Goal: Information Seeking & Learning: Understand process/instructions

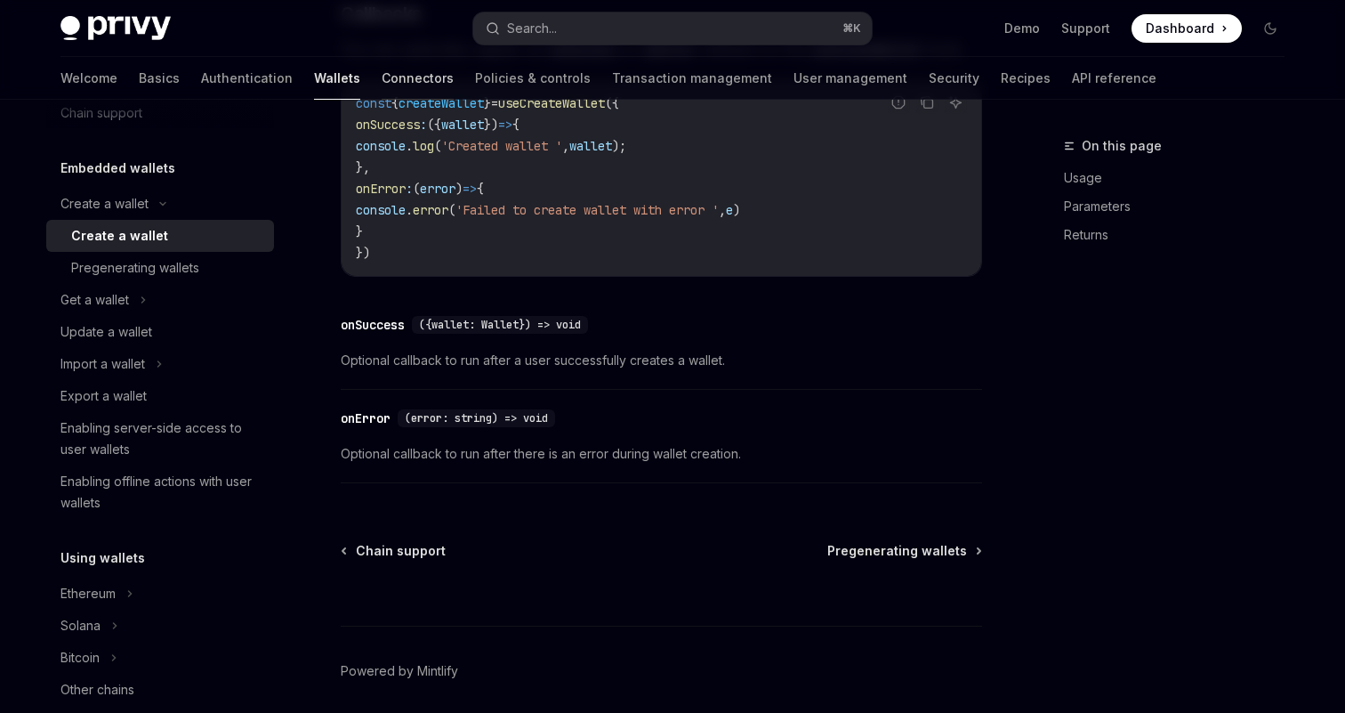
scroll to position [1353, 0]
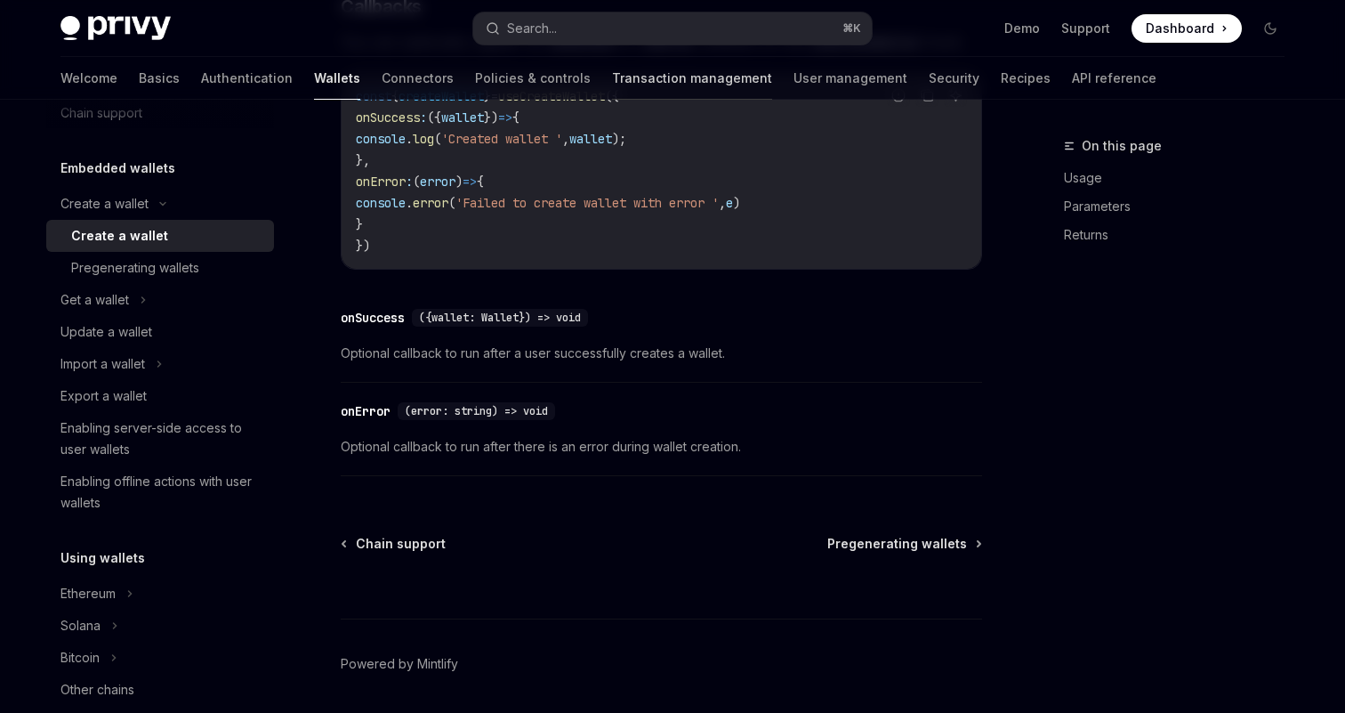
click at [612, 85] on link "Transaction management" at bounding box center [692, 78] width 160 height 43
type textarea "*"
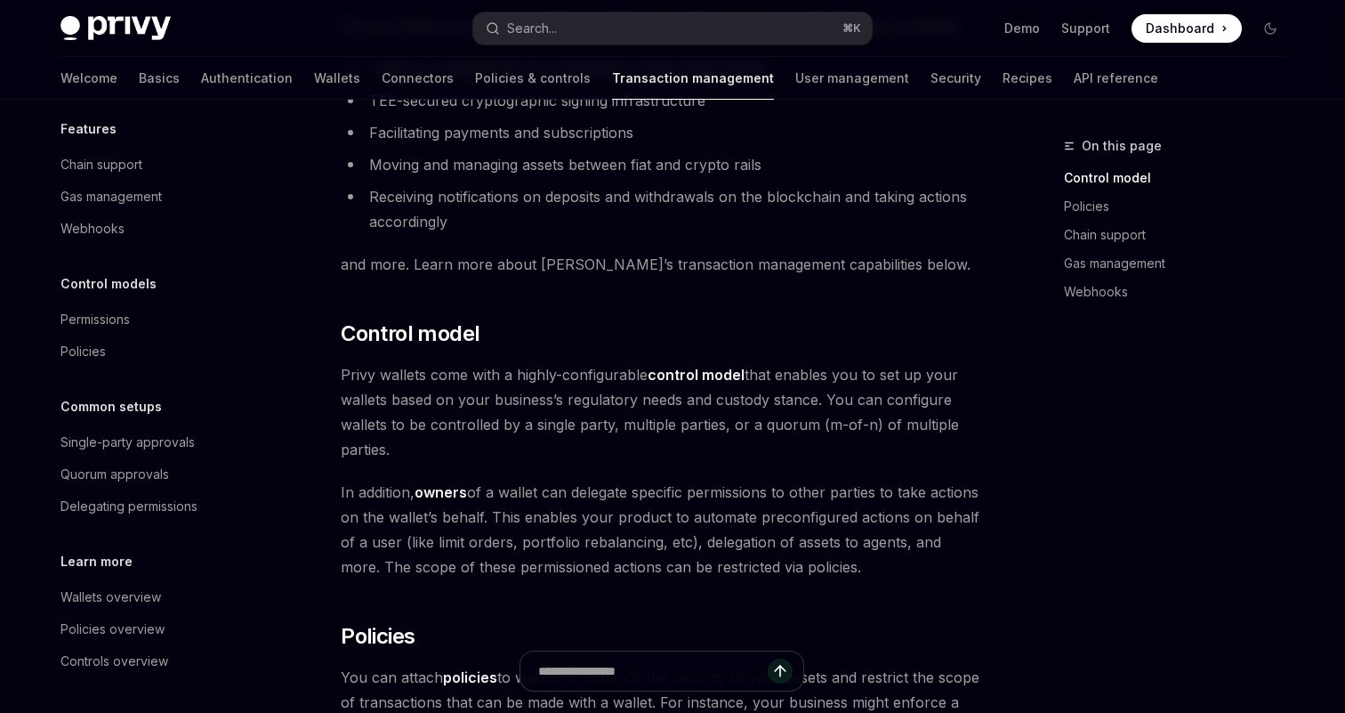
scroll to position [70, 0]
click at [314, 82] on link "Wallets" at bounding box center [337, 78] width 46 height 43
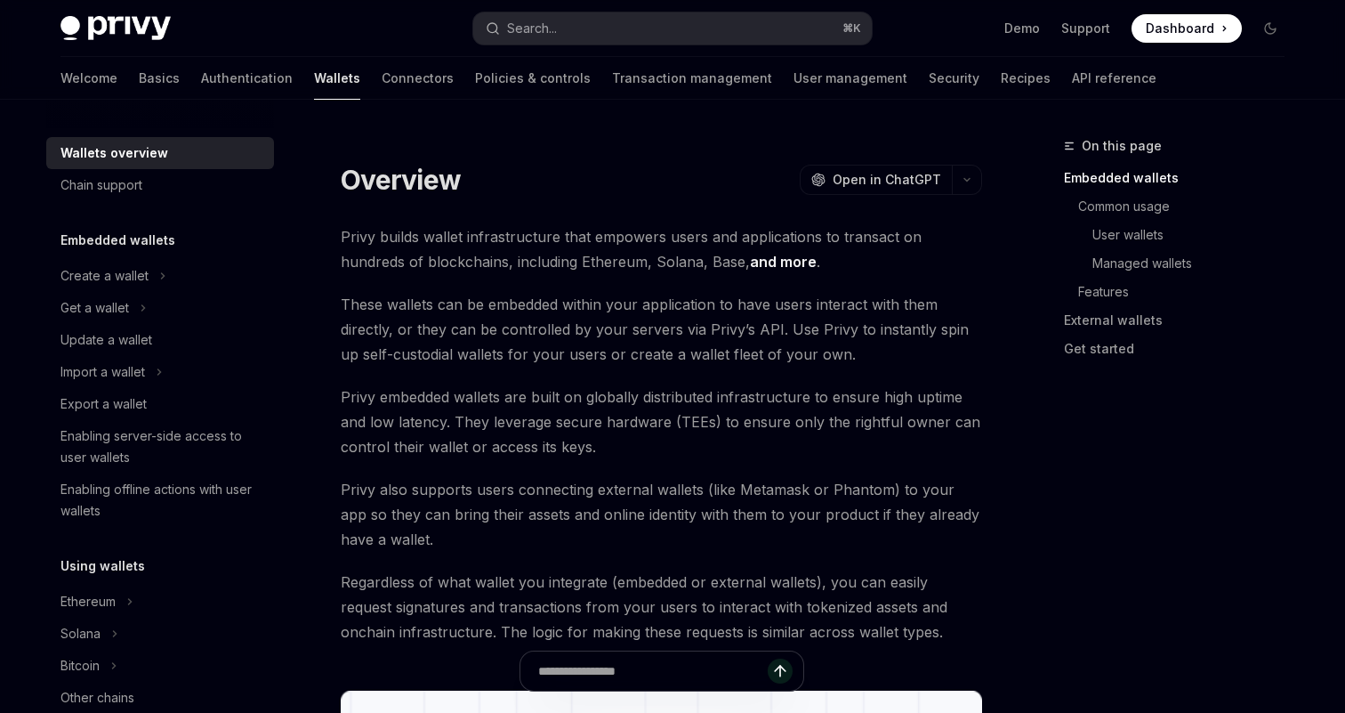
scroll to position [126, 0]
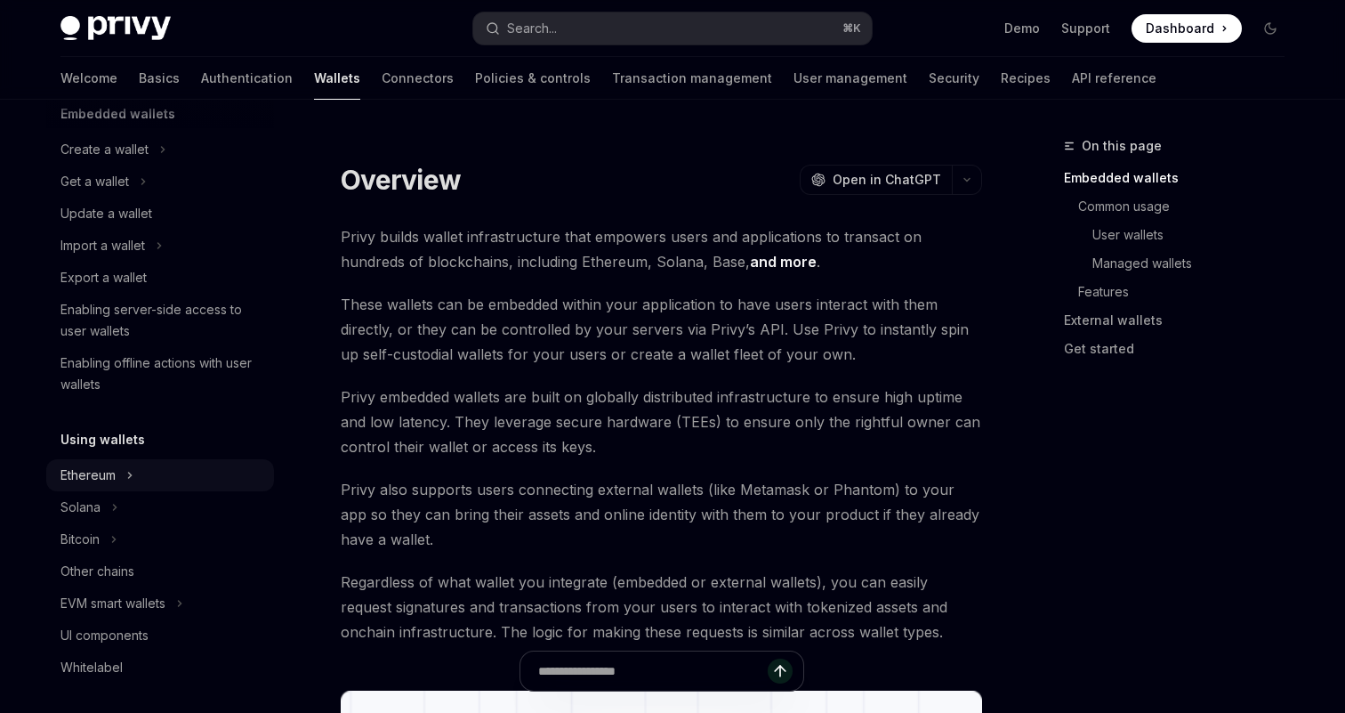
click at [141, 473] on button "Ethereum" at bounding box center [160, 475] width 228 height 32
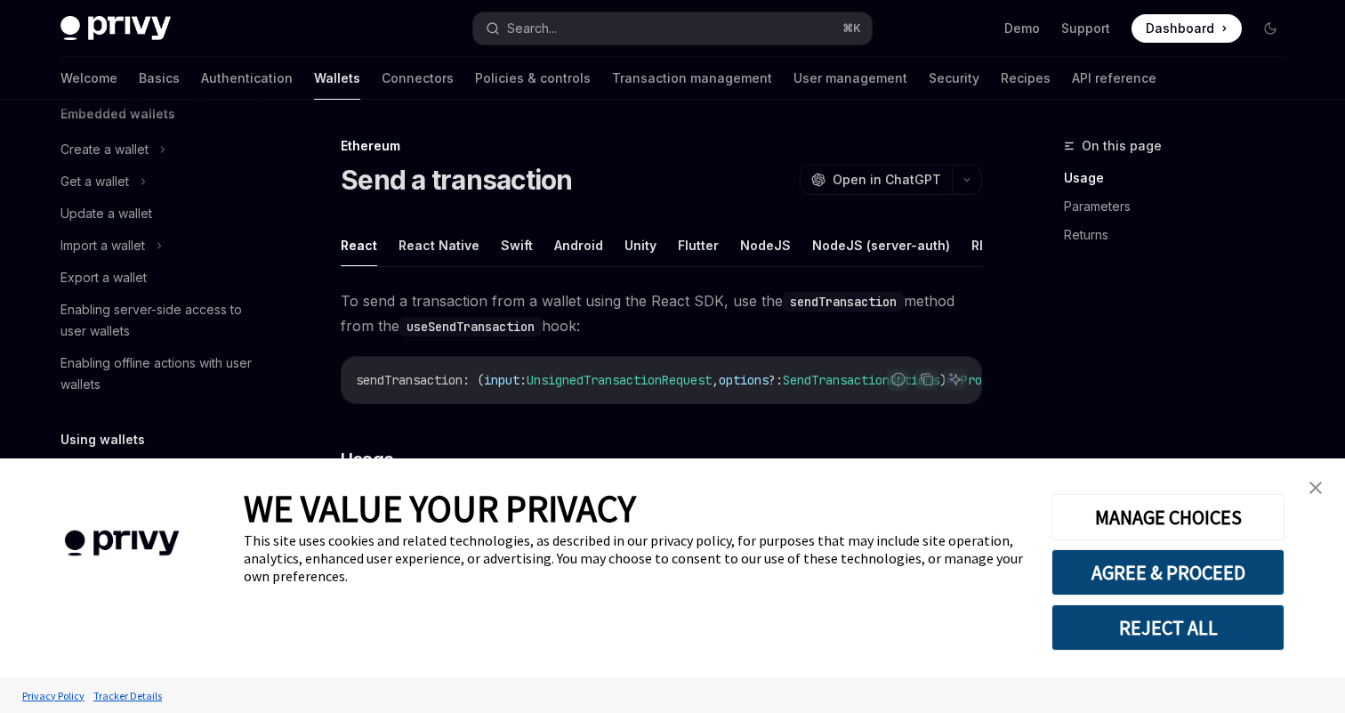
click at [1316, 479] on link "close banner" at bounding box center [1316, 488] width 36 height 36
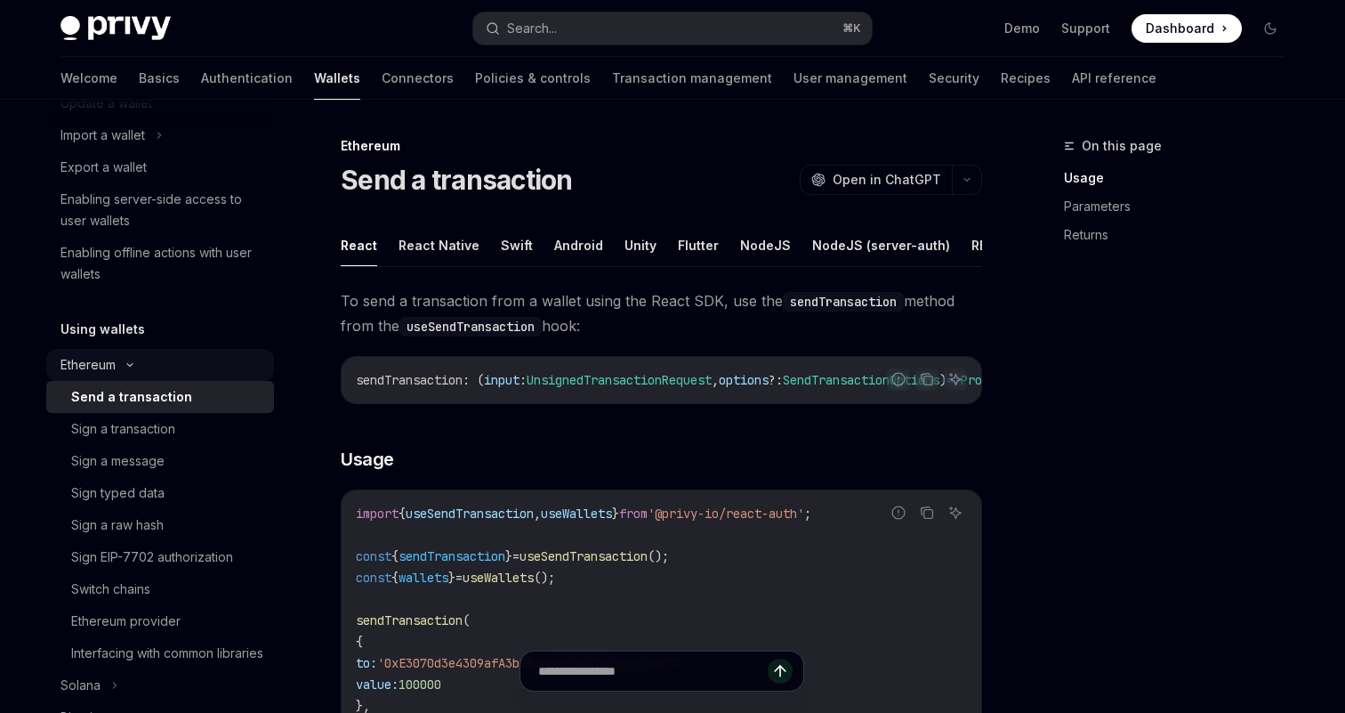
scroll to position [254, 0]
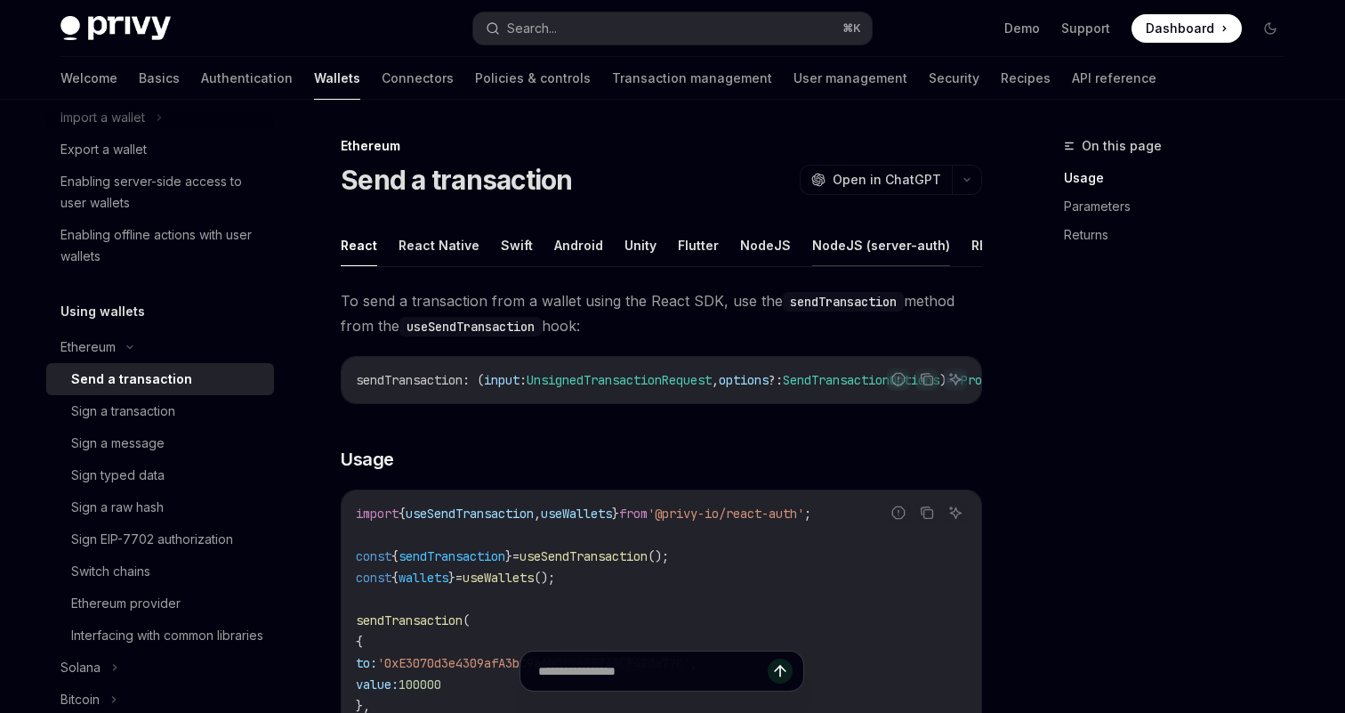
click at [864, 246] on button "NodeJS (server-auth)" at bounding box center [881, 245] width 138 height 42
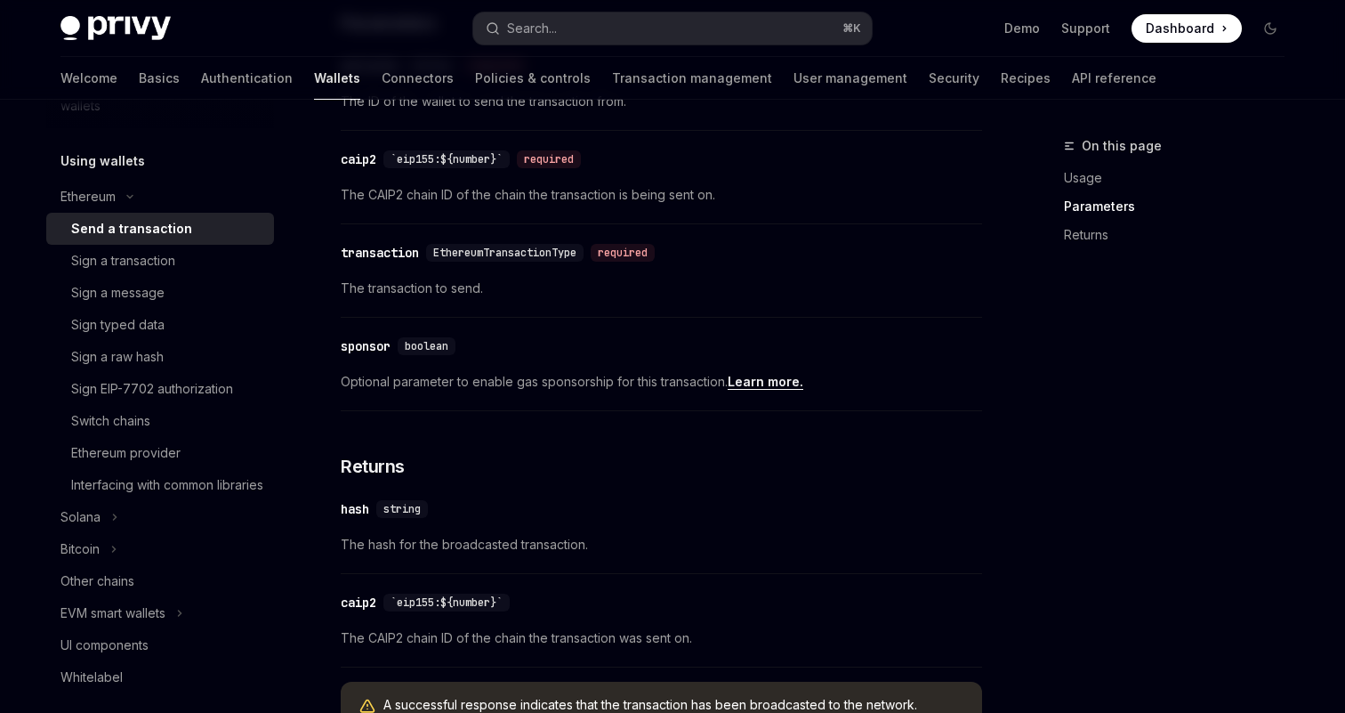
scroll to position [1359, 0]
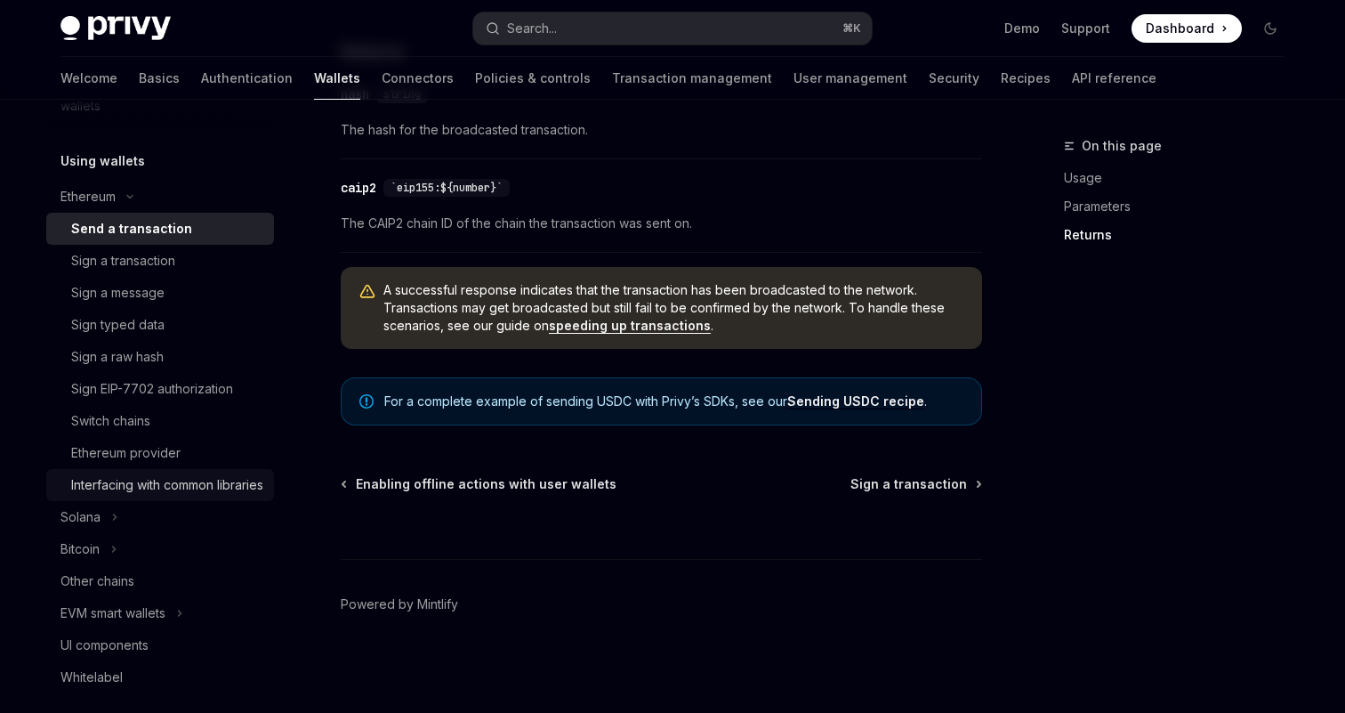
click at [146, 479] on div "Interfacing with common libraries" at bounding box center [167, 484] width 192 height 21
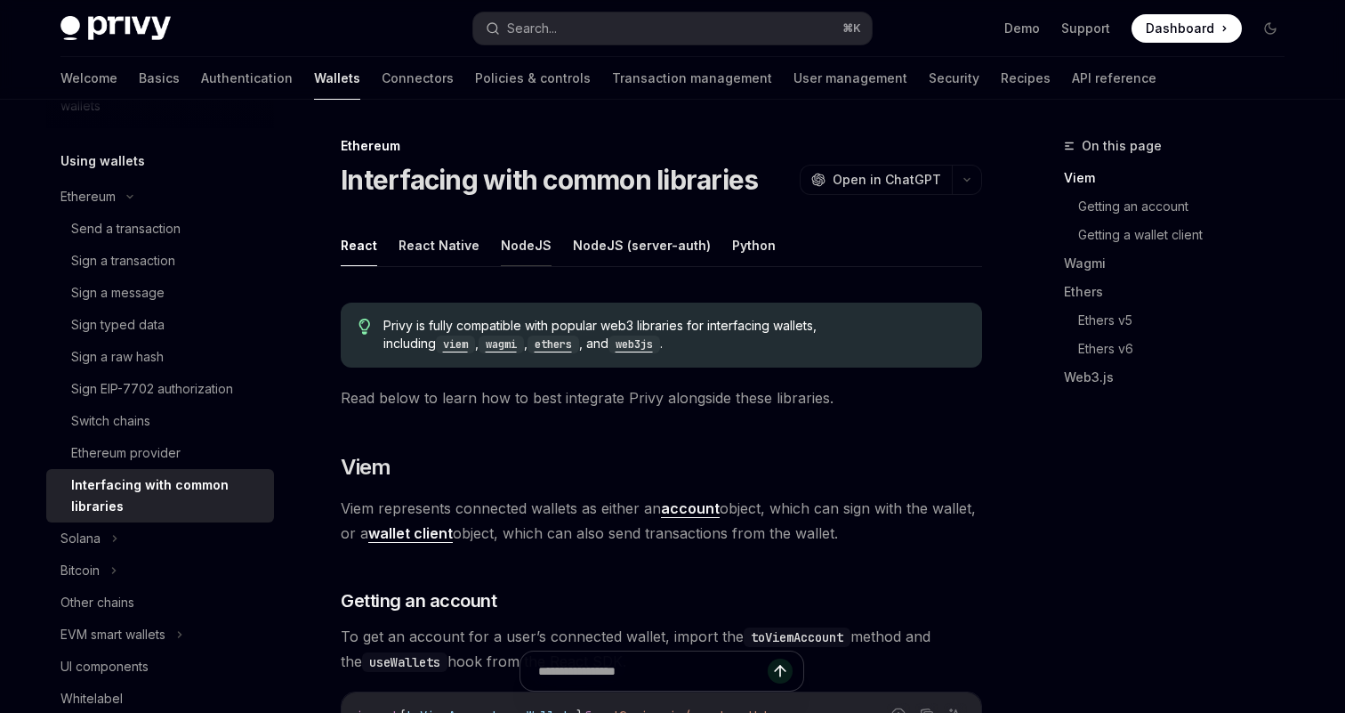
click at [520, 251] on button "NodeJS" at bounding box center [526, 245] width 51 height 42
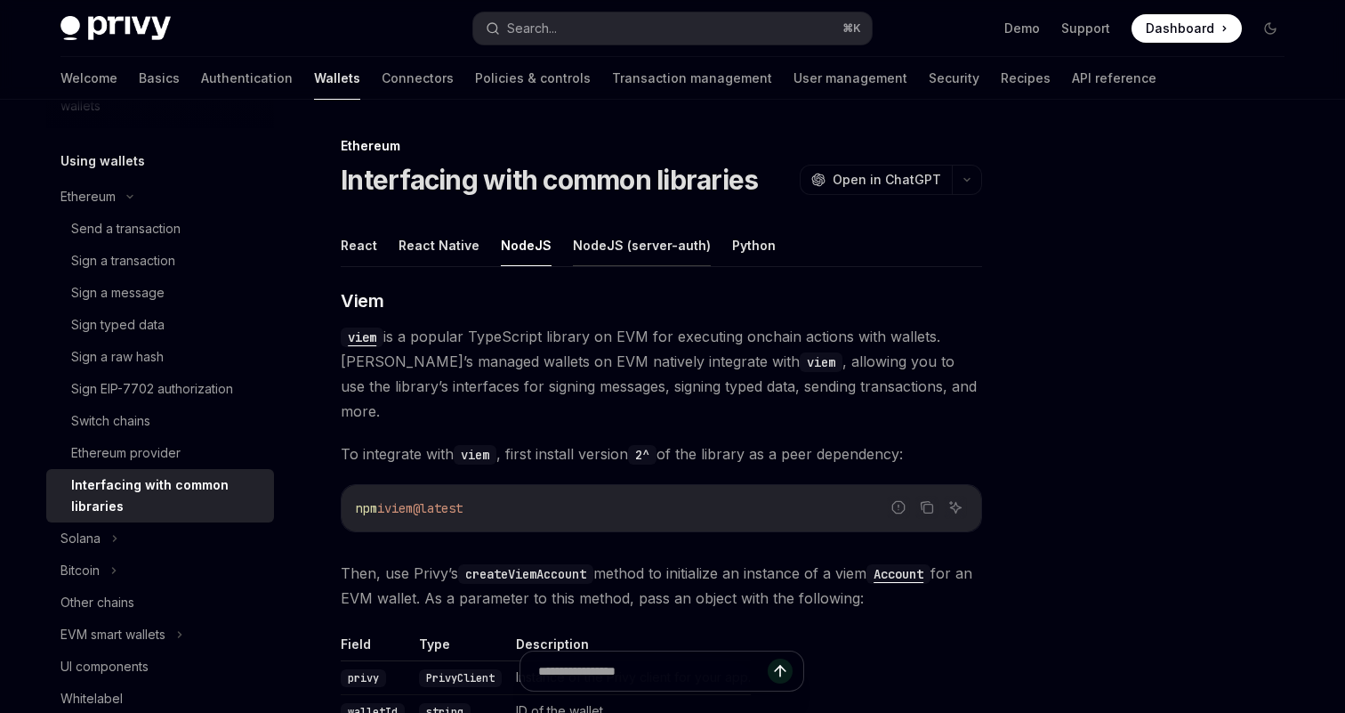
click at [629, 236] on button "NodeJS (server-auth)" at bounding box center [642, 245] width 138 height 42
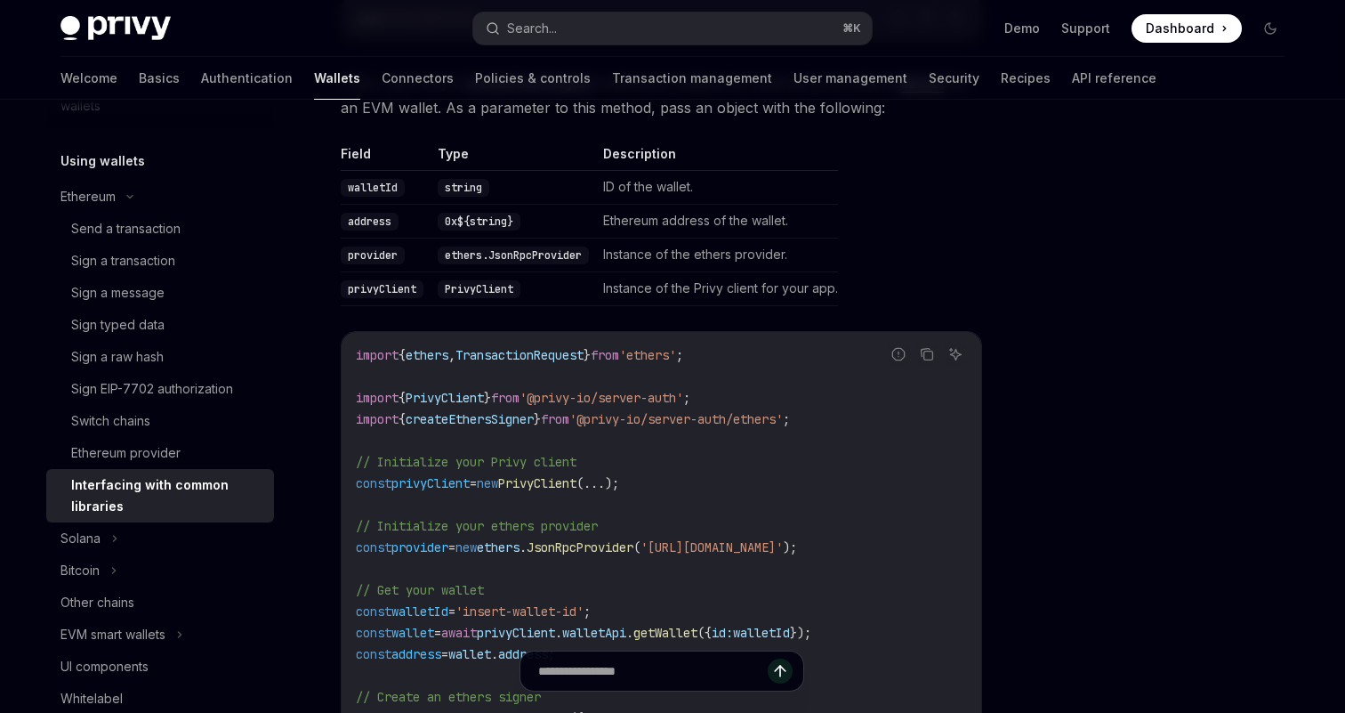
scroll to position [1851, 0]
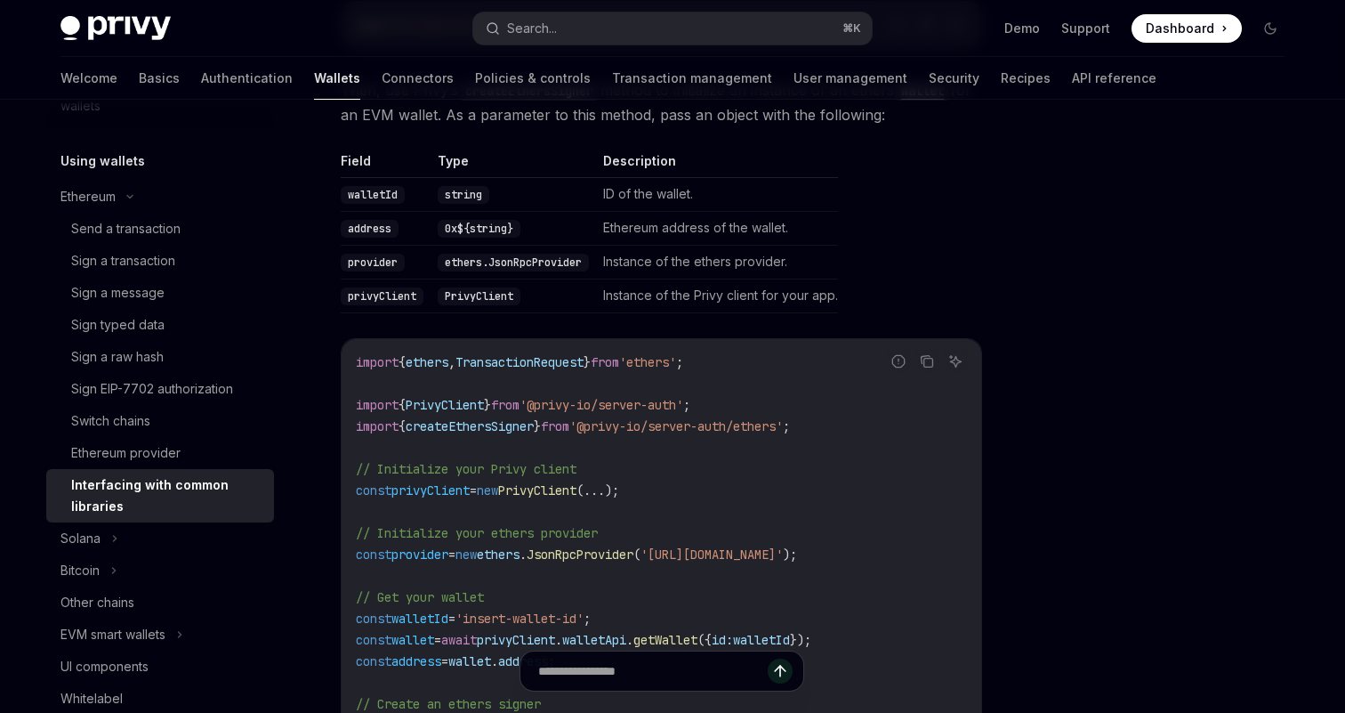
click at [485, 418] on span "createEthersSigner" at bounding box center [470, 426] width 128 height 16
copy span "createEthersSigner"
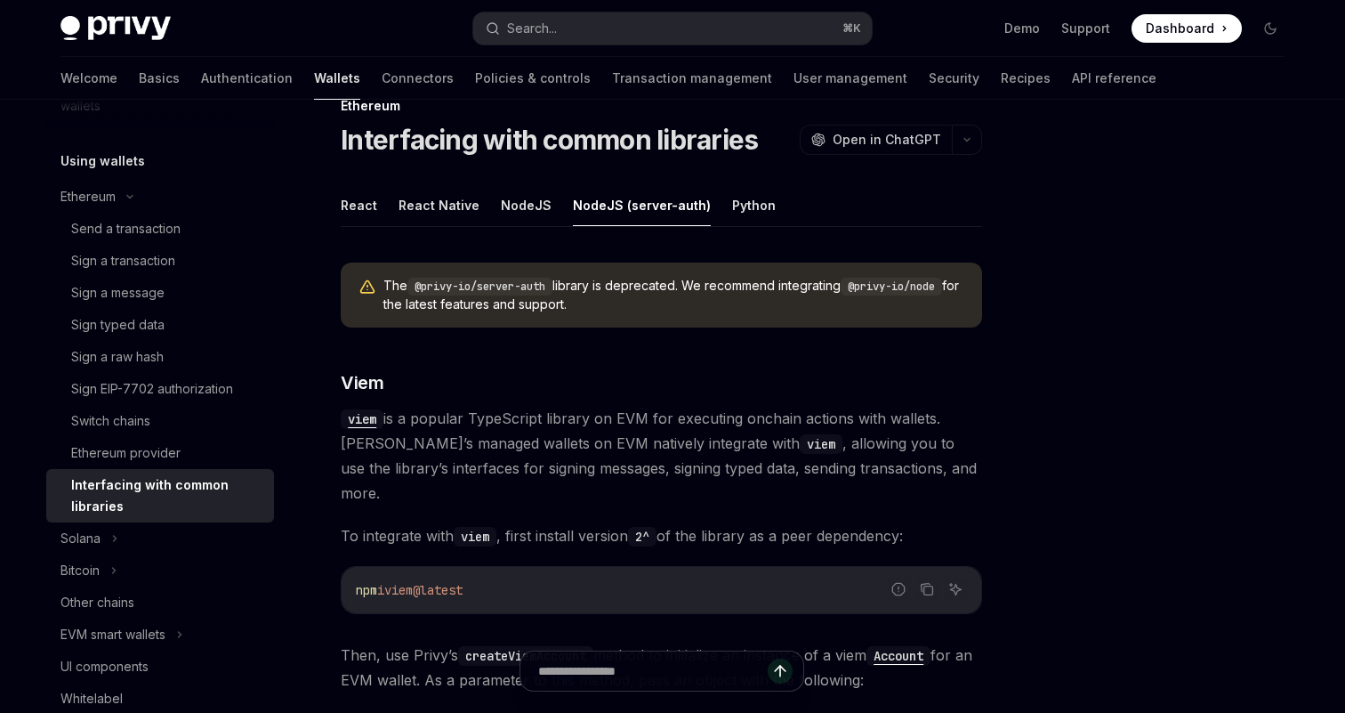
scroll to position [40, 0]
drag, startPoint x: 383, startPoint y: 287, endPoint x: 681, endPoint y: 308, distance: 298.7
click at [681, 308] on div "The @privy-io/server-auth library is deprecated. We recommend integrating @priv…" at bounding box center [661, 294] width 641 height 65
copy span "The @privy-io/server-auth library is deprecated. We recommend integrating @priv…"
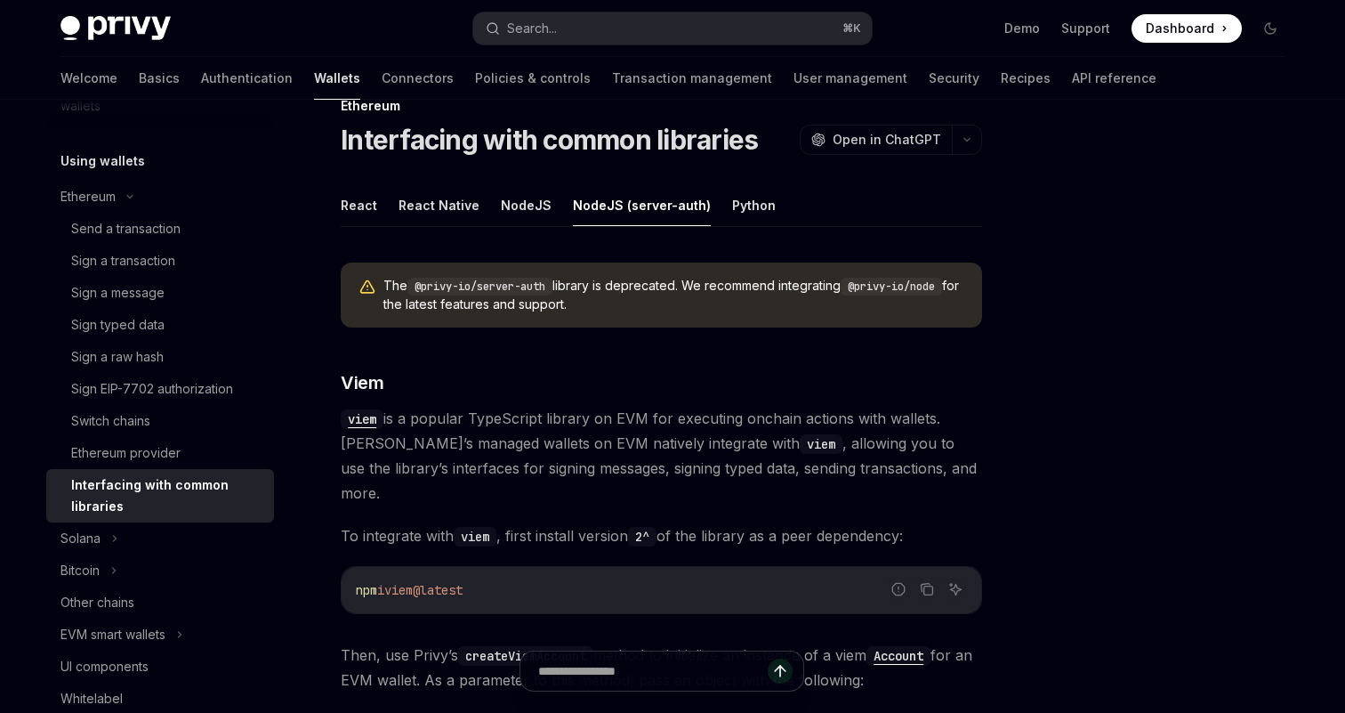
drag, startPoint x: 862, startPoint y: 286, endPoint x: 978, endPoint y: 286, distance: 115.6
click at [978, 286] on div "The @privy-io/server-auth library is deprecated. We recommend integrating @priv…" at bounding box center [661, 294] width 641 height 65
copy span "@privy-io/node"
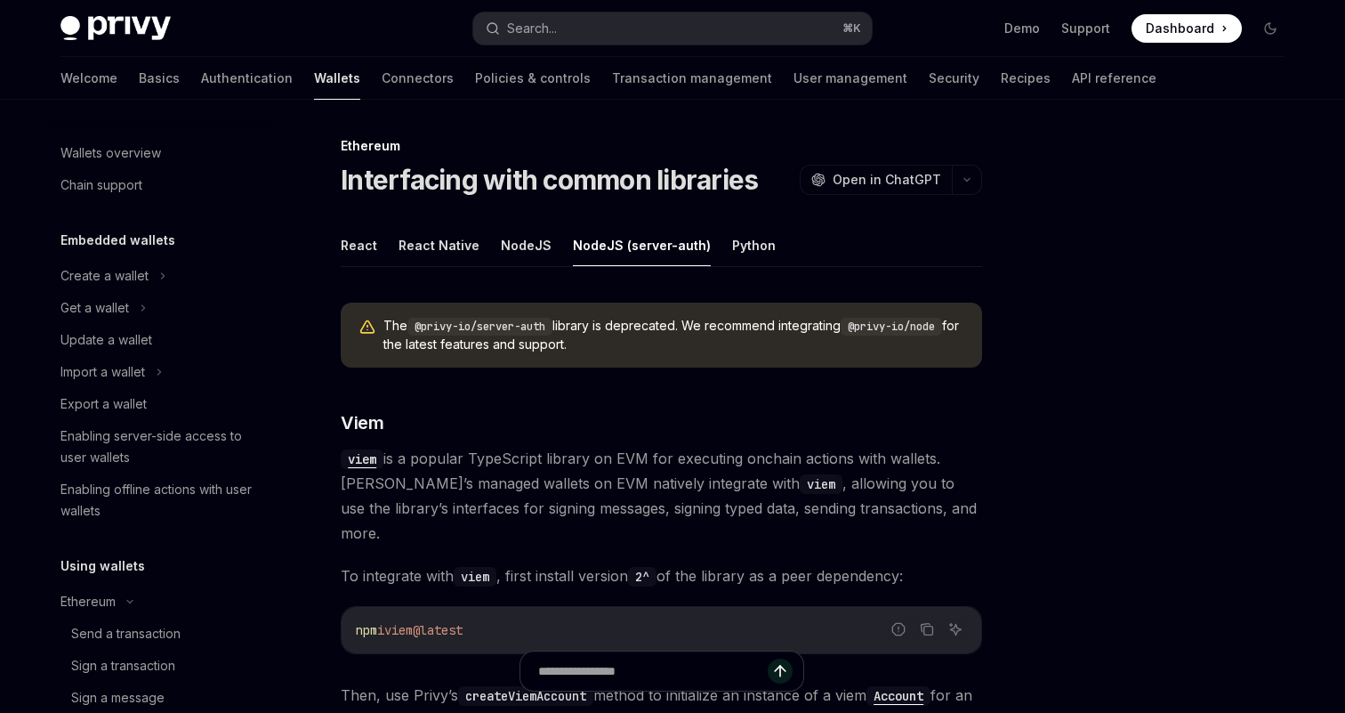
scroll to position [0, 0]
click at [139, 74] on link "Basics" at bounding box center [159, 78] width 41 height 43
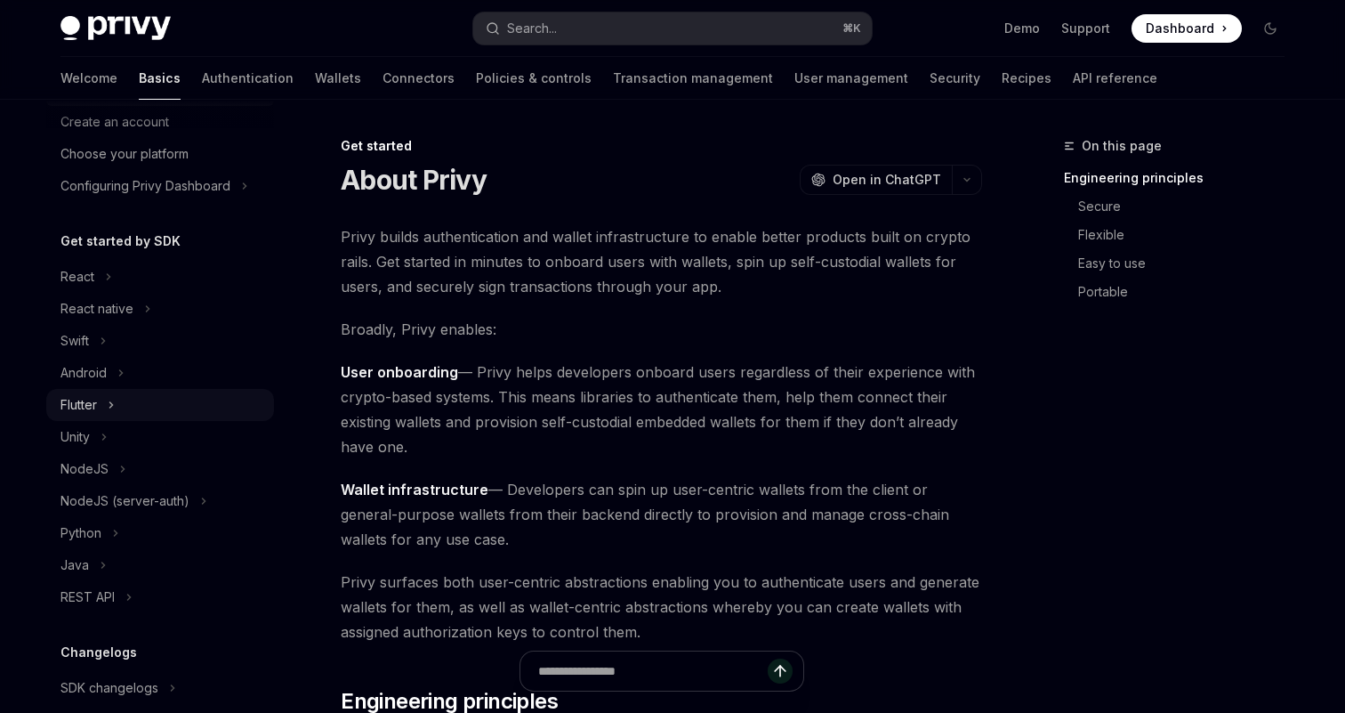
scroll to position [189, 0]
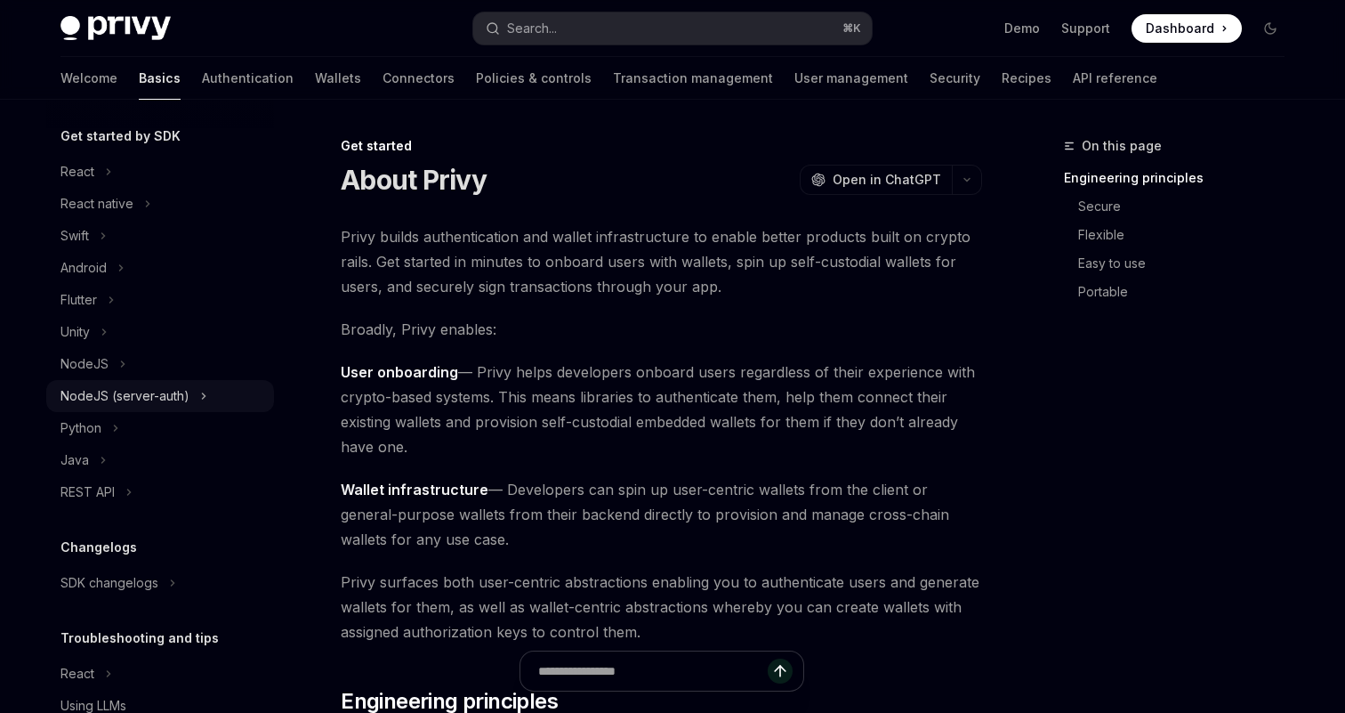
click at [157, 400] on div "NodeJS (server-auth)" at bounding box center [124, 395] width 129 height 21
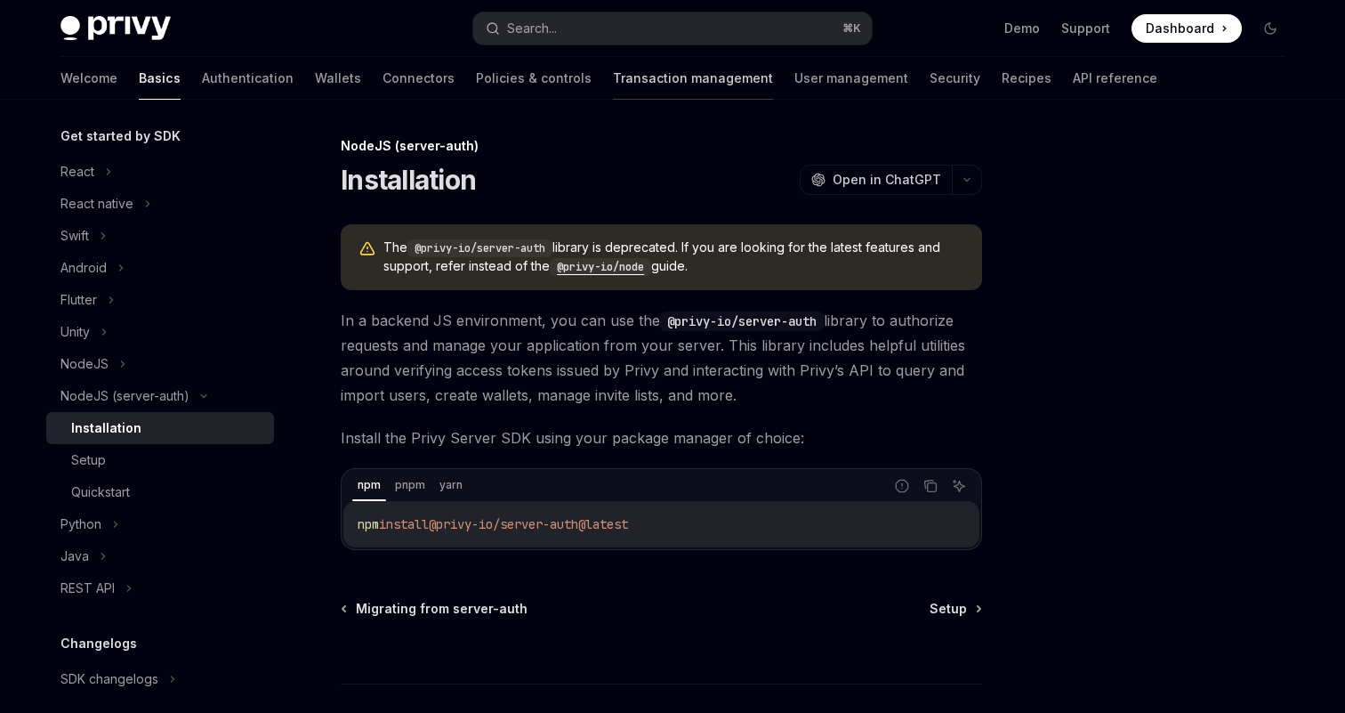
click at [613, 68] on link "Transaction management" at bounding box center [693, 78] width 160 height 43
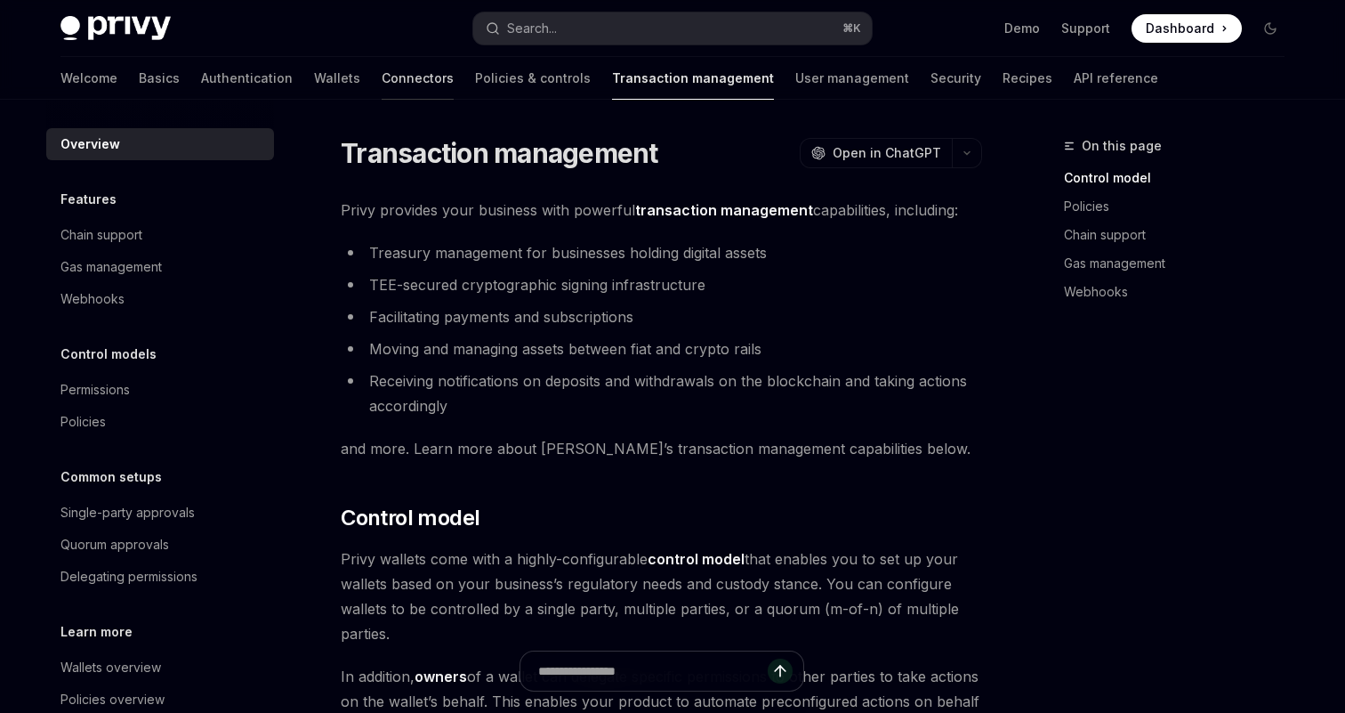
click at [382, 78] on link "Connectors" at bounding box center [418, 78] width 72 height 43
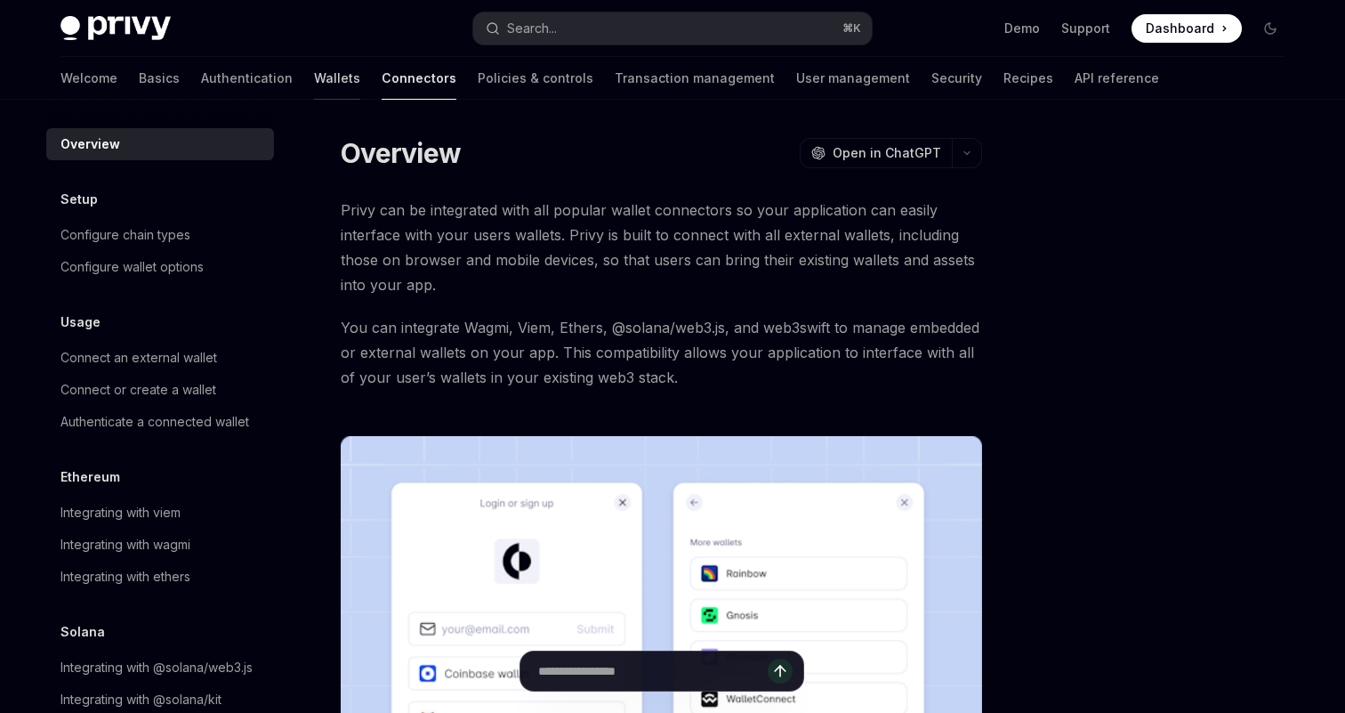
click at [314, 83] on link "Wallets" at bounding box center [337, 78] width 46 height 43
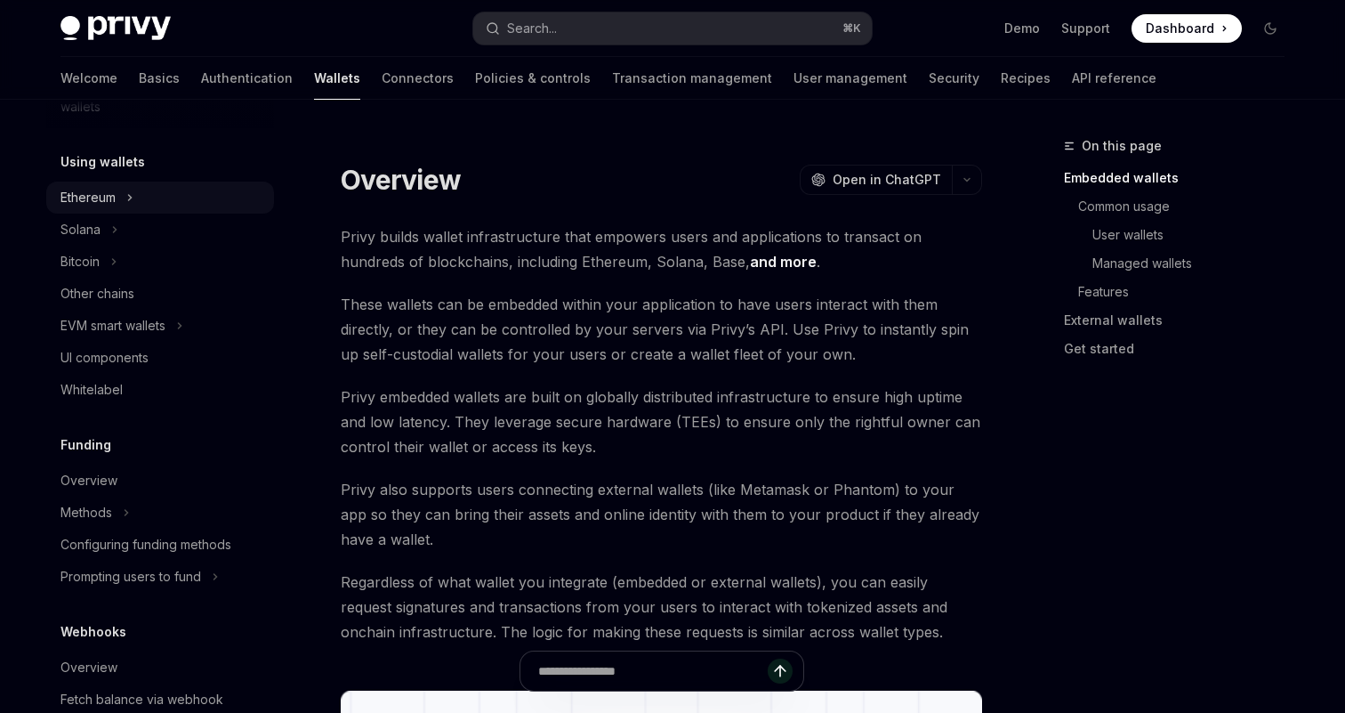
scroll to position [405, 0]
click at [129, 188] on icon at bounding box center [129, 196] width 7 height 21
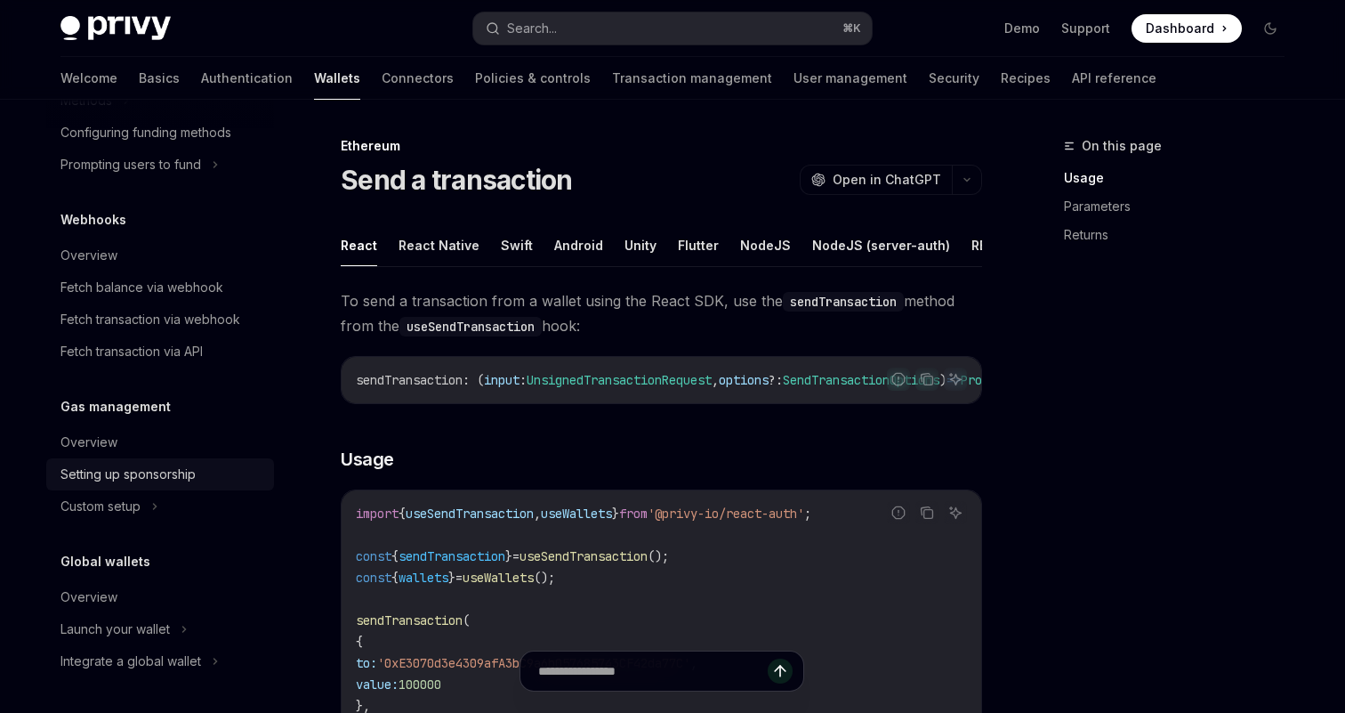
scroll to position [1125, 0]
click at [132, 430] on link "Overview" at bounding box center [160, 442] width 228 height 32
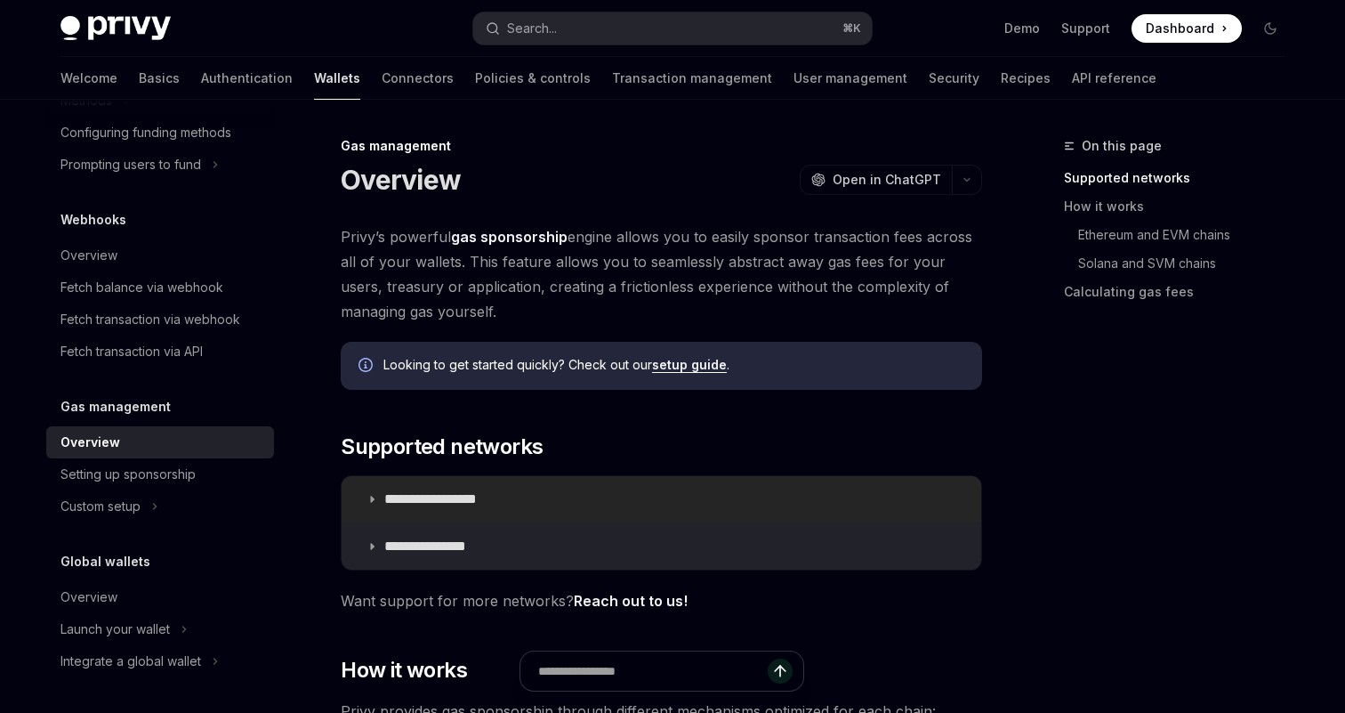
click at [483, 499] on p "**********" at bounding box center [450, 499] width 133 height 18
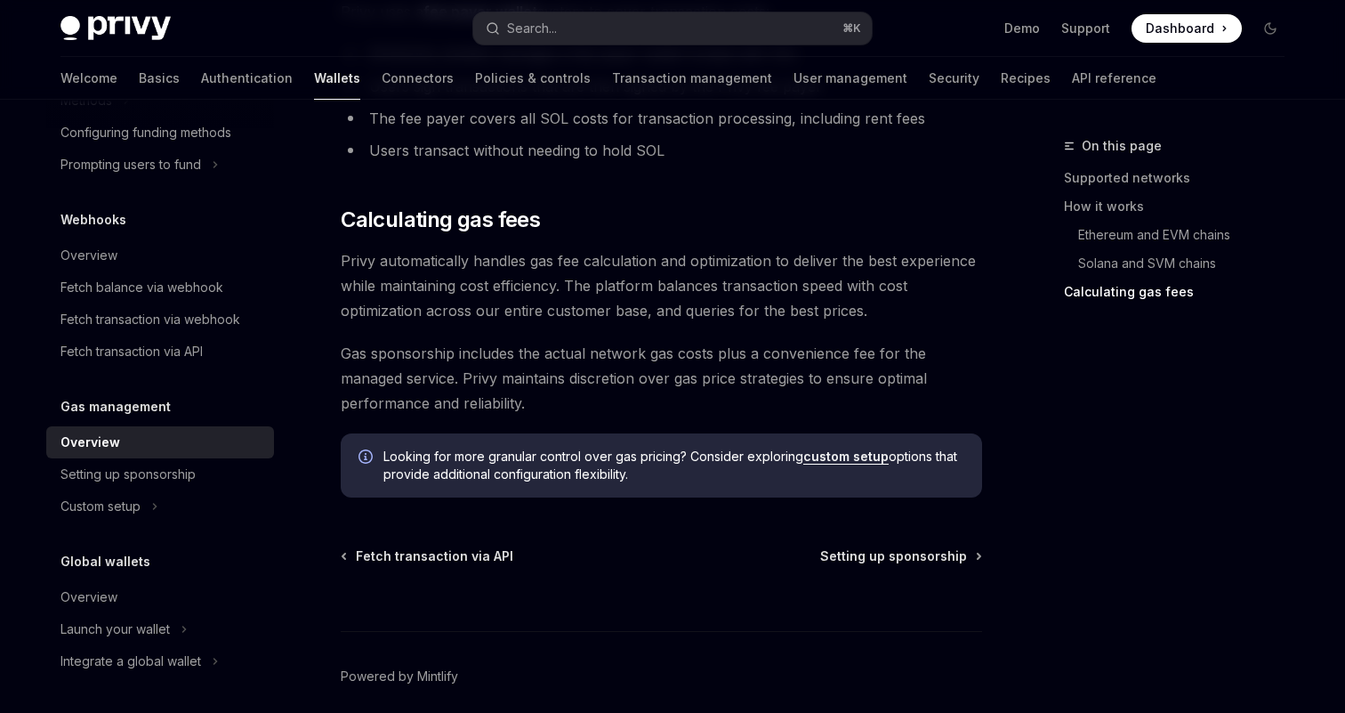
scroll to position [1900, 0]
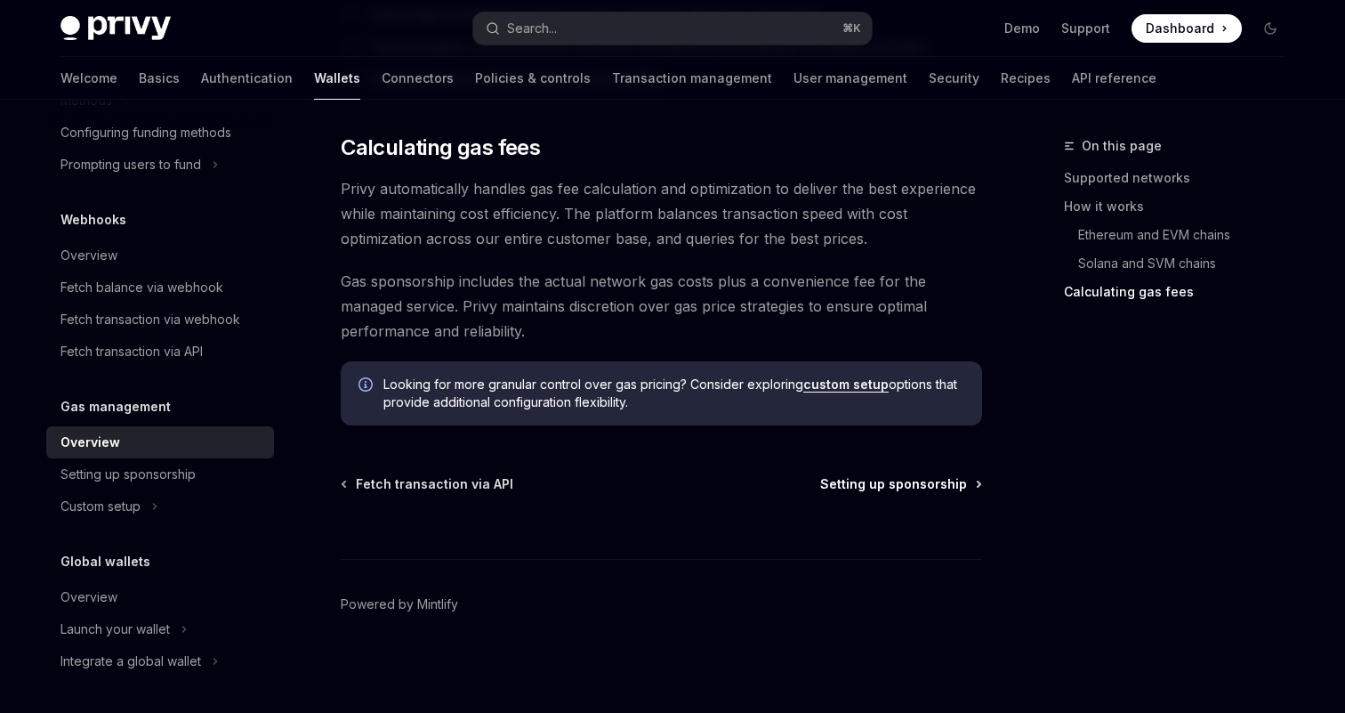
click at [968, 487] on link "Setting up sponsorship" at bounding box center [900, 484] width 160 height 18
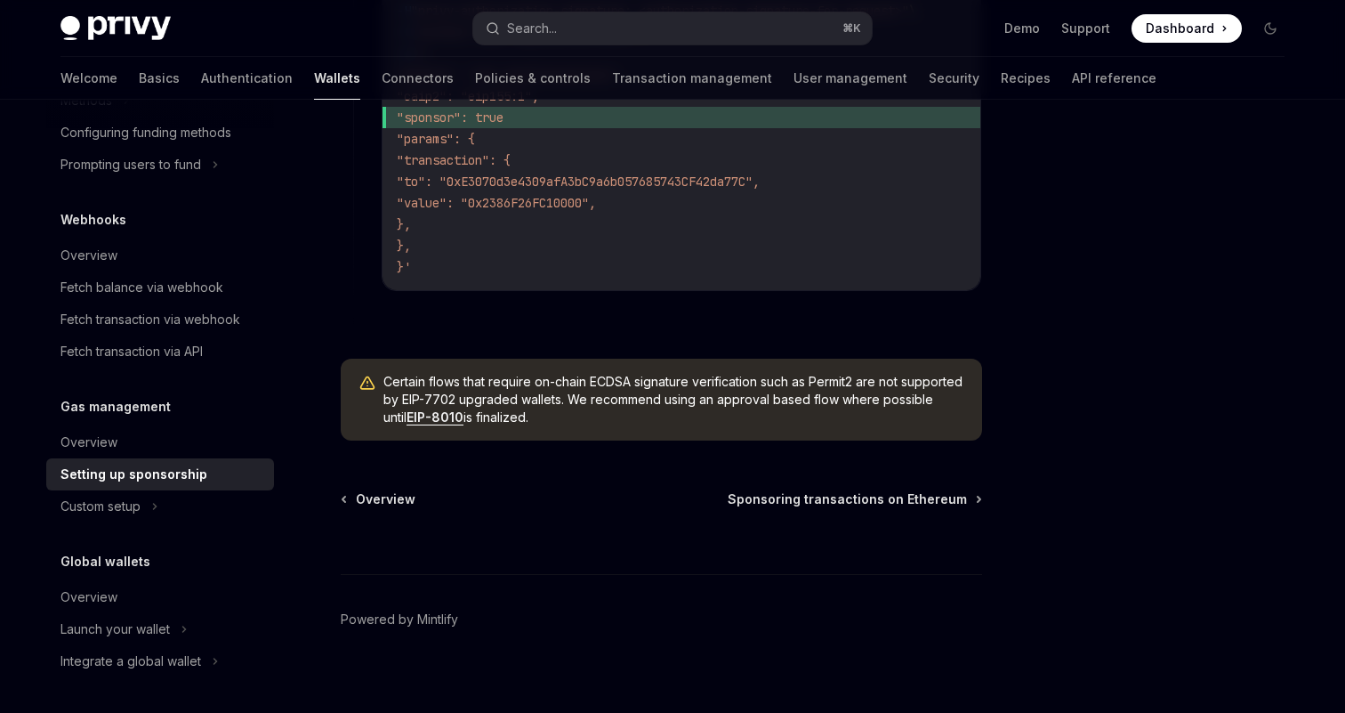
scroll to position [1501, 0]
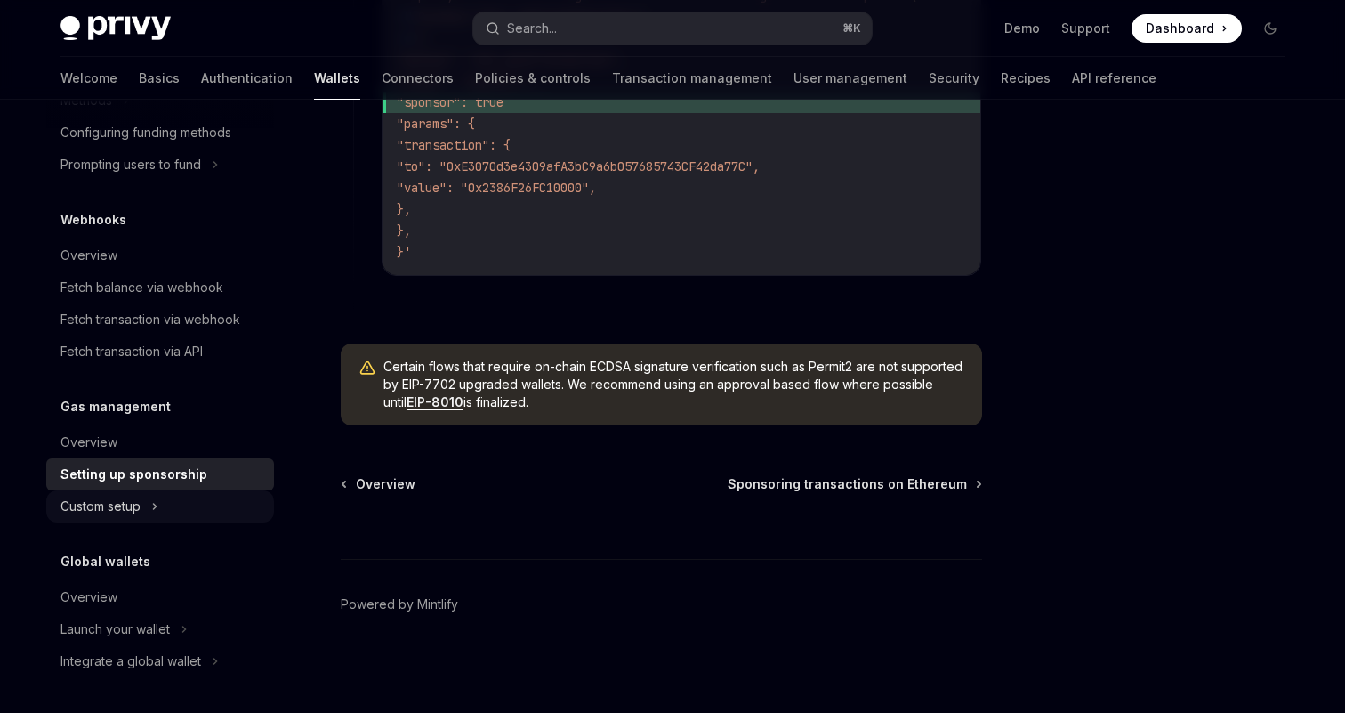
click at [189, 502] on button "Custom setup" at bounding box center [160, 506] width 228 height 32
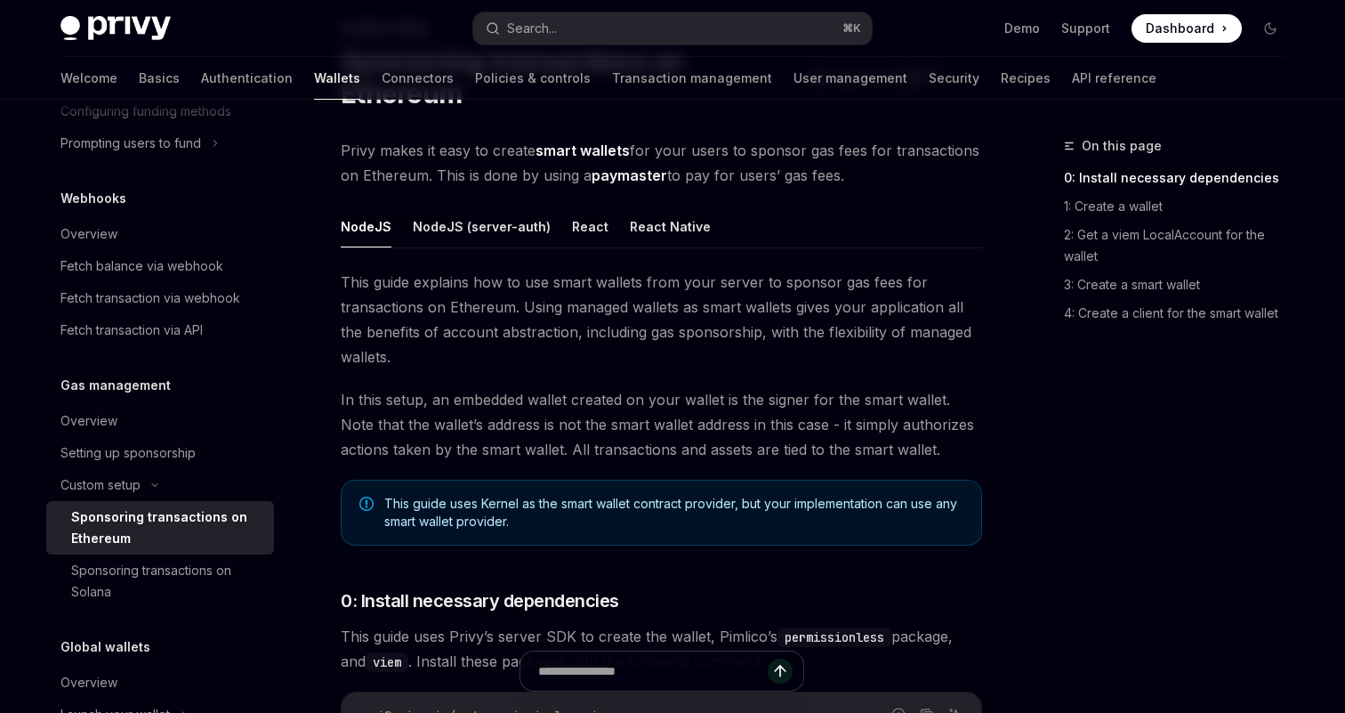
scroll to position [149, 0]
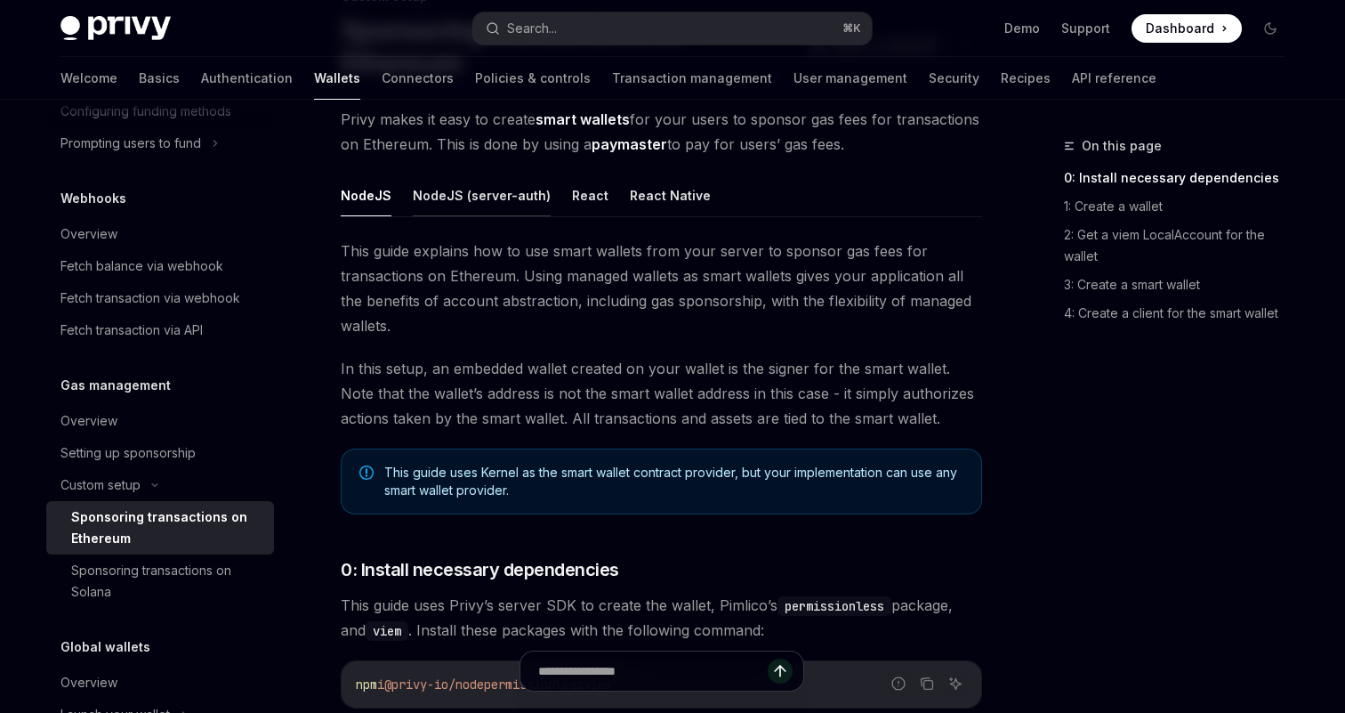
click at [485, 210] on button "NodeJS (server-auth)" at bounding box center [482, 195] width 138 height 42
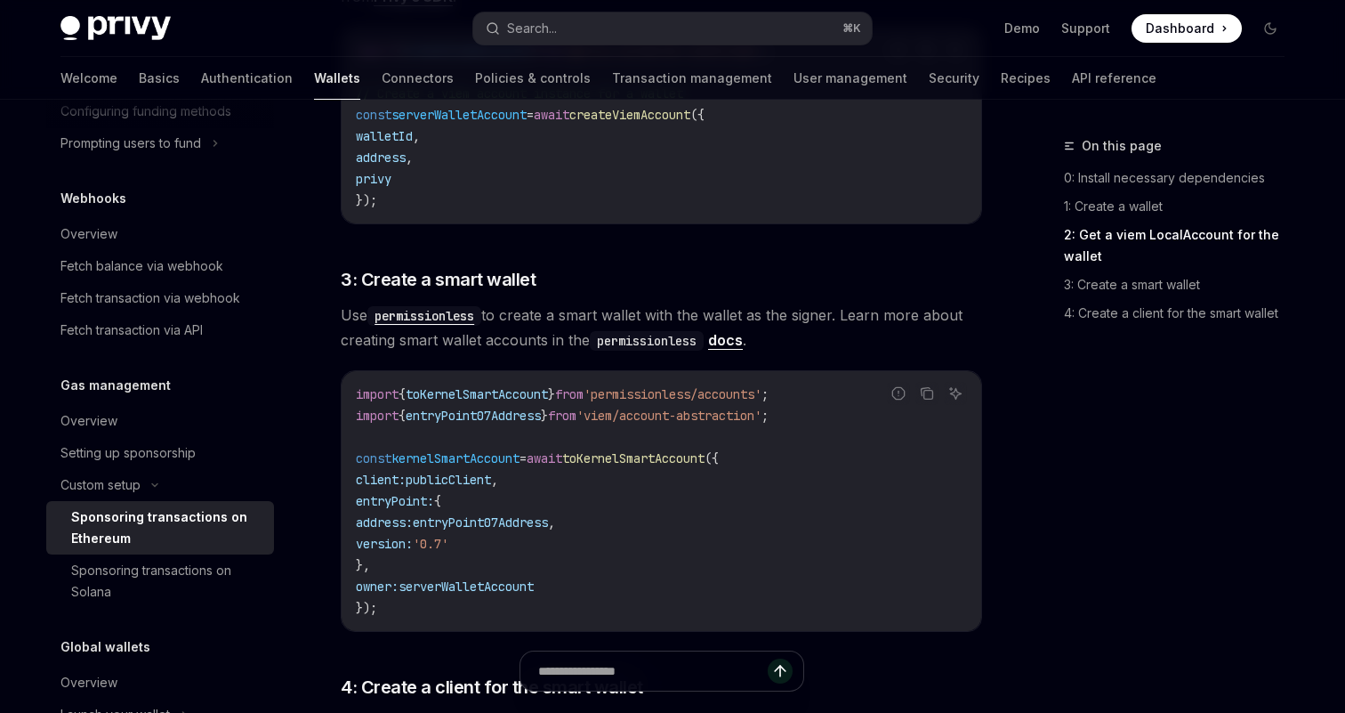
scroll to position [1481, 0]
click at [502, 591] on span "serverWalletAccount" at bounding box center [466, 586] width 135 height 16
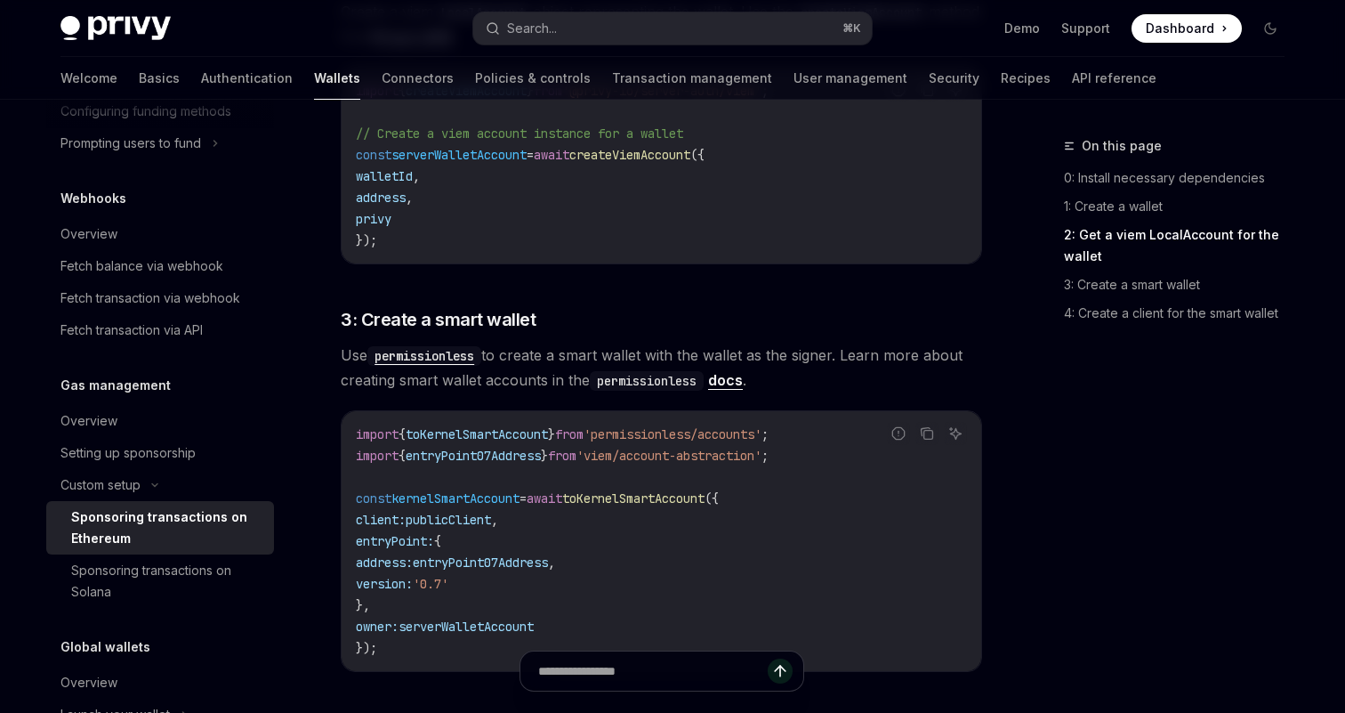
scroll to position [1503, 0]
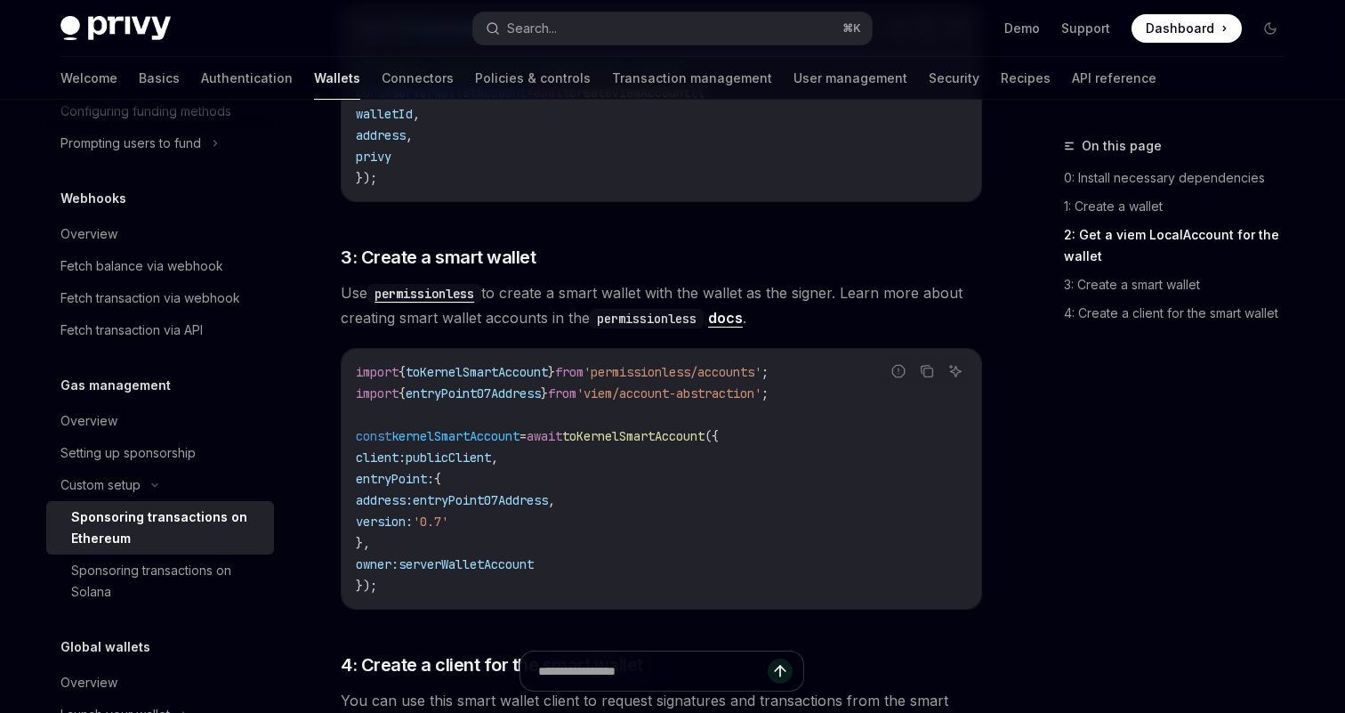
click at [362, 229] on div "The @privy-io/server-auth library is deprecated. We recommend integrating @priv…" at bounding box center [661, 146] width 641 height 2524
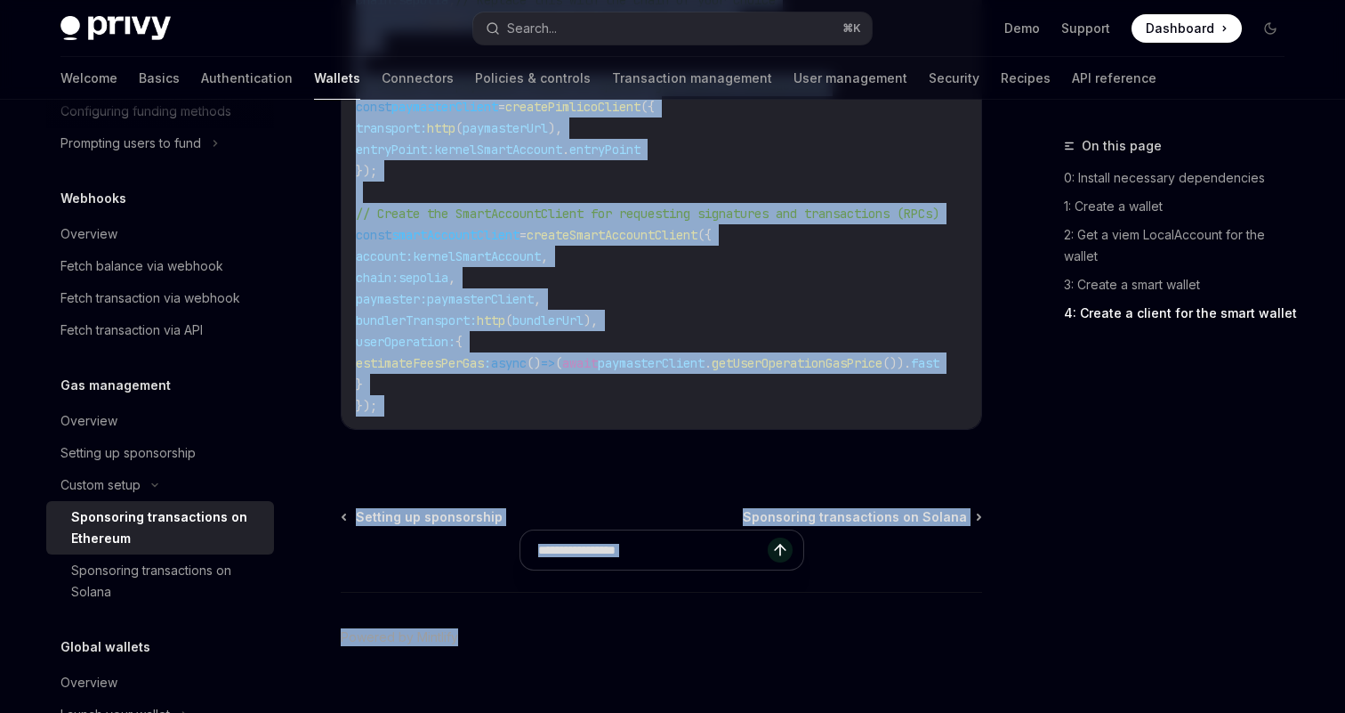
scroll to position [2493, 0]
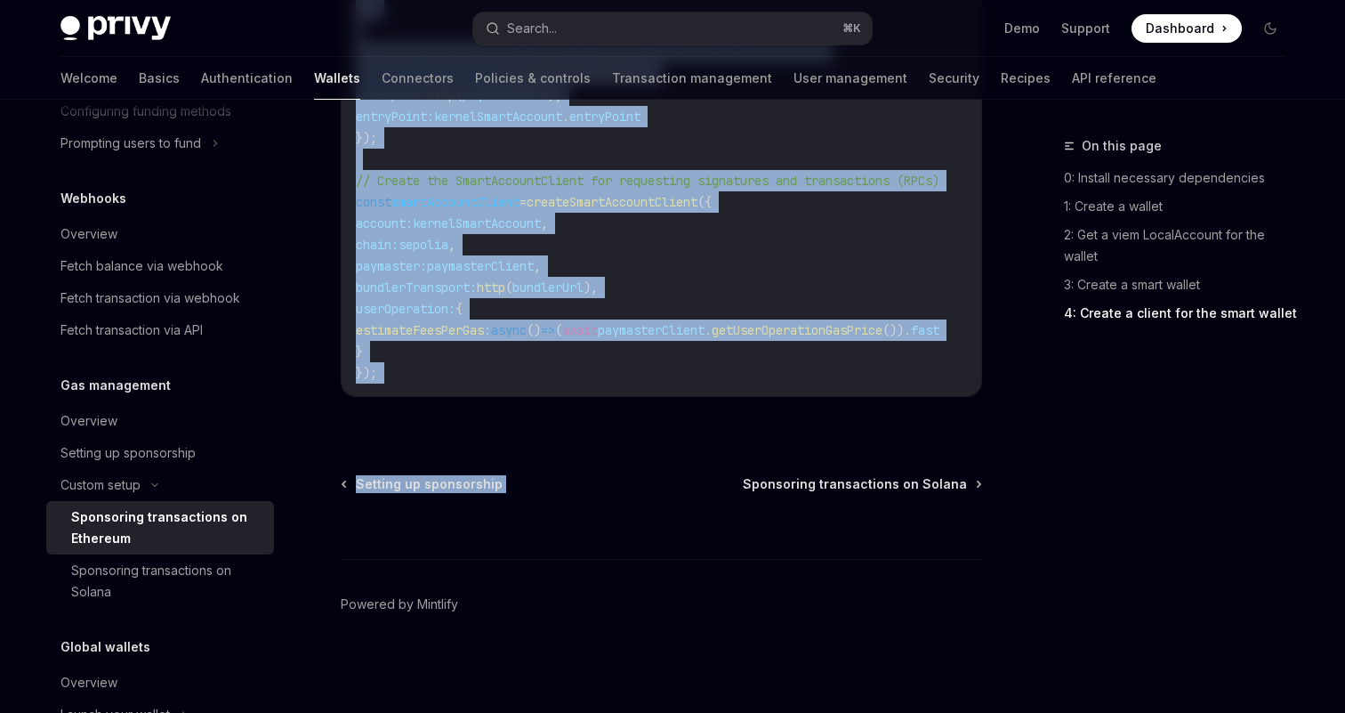
drag, startPoint x: 351, startPoint y: 227, endPoint x: 893, endPoint y: 427, distance: 577.5
copy div "3: Create a smart wallet Use permissionless to create a smart wallet with the w…"
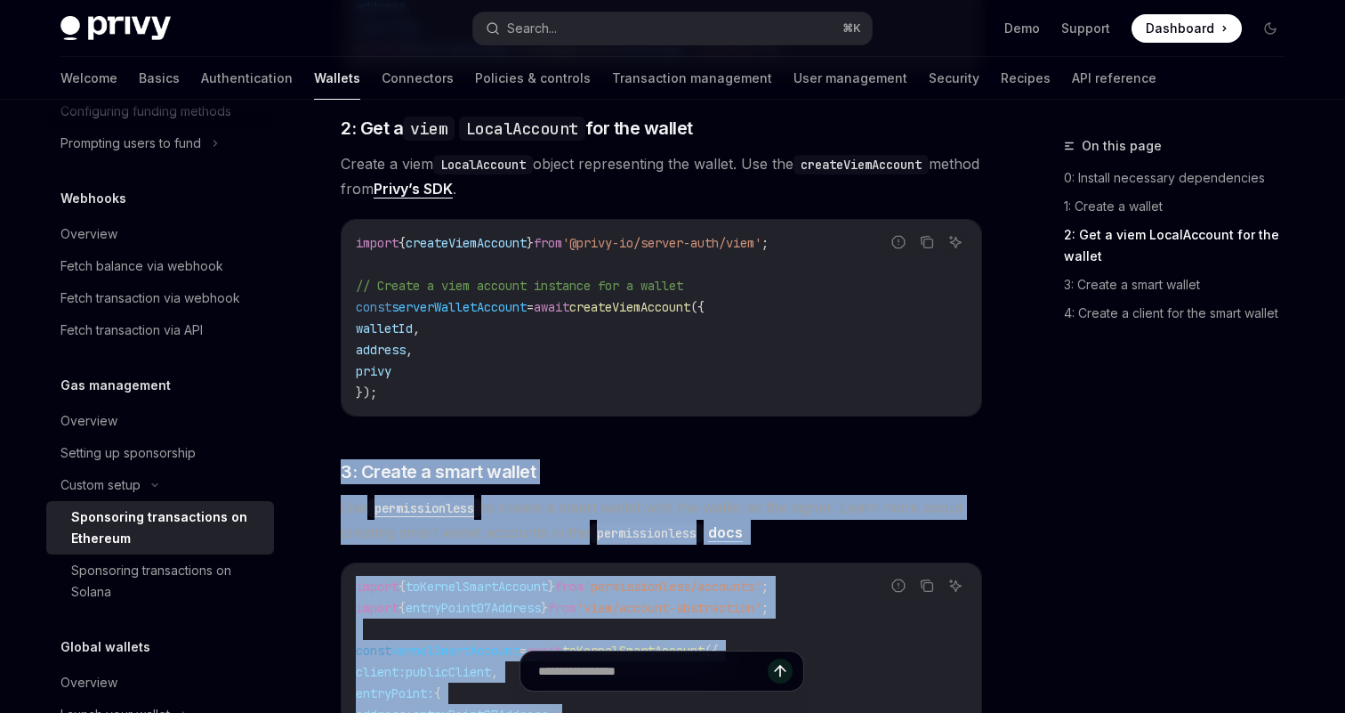
scroll to position [1298, 0]
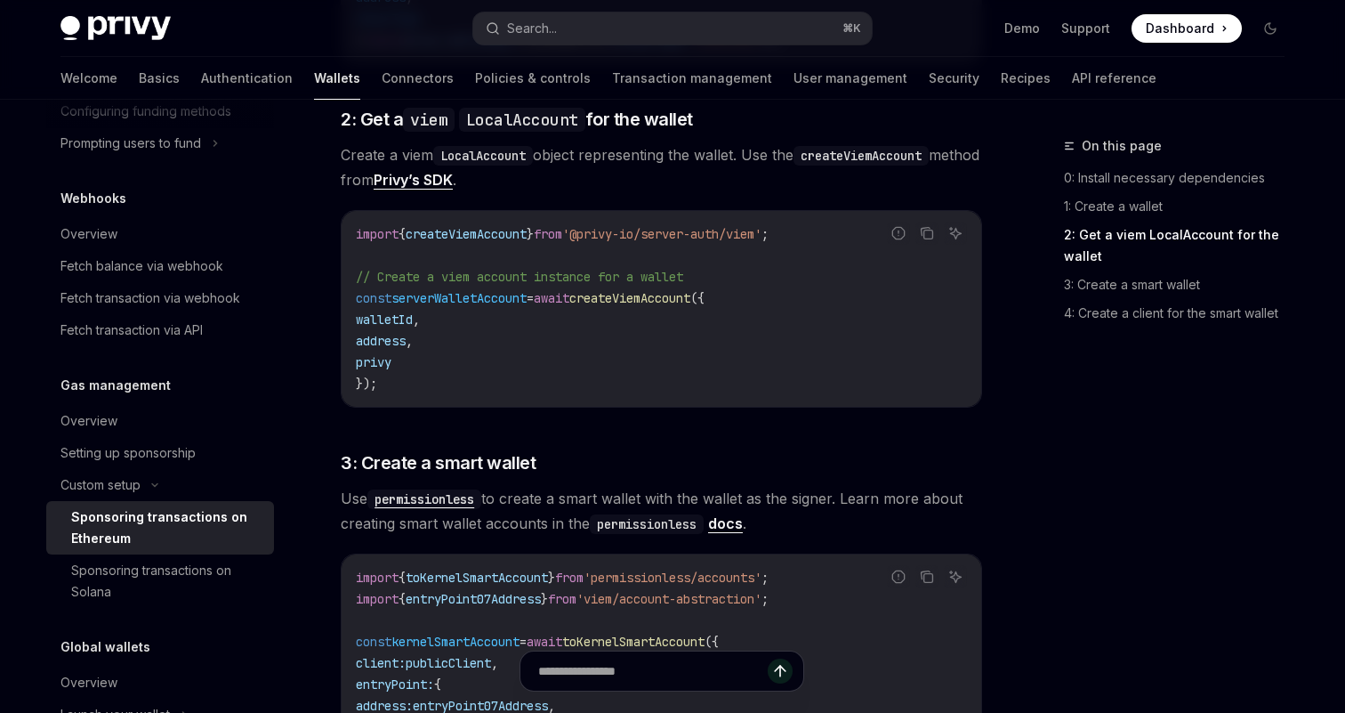
click at [454, 314] on code "import { createViemAccount } from '@privy-io/server-auth/viem' ; // Create a vi…" at bounding box center [661, 308] width 611 height 171
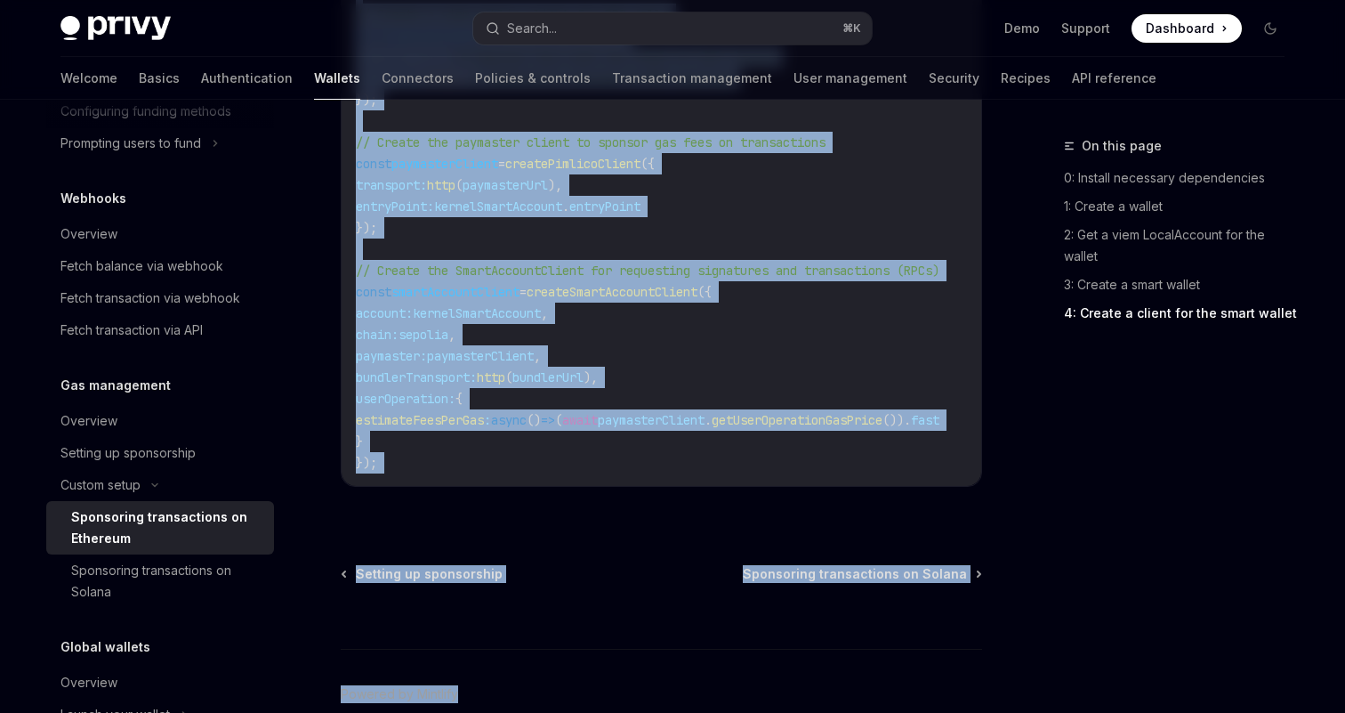
scroll to position [2430, 0]
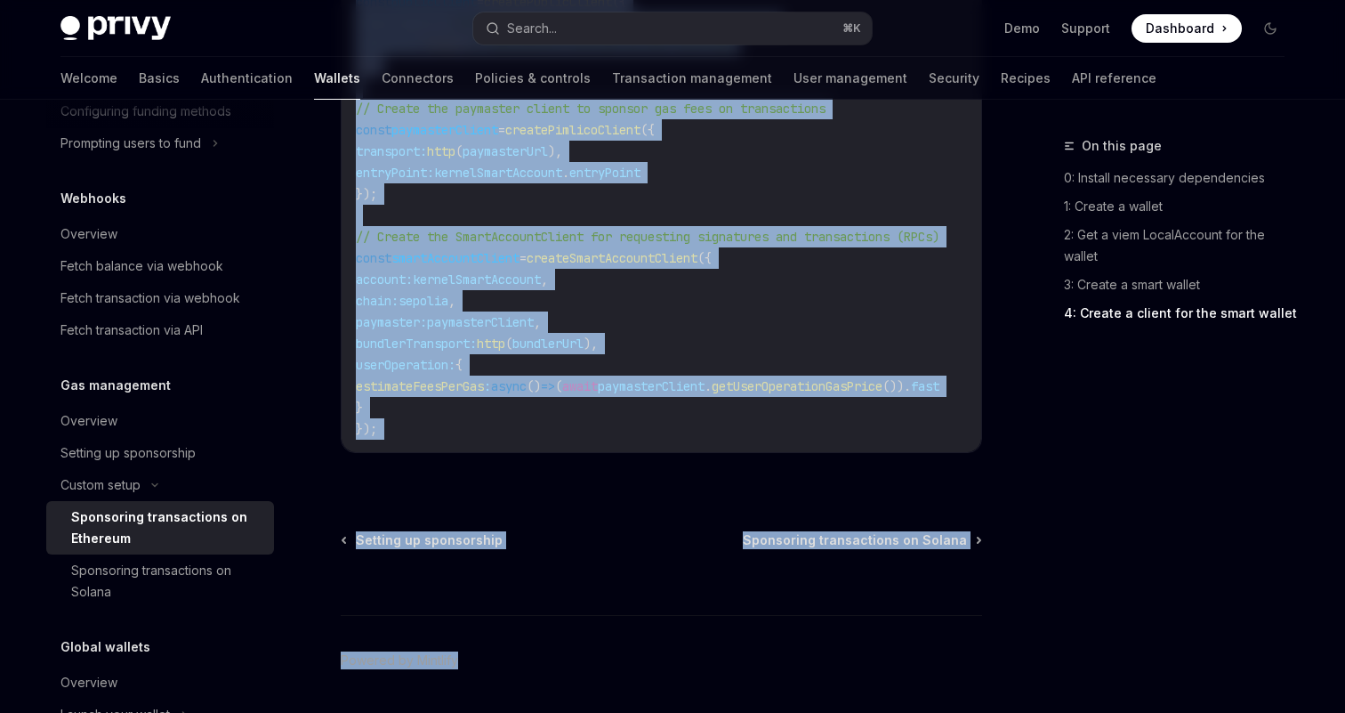
drag, startPoint x: 317, startPoint y: 271, endPoint x: 1013, endPoint y: 712, distance: 824.0
copy div "// Create a viem account instance for a wallet const serverWalletAccount = awai…"
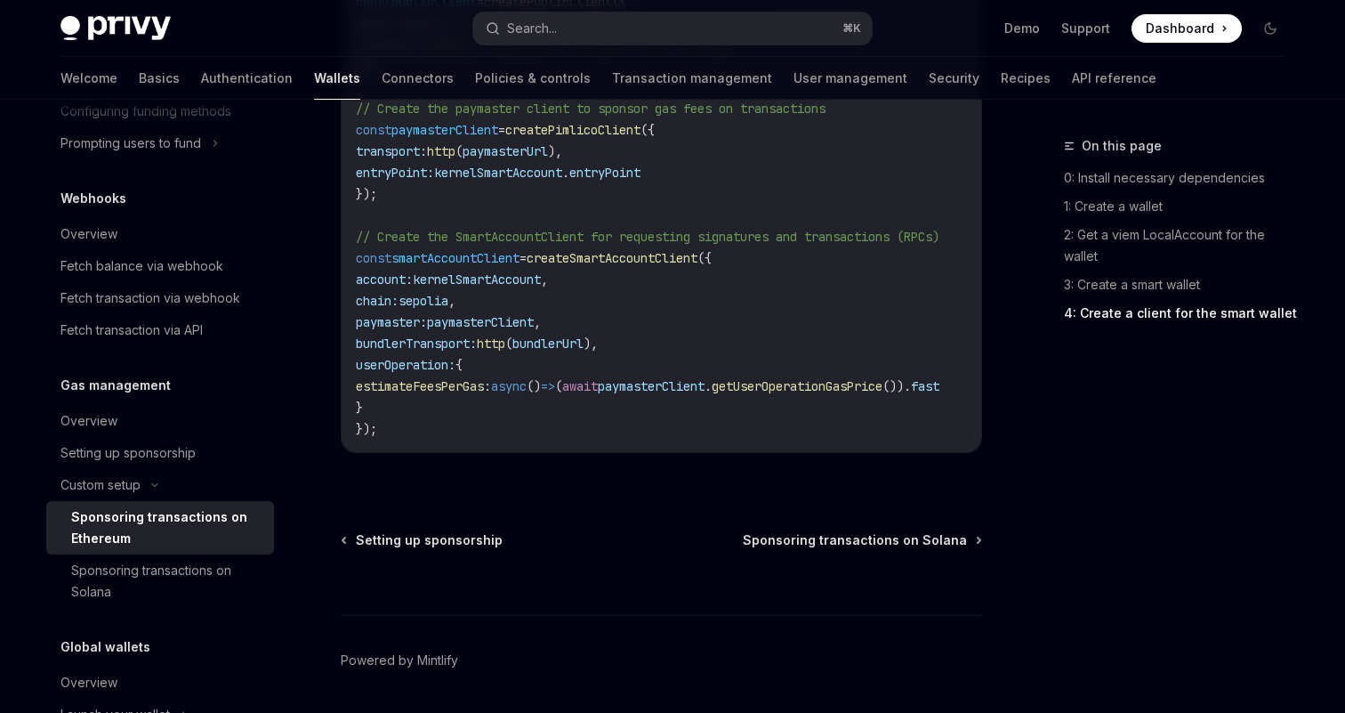
click at [828, 388] on span "getUserOperationGasPrice" at bounding box center [797, 386] width 171 height 16
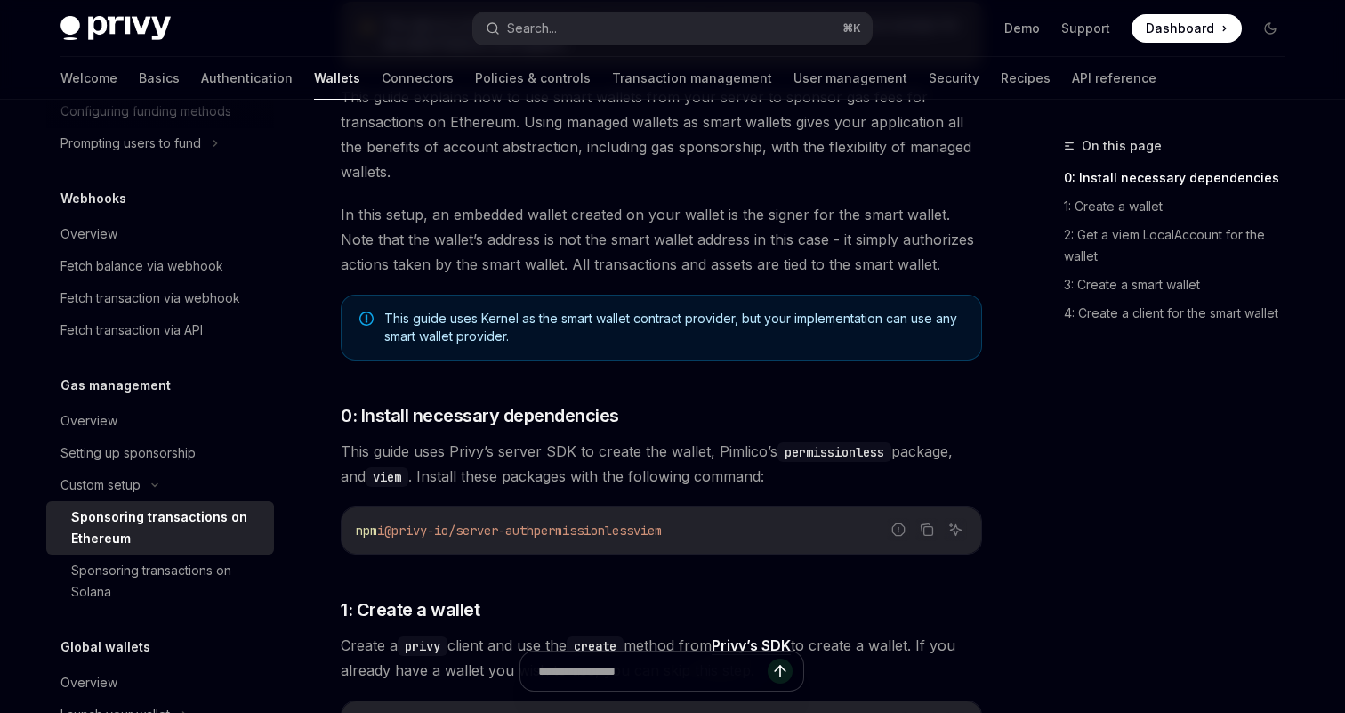
scroll to position [400, 0]
drag, startPoint x: 568, startPoint y: 532, endPoint x: 781, endPoint y: 533, distance: 213.5
click at [781, 533] on code "npm i @privy-io/server-auth permissionless viem" at bounding box center [661, 530] width 611 height 21
copy span "permissionless viem"
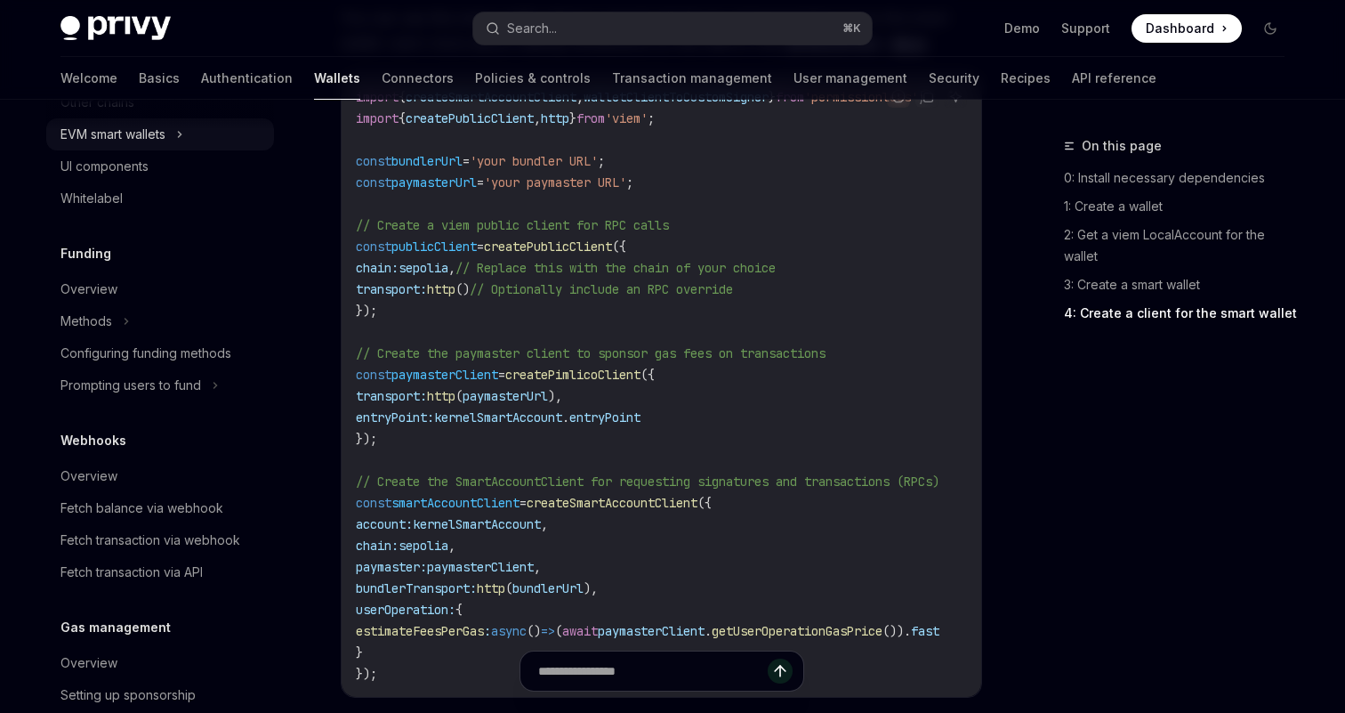
scroll to position [720, 0]
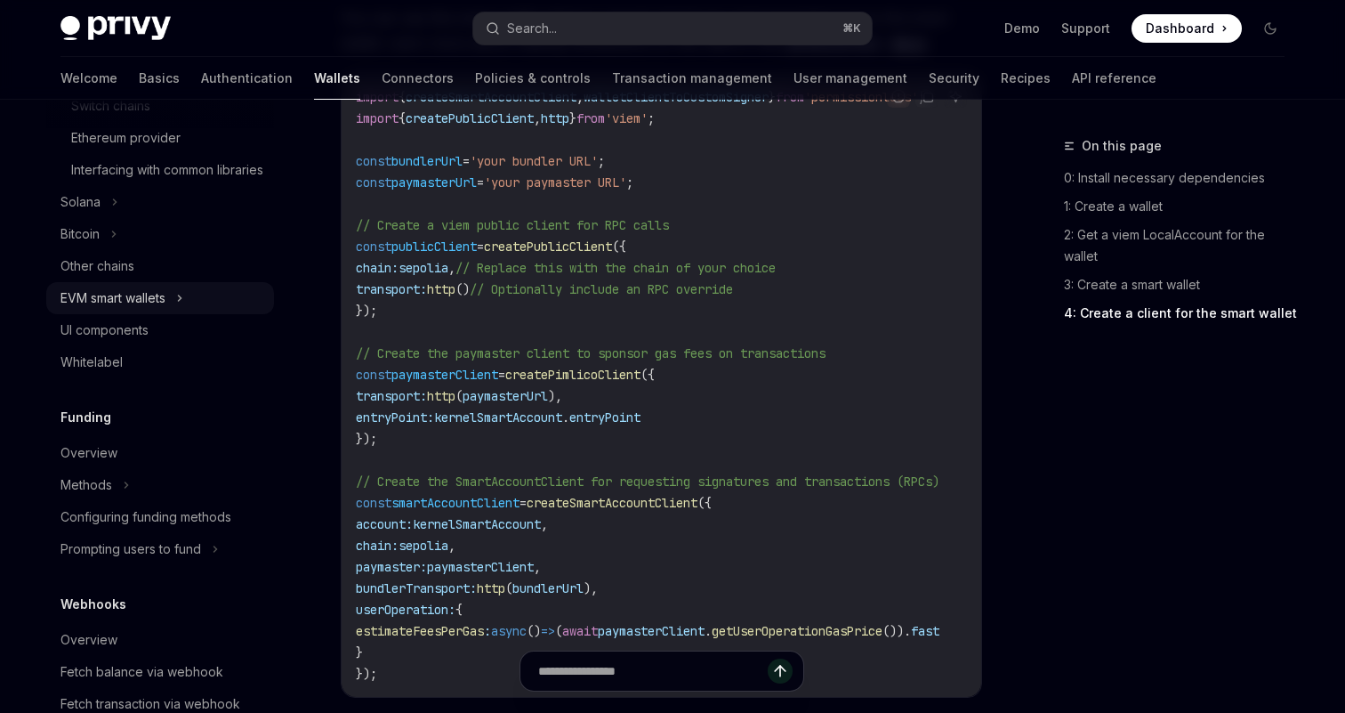
click at [193, 314] on button "EVM smart wallets" at bounding box center [160, 298] width 228 height 32
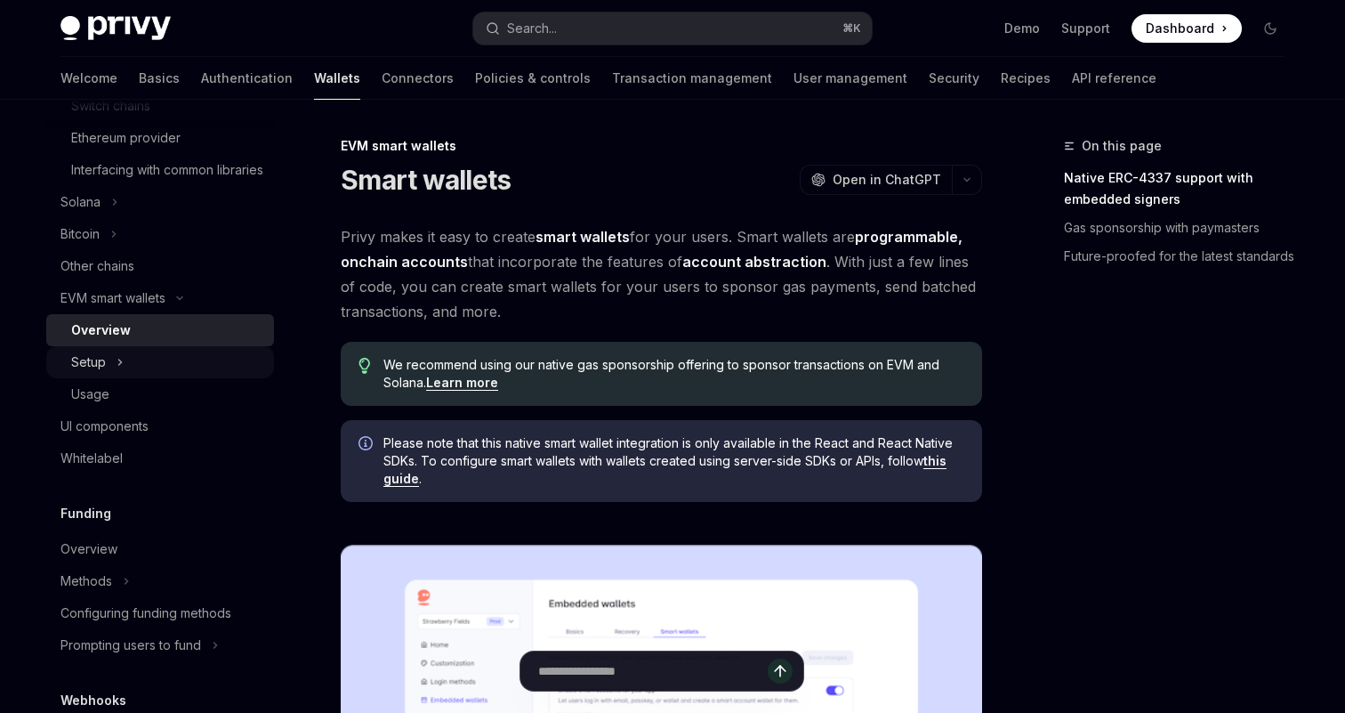
click at [213, 378] on button "Setup" at bounding box center [160, 362] width 228 height 32
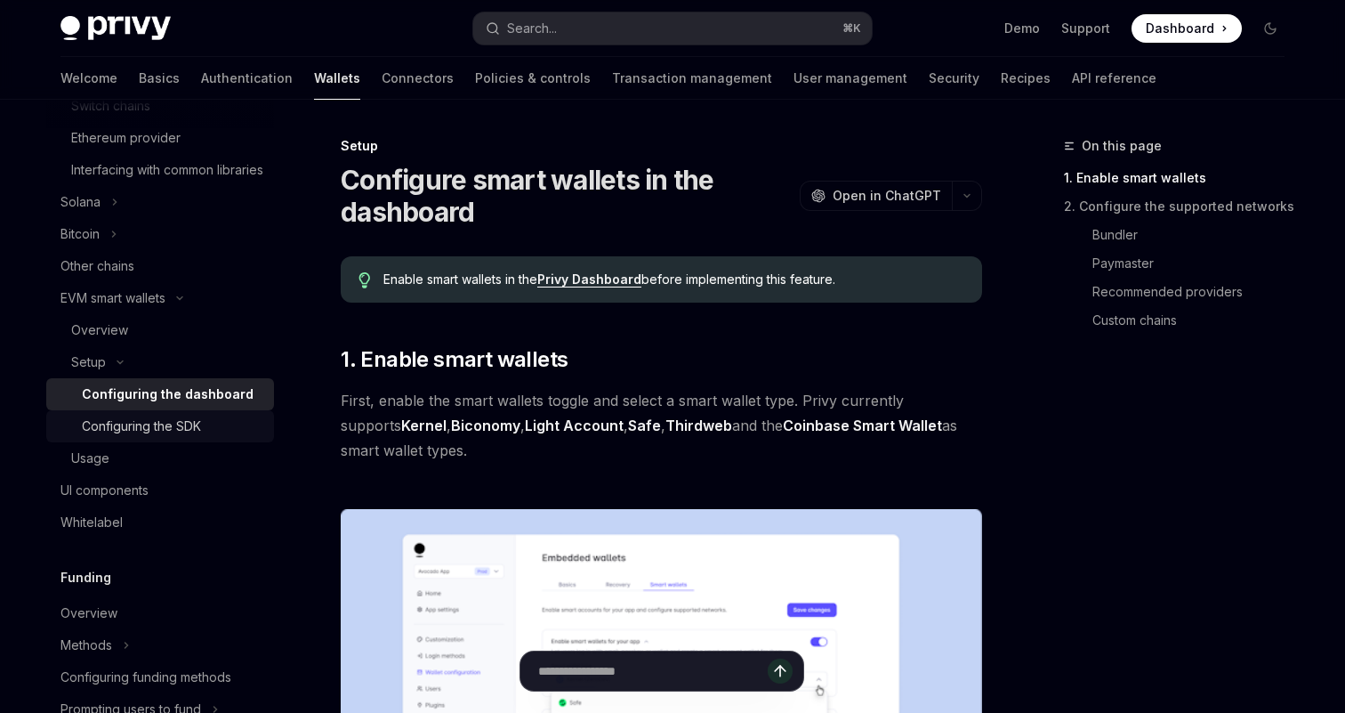
click at [225, 435] on link "Configuring the SDK" at bounding box center [160, 426] width 228 height 32
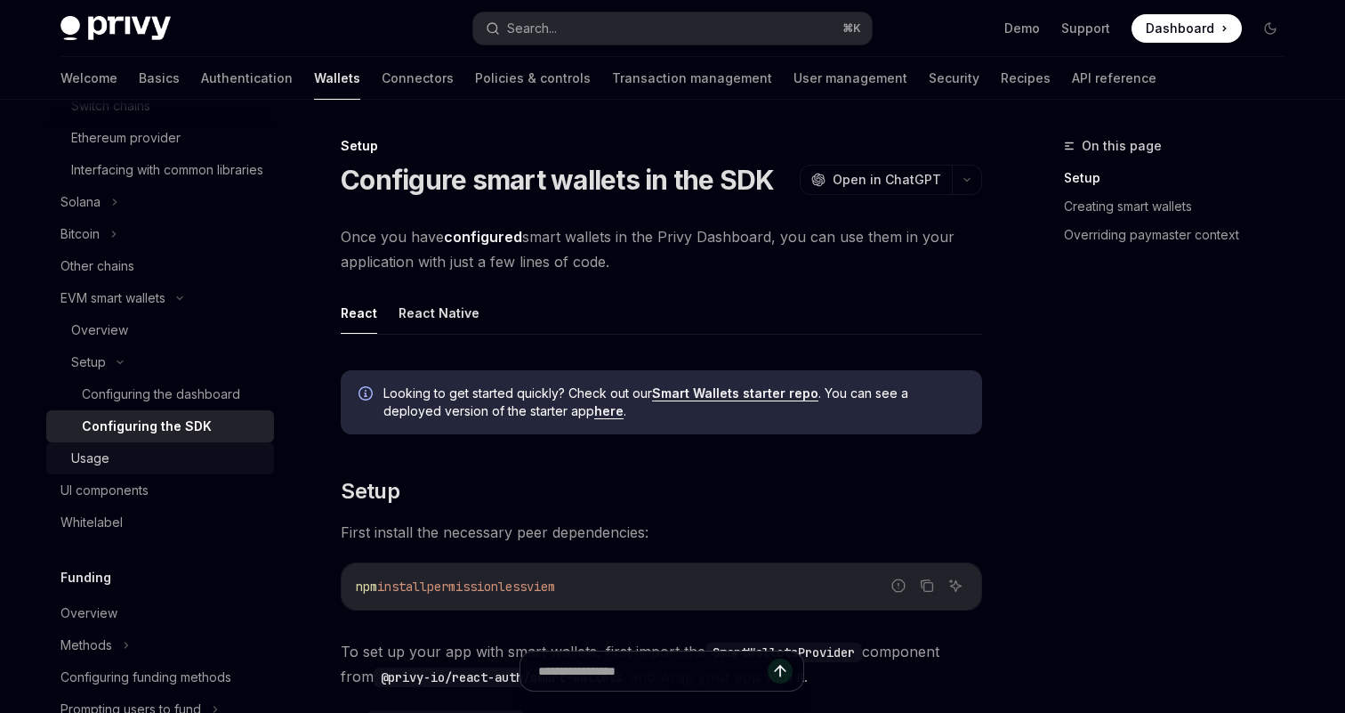
click at [113, 469] on div "Usage" at bounding box center [167, 457] width 192 height 21
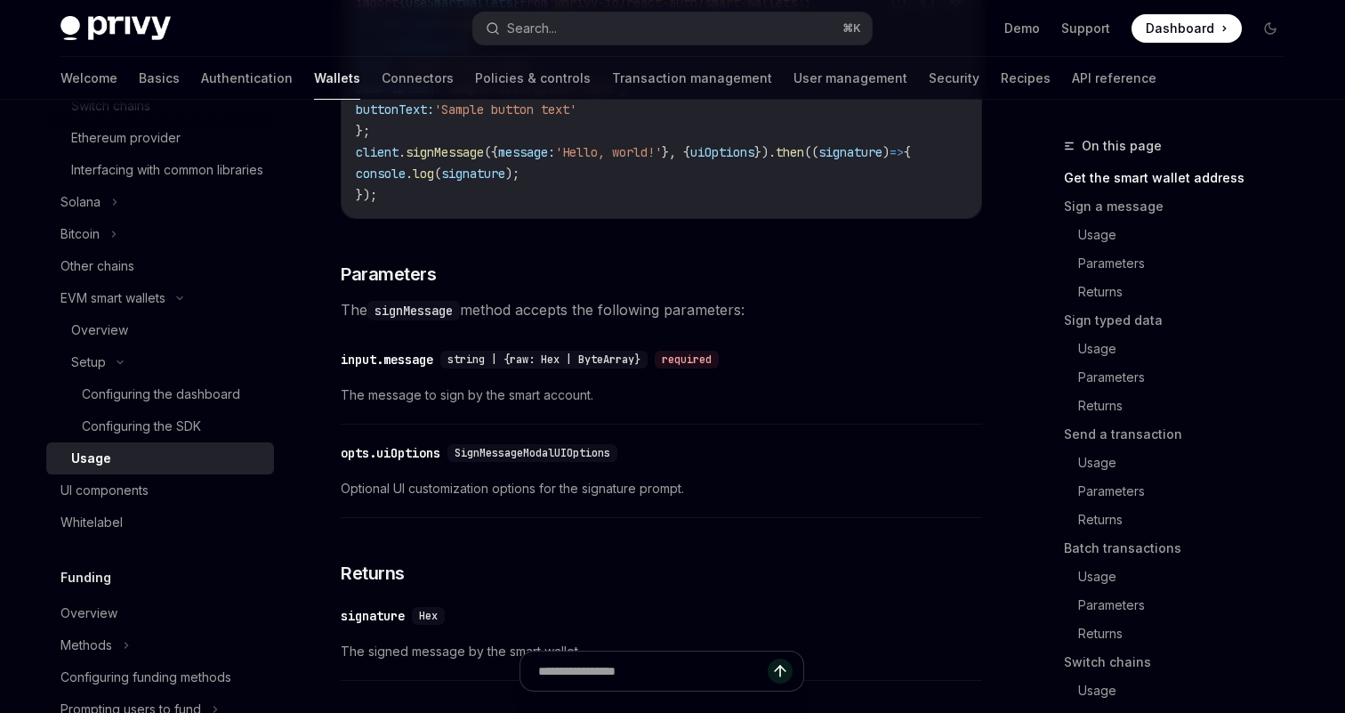
scroll to position [1197, 0]
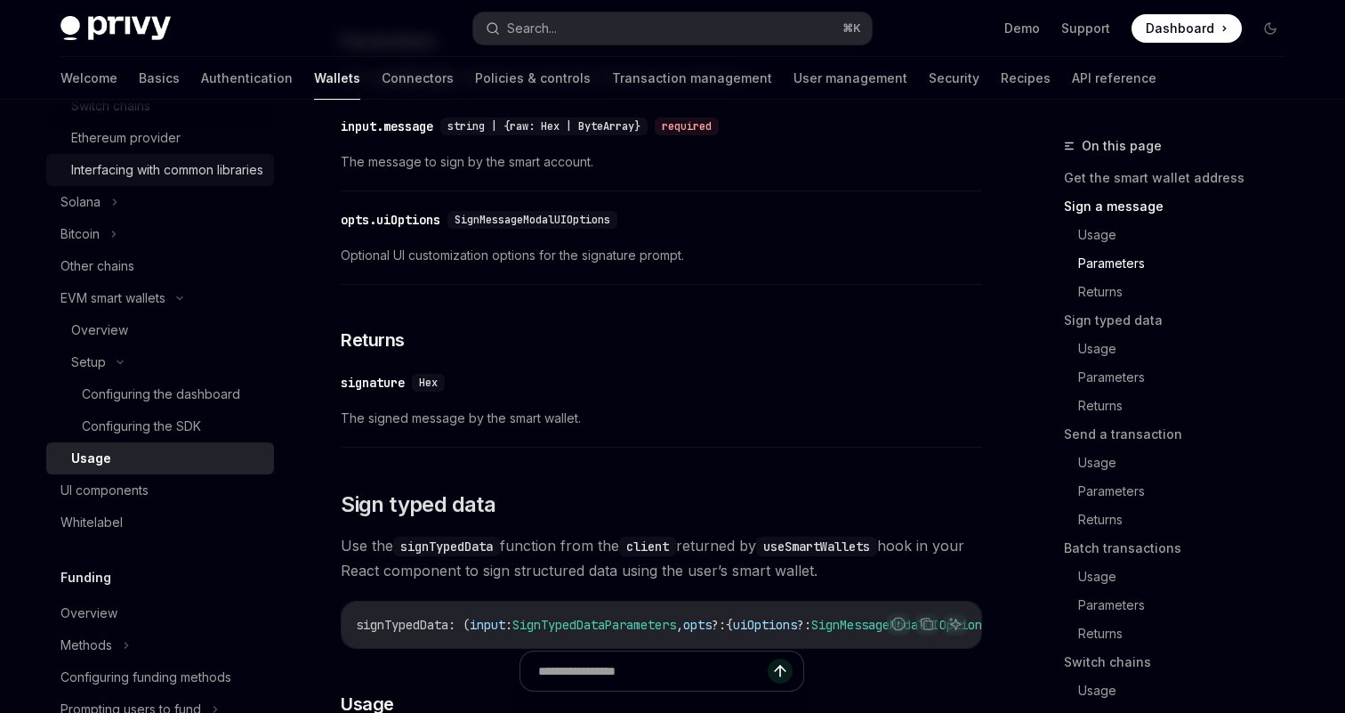
click at [140, 181] on div "Interfacing with common libraries" at bounding box center [167, 169] width 192 height 21
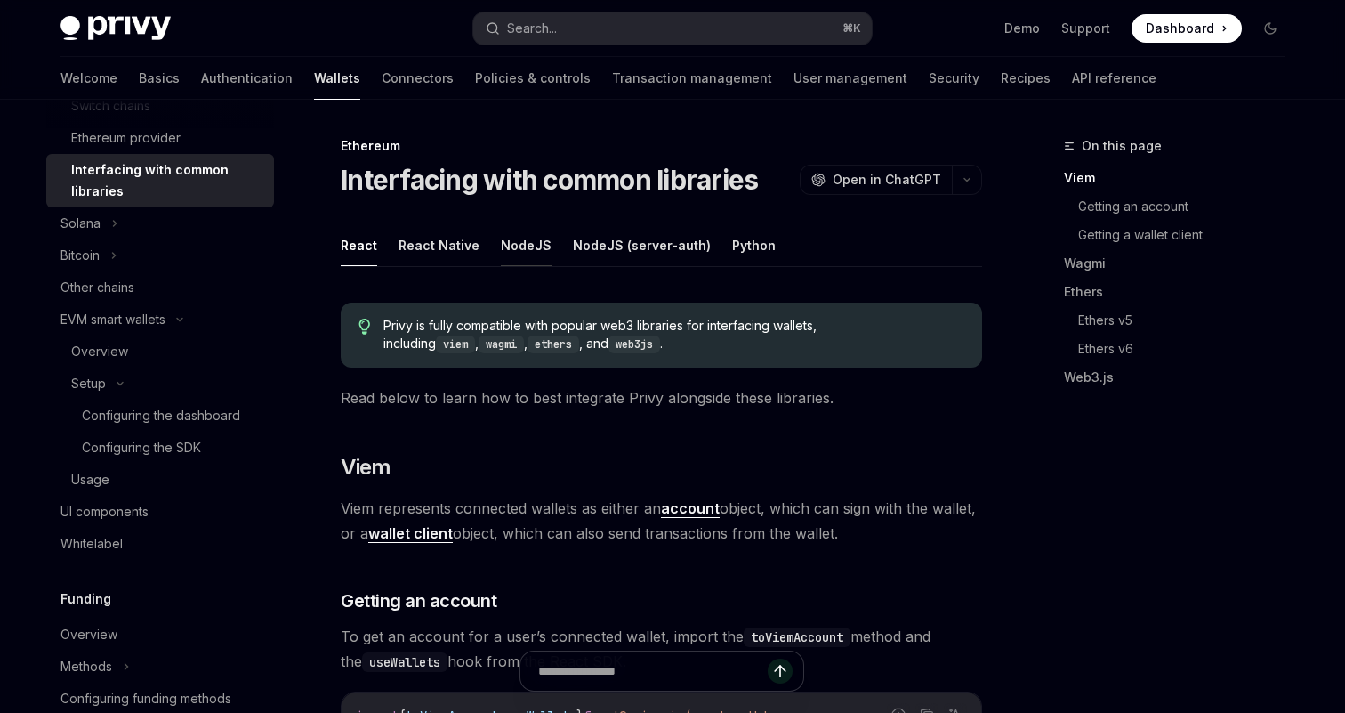
click at [533, 246] on button "NodeJS" at bounding box center [526, 245] width 51 height 42
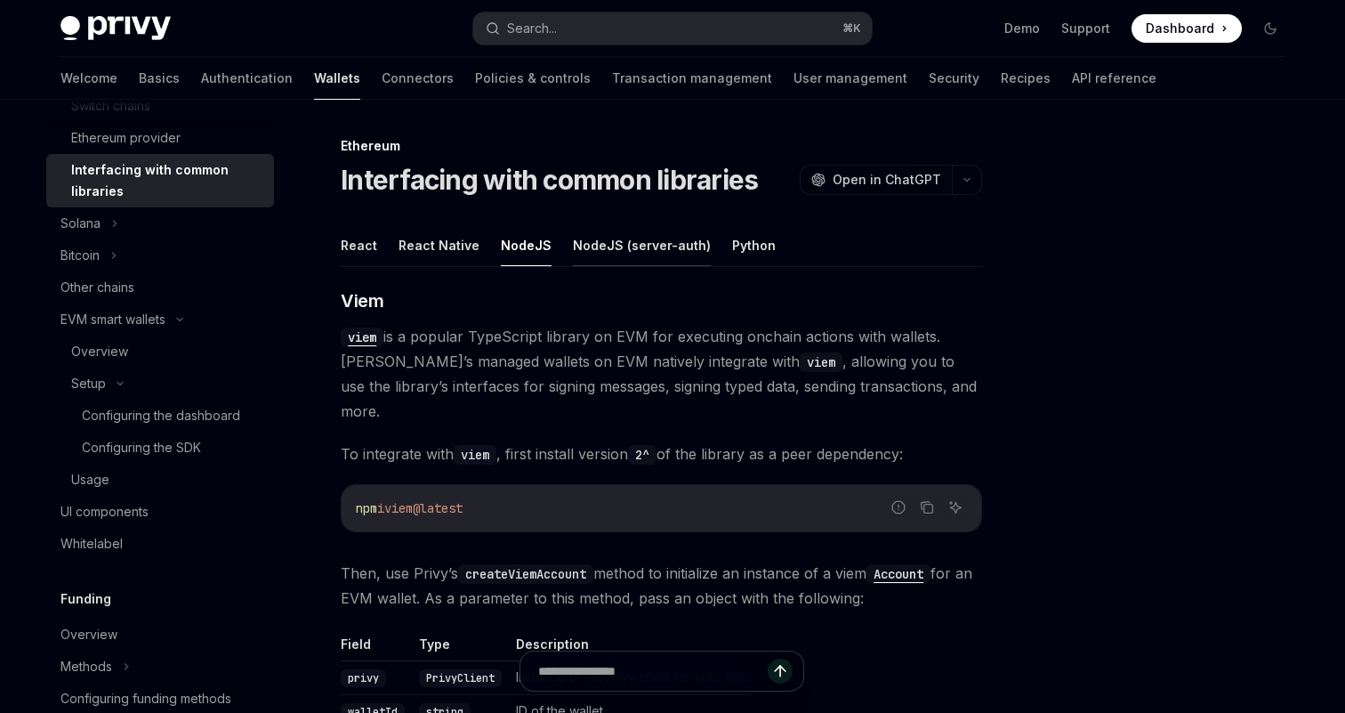
click at [598, 257] on button "NodeJS (server-auth)" at bounding box center [642, 245] width 138 height 42
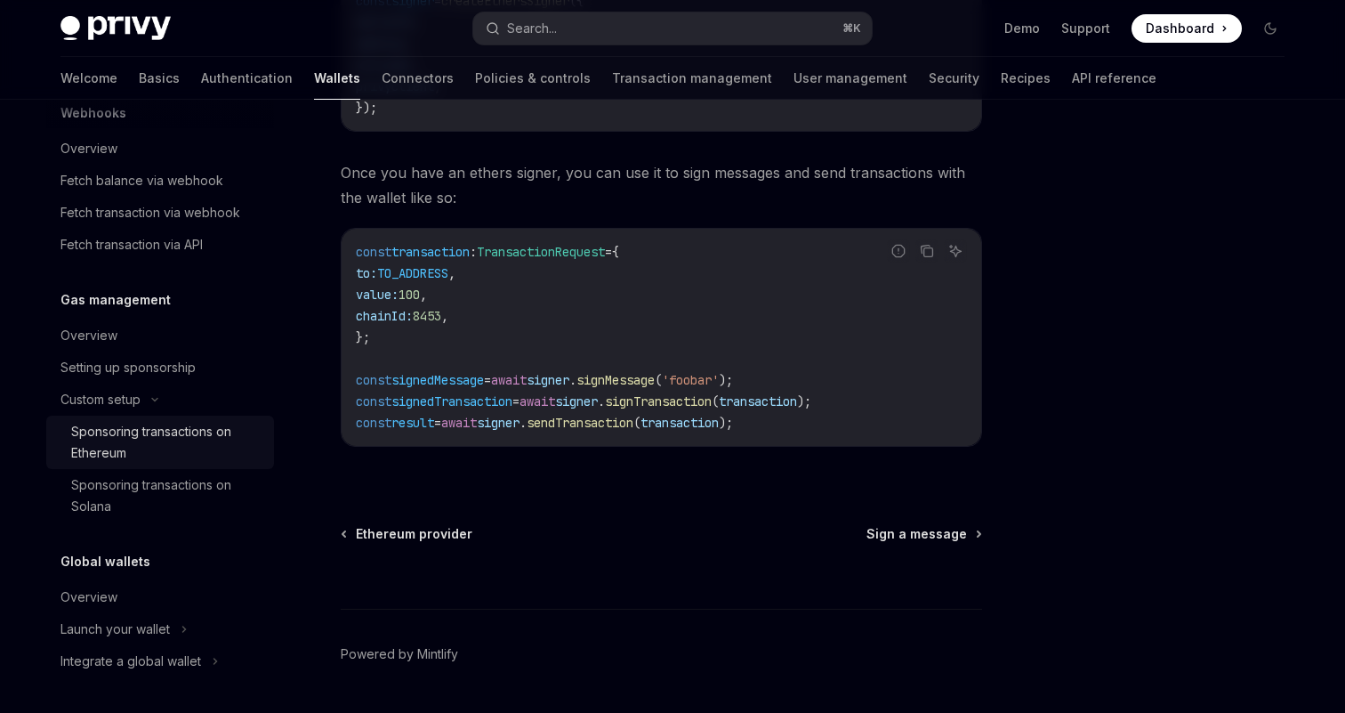
scroll to position [1392, 0]
click at [123, 438] on div "Sponsoring transactions on Ethereum" at bounding box center [167, 442] width 192 height 43
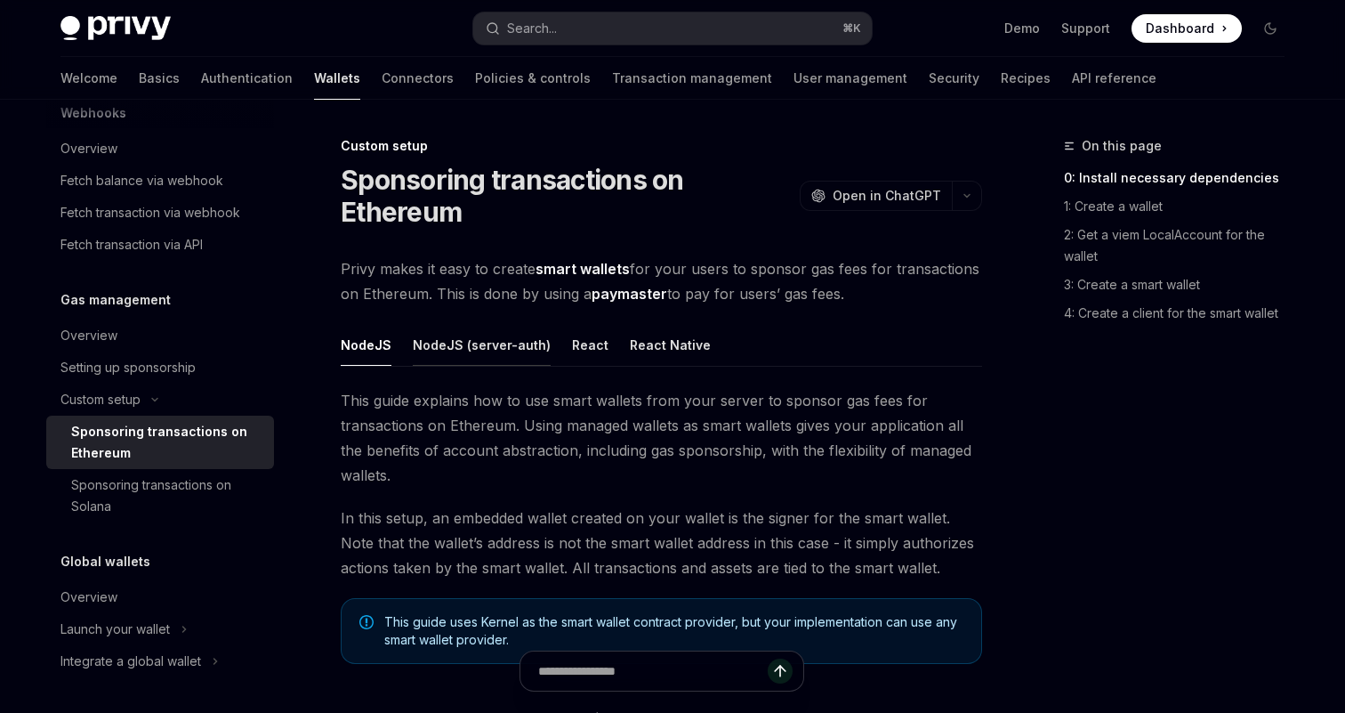
click at [504, 351] on button "NodeJS (server-auth)" at bounding box center [482, 345] width 138 height 42
type textarea "*"
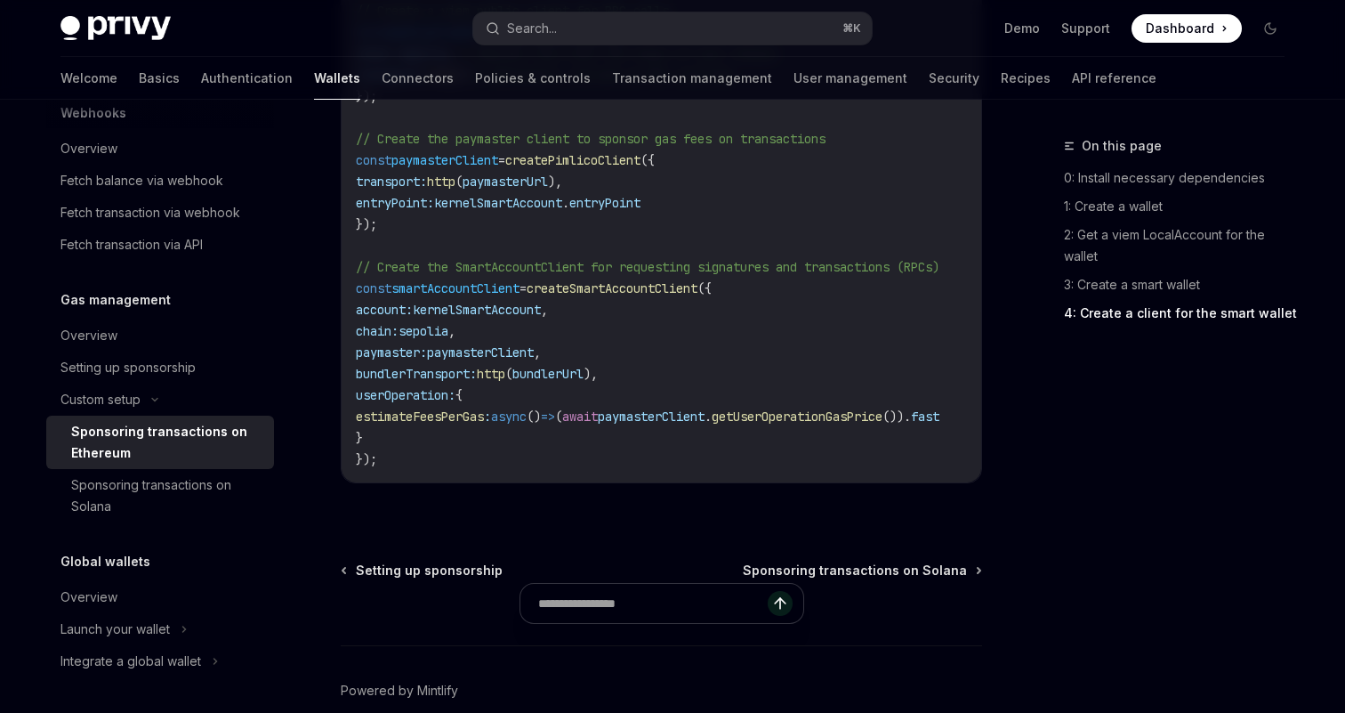
scroll to position [2075, 0]
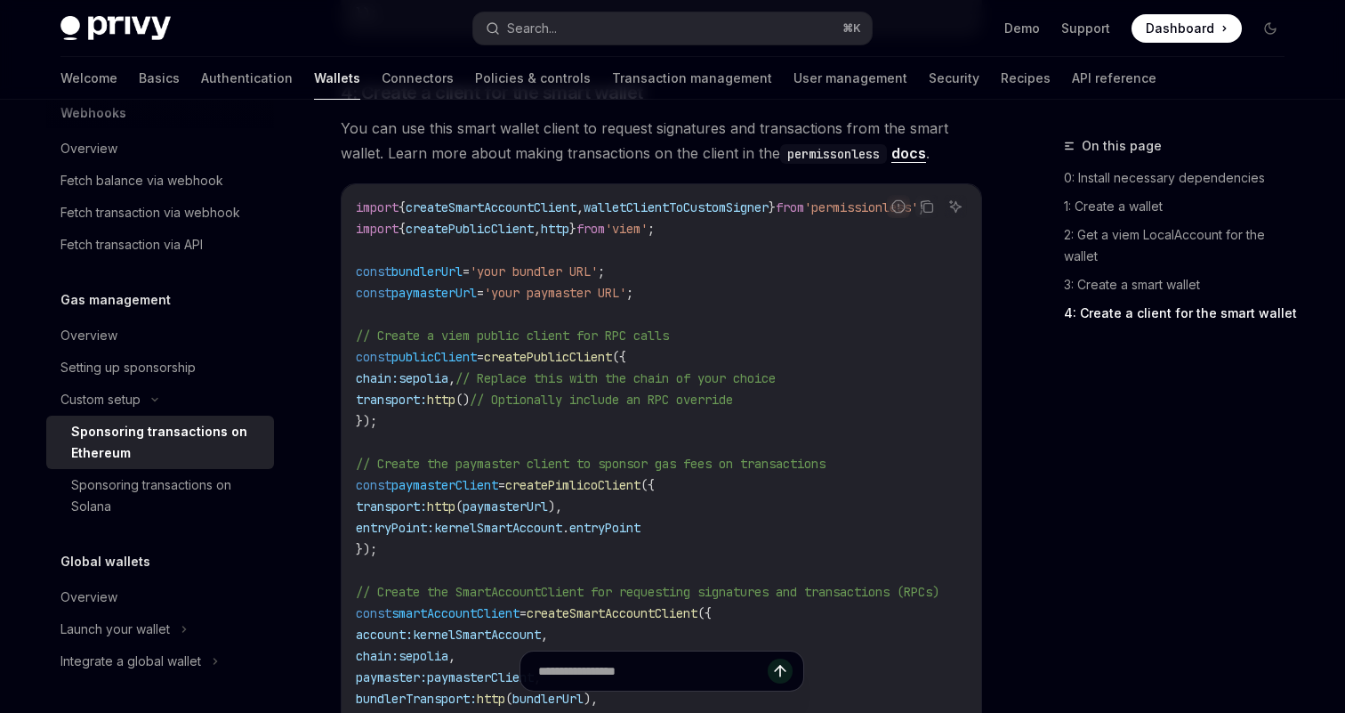
click at [617, 487] on span "createPimlicoClient" at bounding box center [572, 485] width 135 height 16
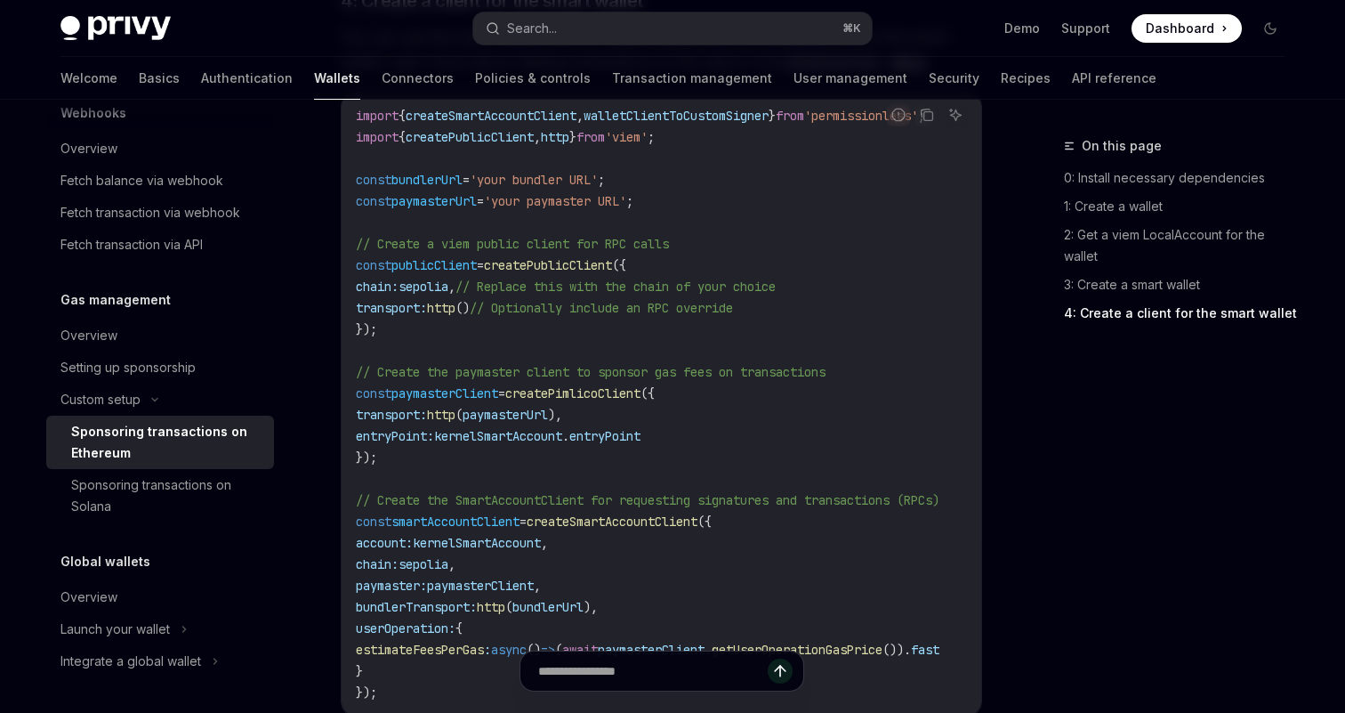
scroll to position [2171, 1]
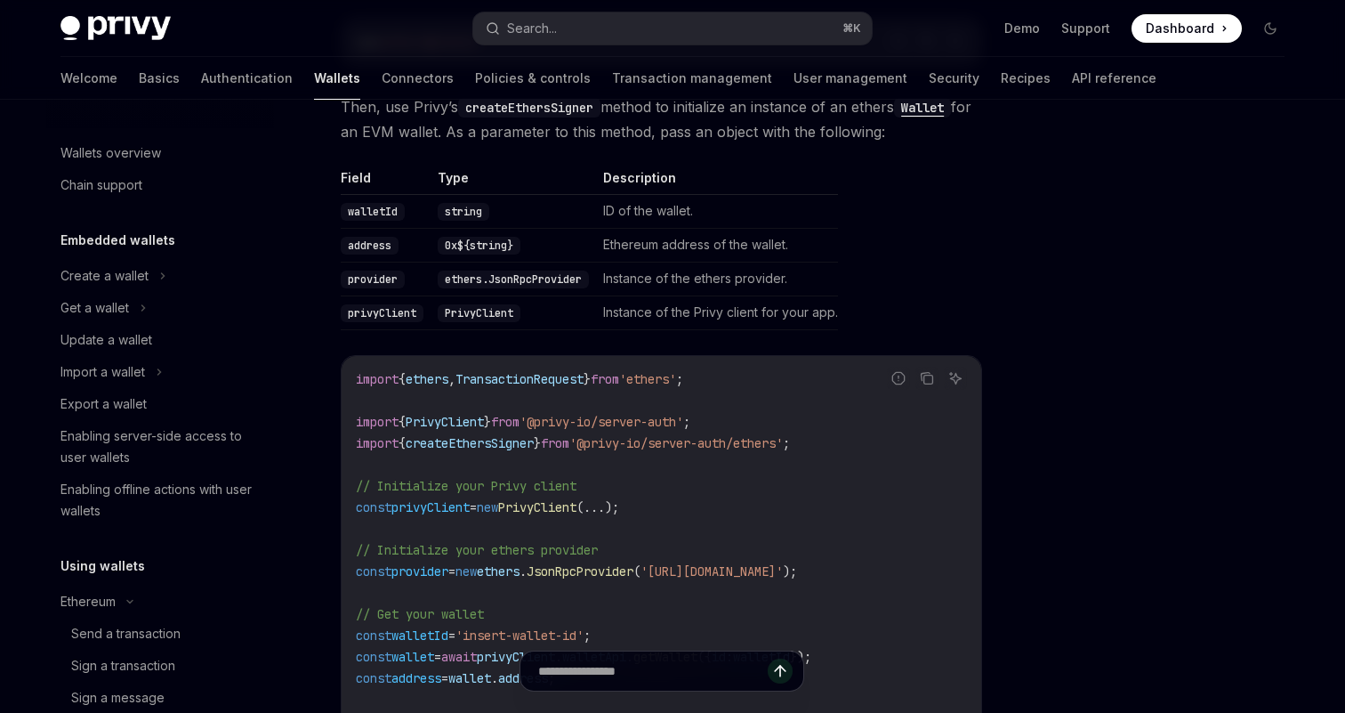
scroll to position [556, 0]
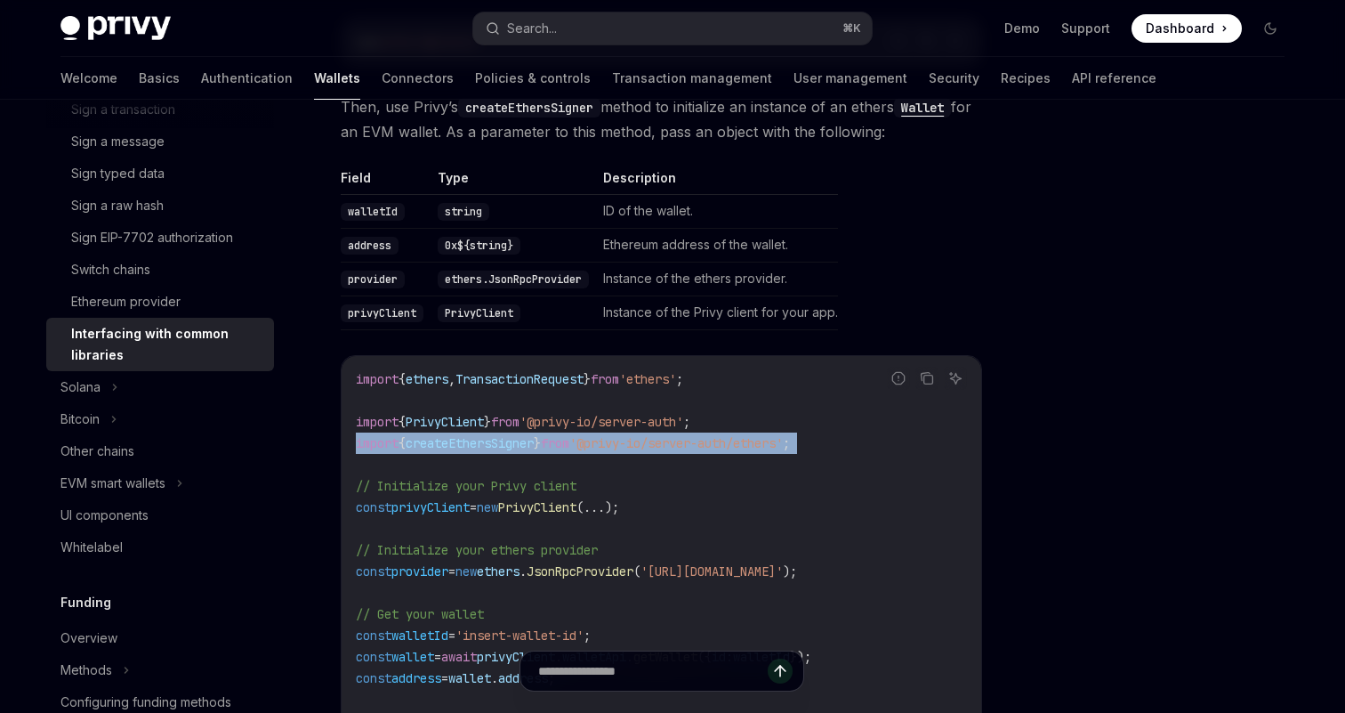
drag, startPoint x: 353, startPoint y: 392, endPoint x: 898, endPoint y: 401, distance: 544.5
click at [898, 401] on div "import { ethers , TransactionRequest } from 'ethers' ; import { PrivyClient } f…" at bounding box center [662, 614] width 640 height 516
copy code "import { createEthersSigner } from '@privy-io/server-auth/ethers' ;"
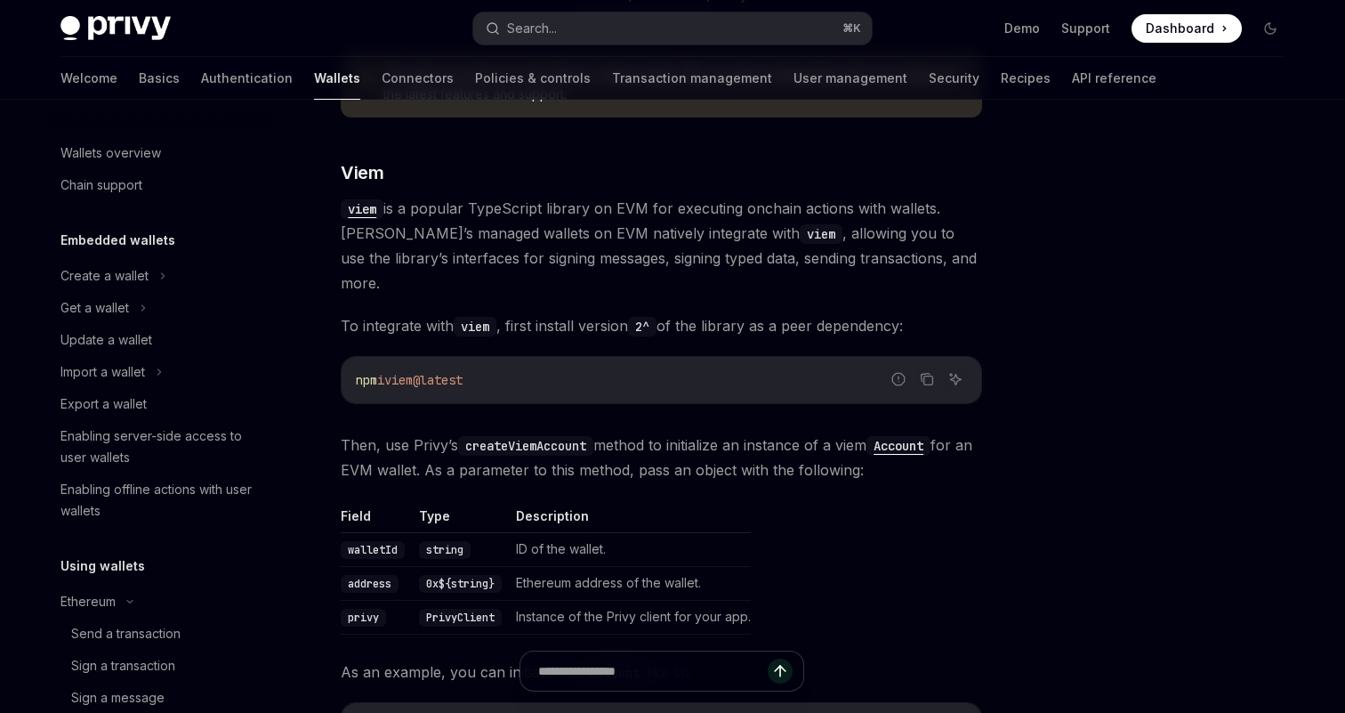
scroll to position [0, 0]
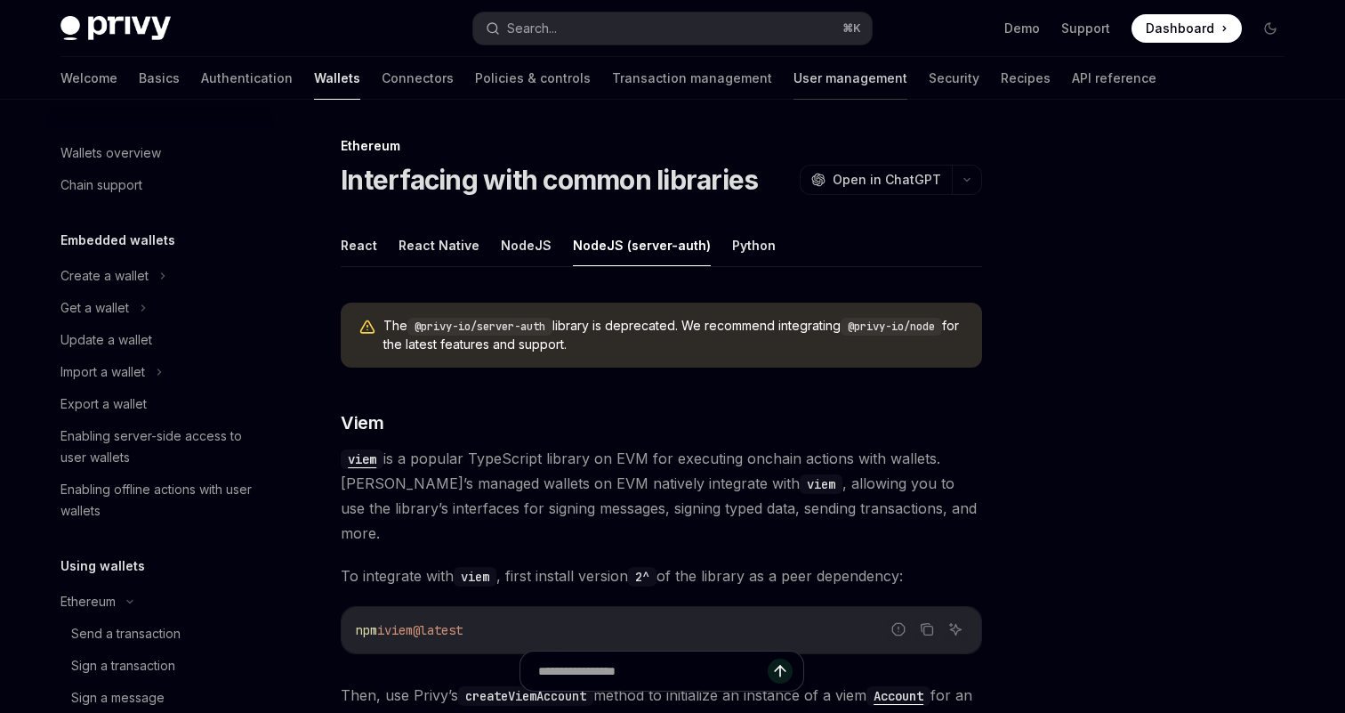
click at [793, 77] on link "User management" at bounding box center [850, 78] width 114 height 43
type textarea "*"
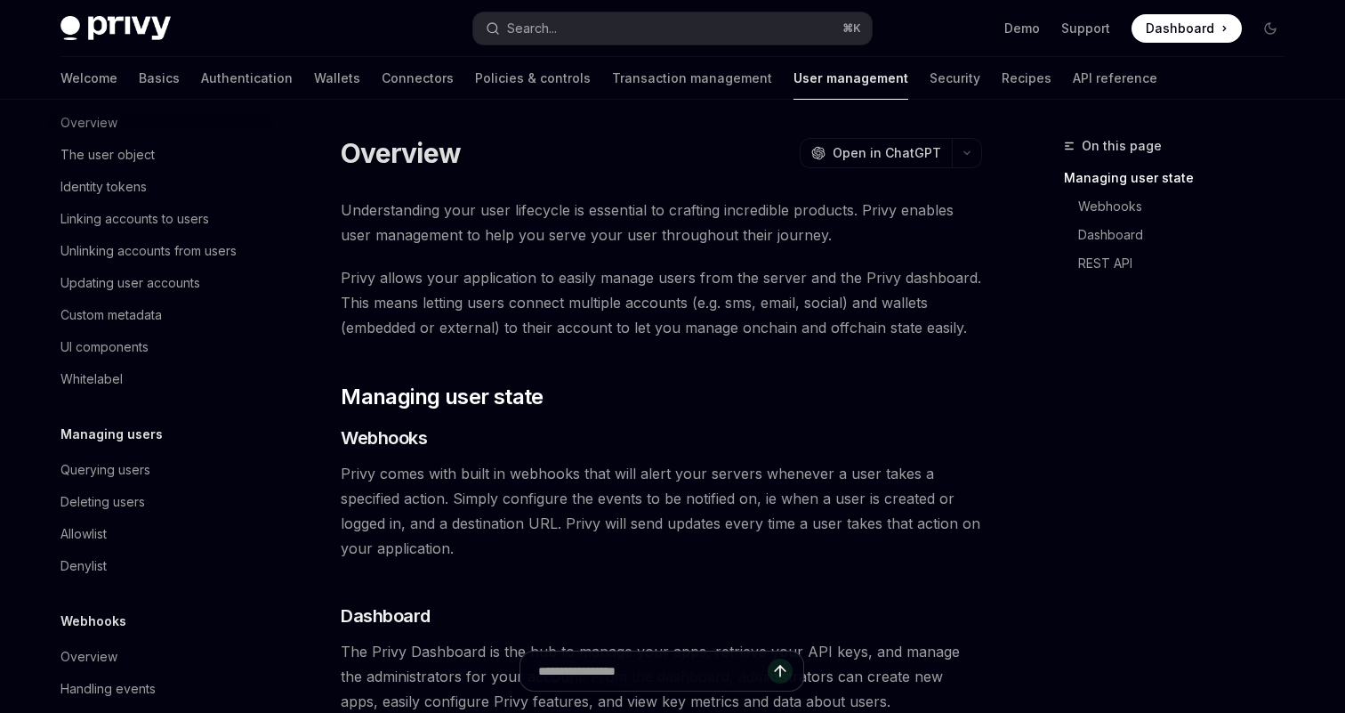
scroll to position [275, 0]
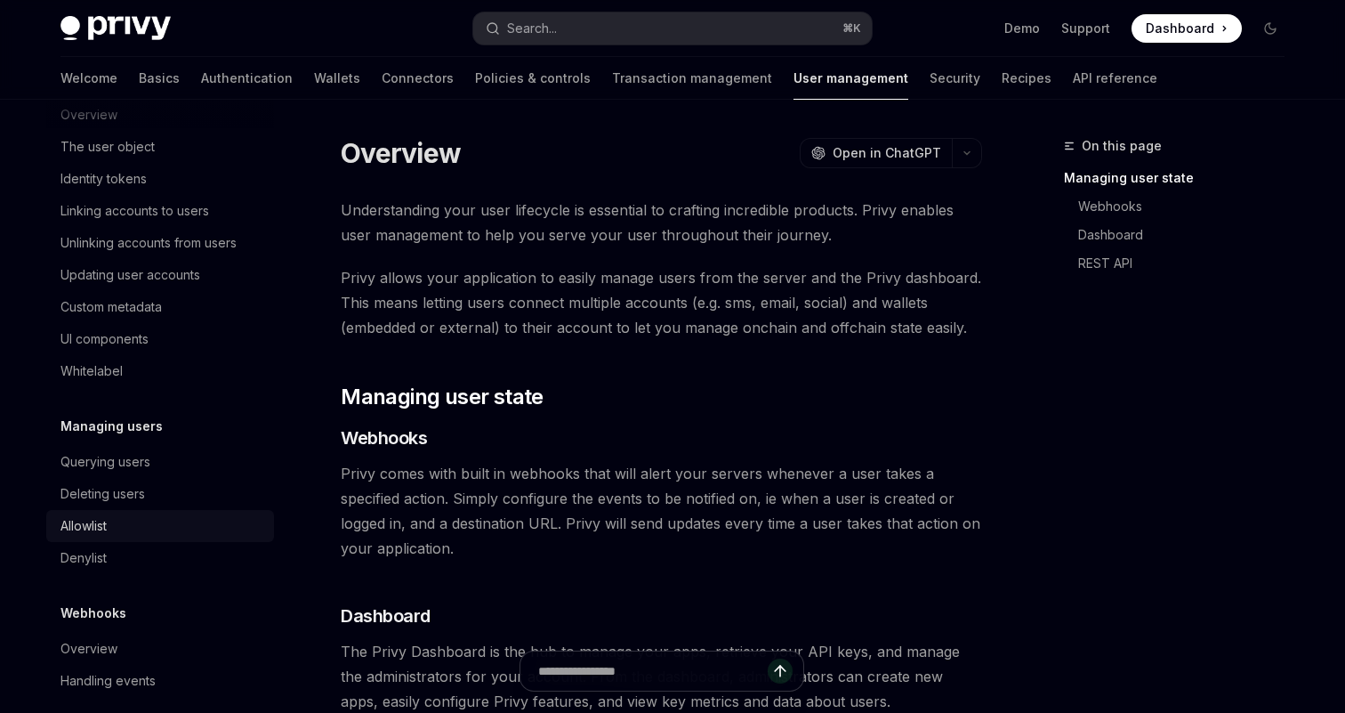
click at [134, 510] on link "Allowlist" at bounding box center [160, 526] width 228 height 32
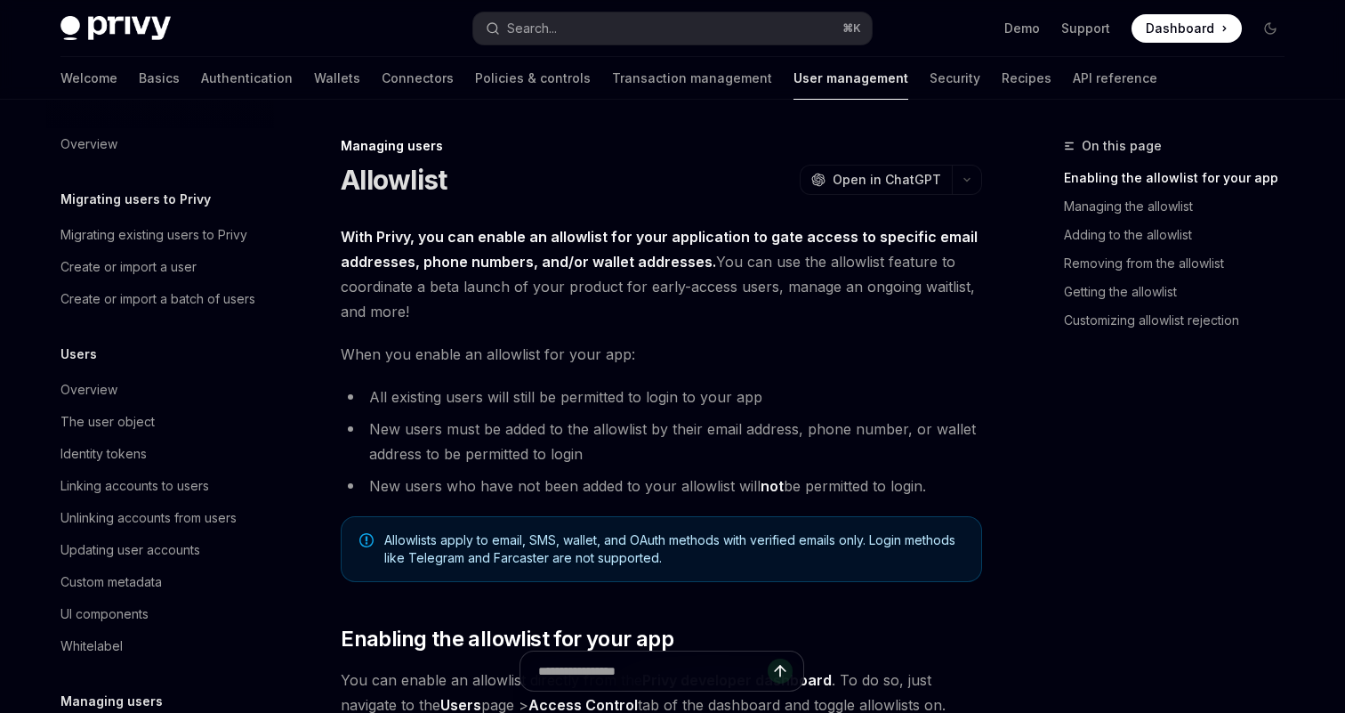
scroll to position [294, 0]
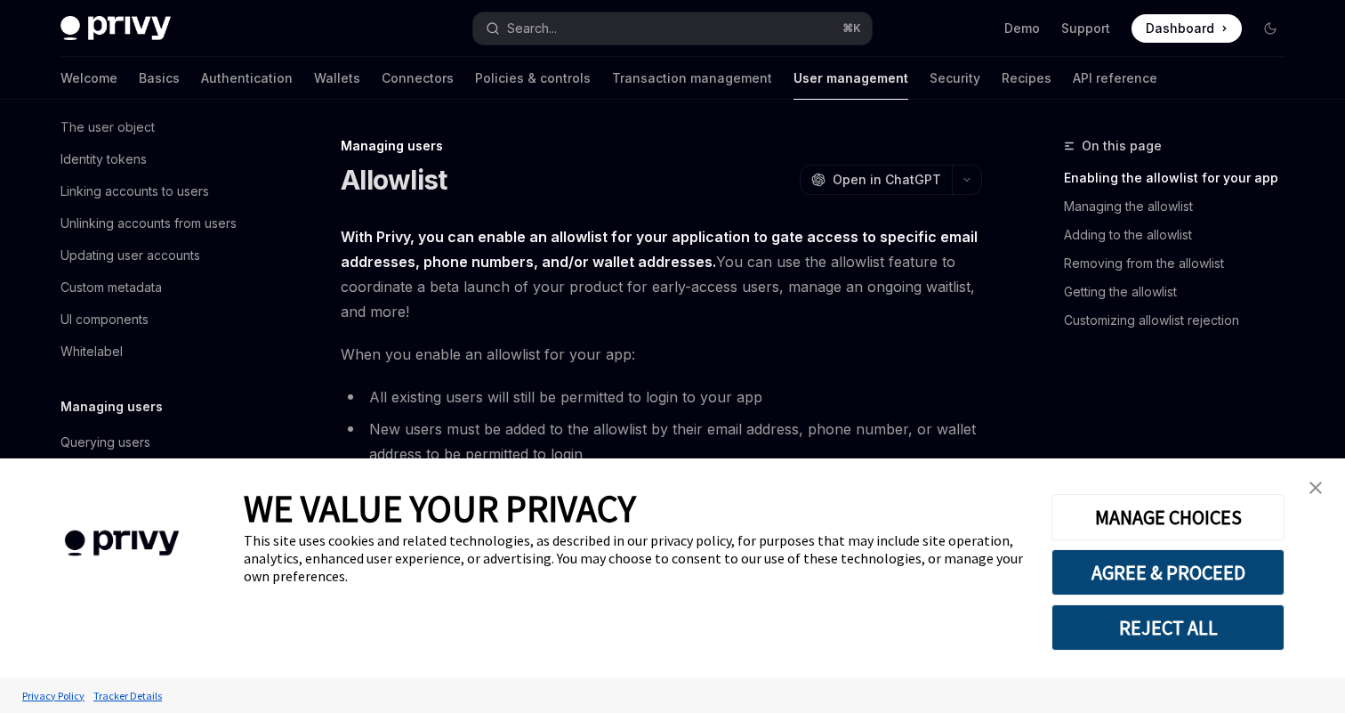
click at [1311, 474] on link "close banner" at bounding box center [1316, 488] width 36 height 36
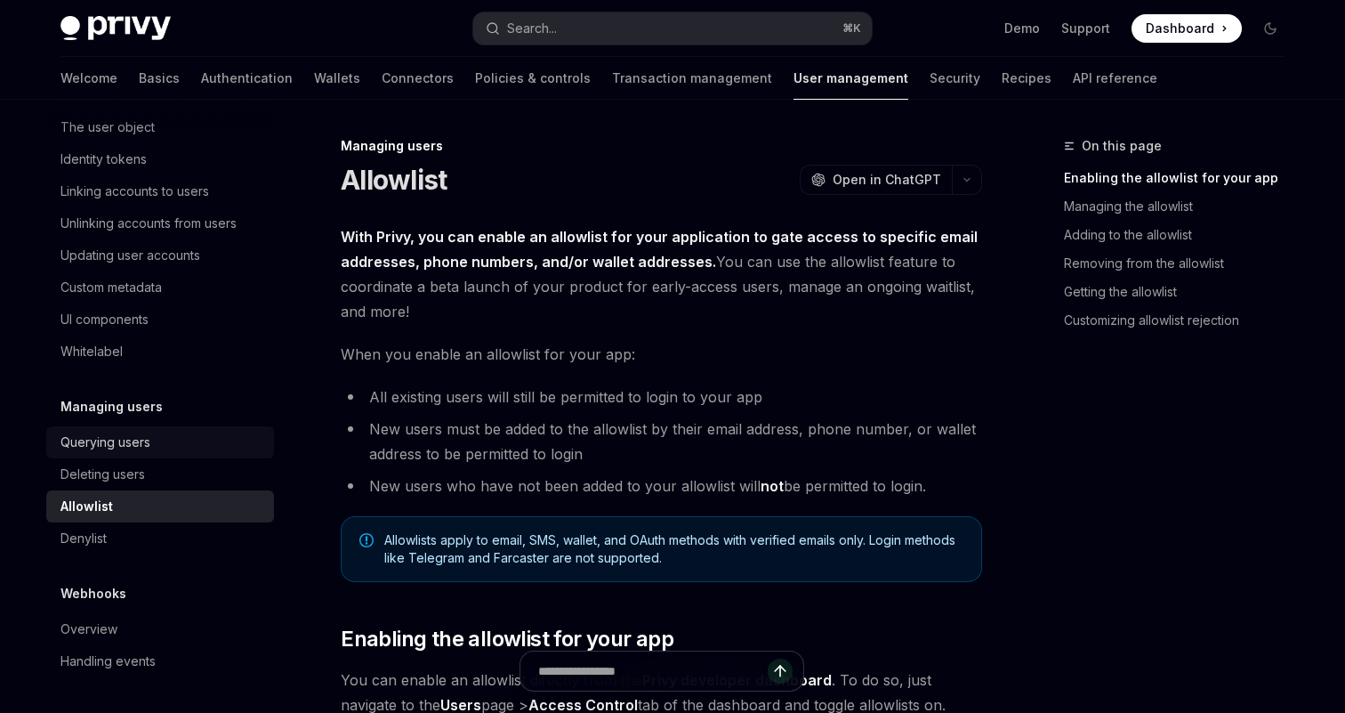
click at [111, 438] on div "Querying users" at bounding box center [105, 441] width 90 height 21
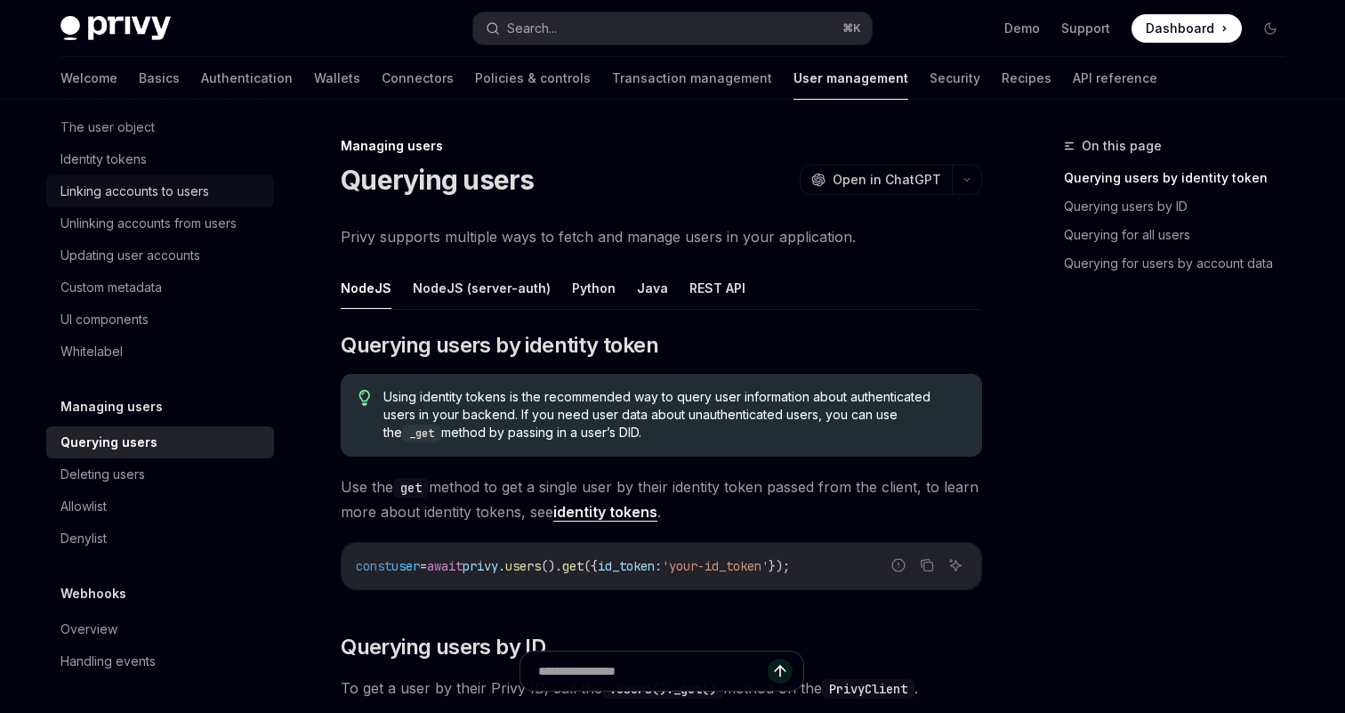
click at [147, 200] on div "Linking accounts to users" at bounding box center [134, 191] width 149 height 21
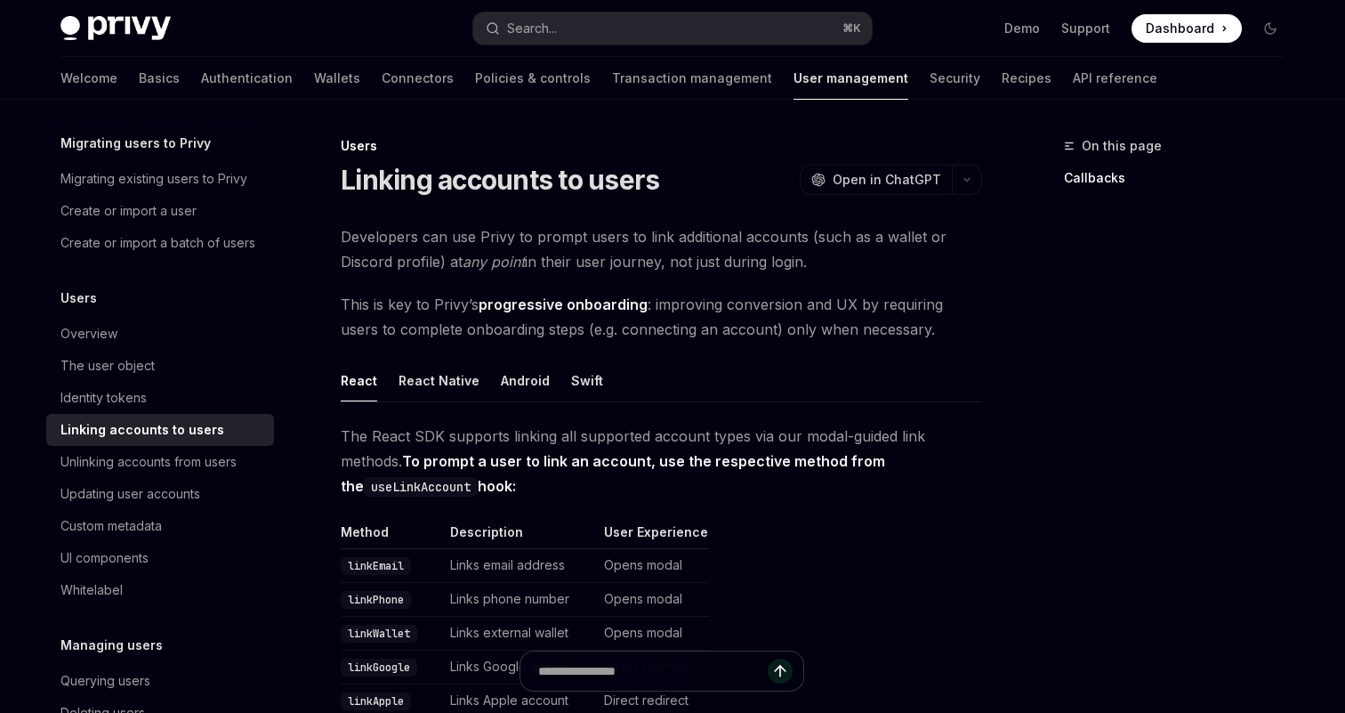
scroll to position [13, 0]
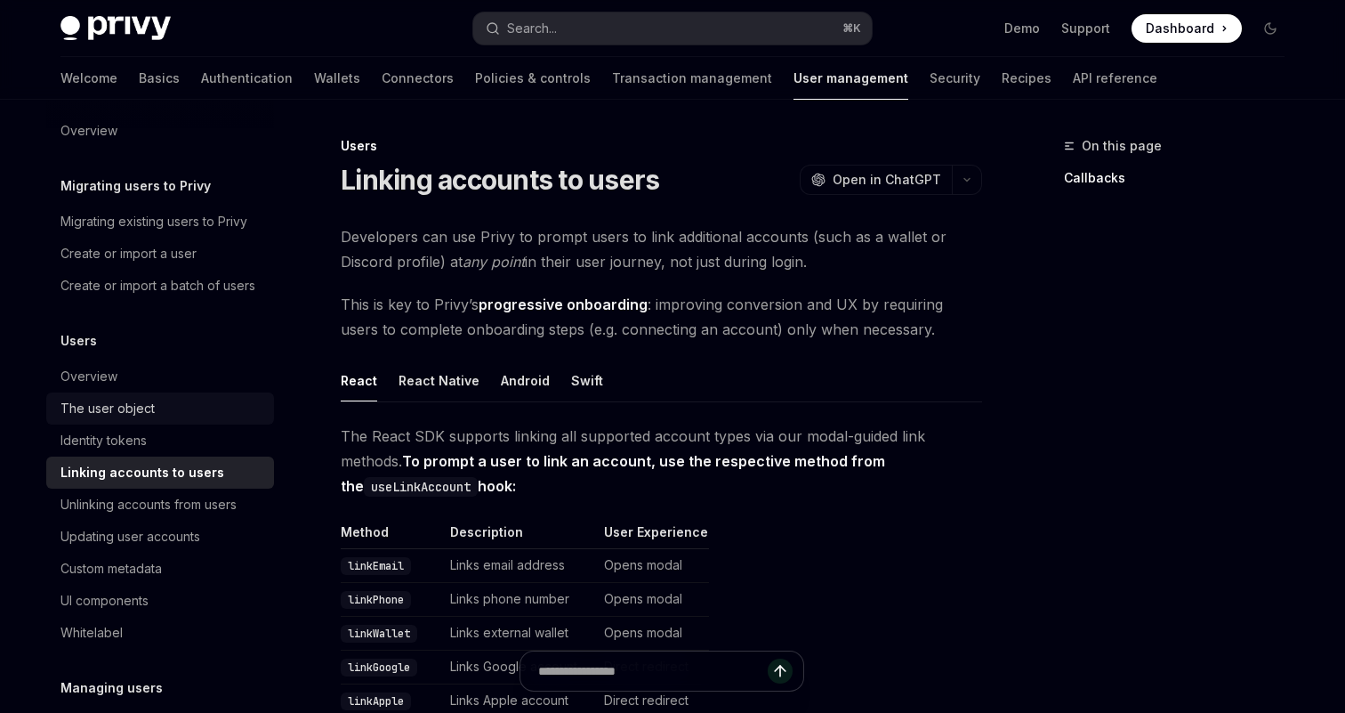
click at [107, 411] on div "The user object" at bounding box center [107, 408] width 94 height 21
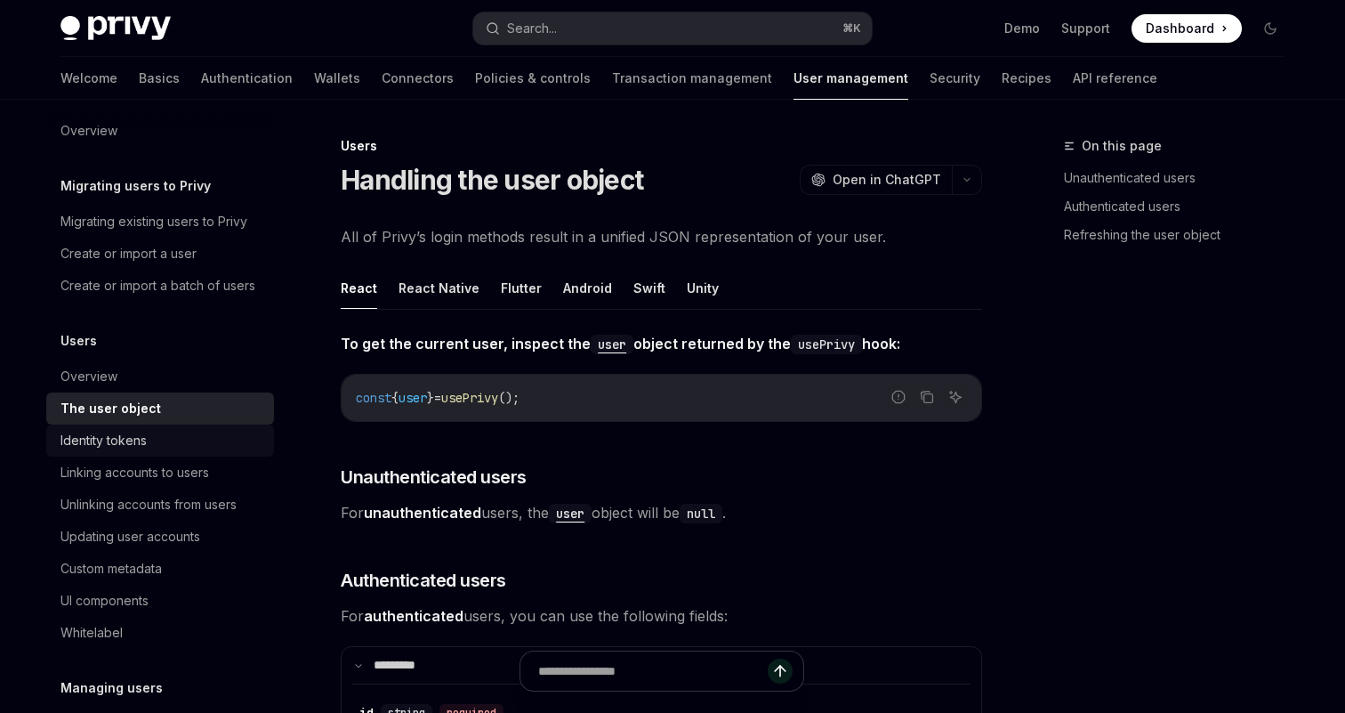
click at [123, 439] on div "Identity tokens" at bounding box center [103, 440] width 86 height 21
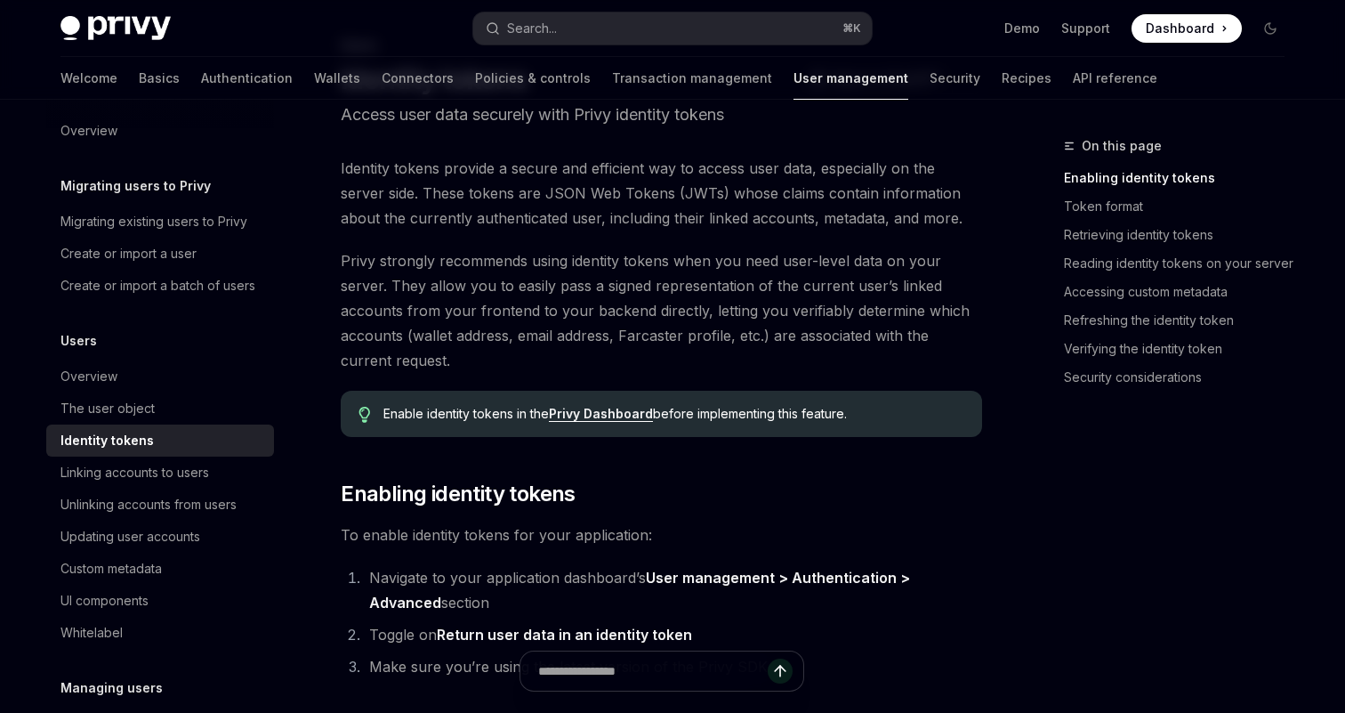
scroll to position [108, 0]
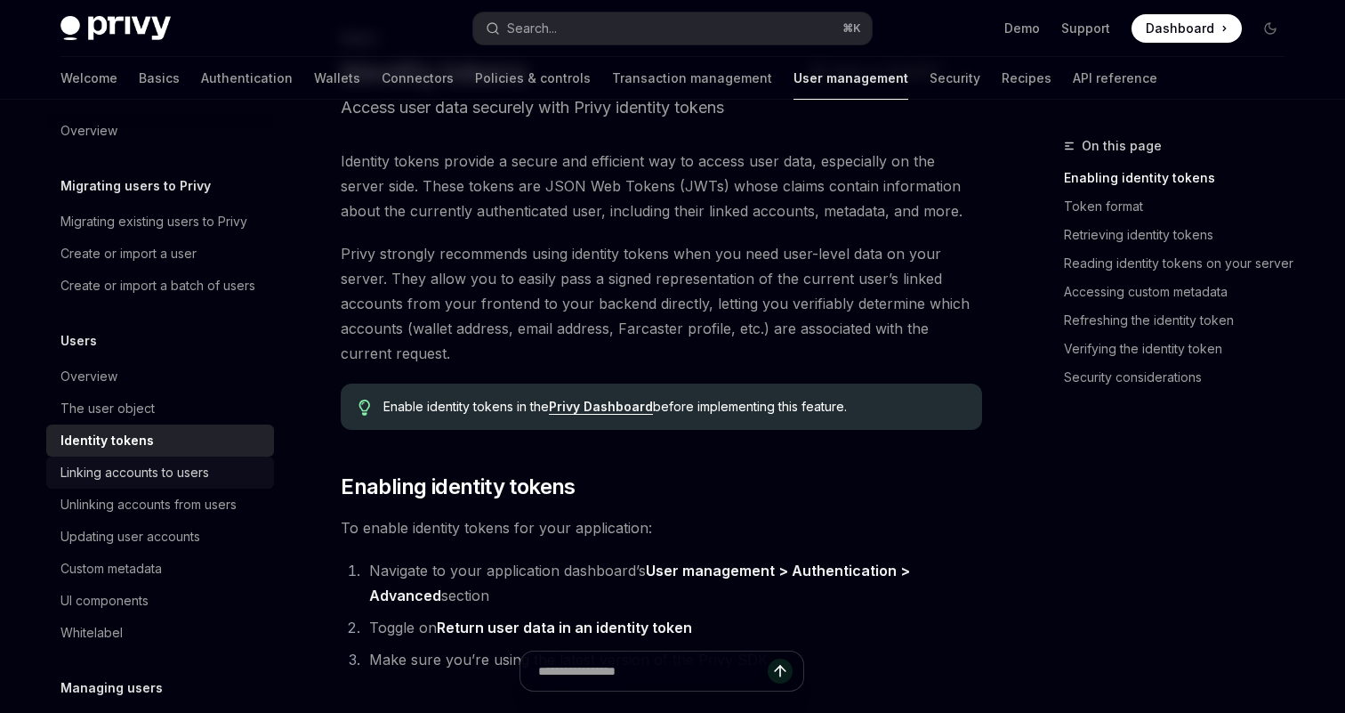
click at [173, 464] on div "Linking accounts to users" at bounding box center [134, 472] width 149 height 21
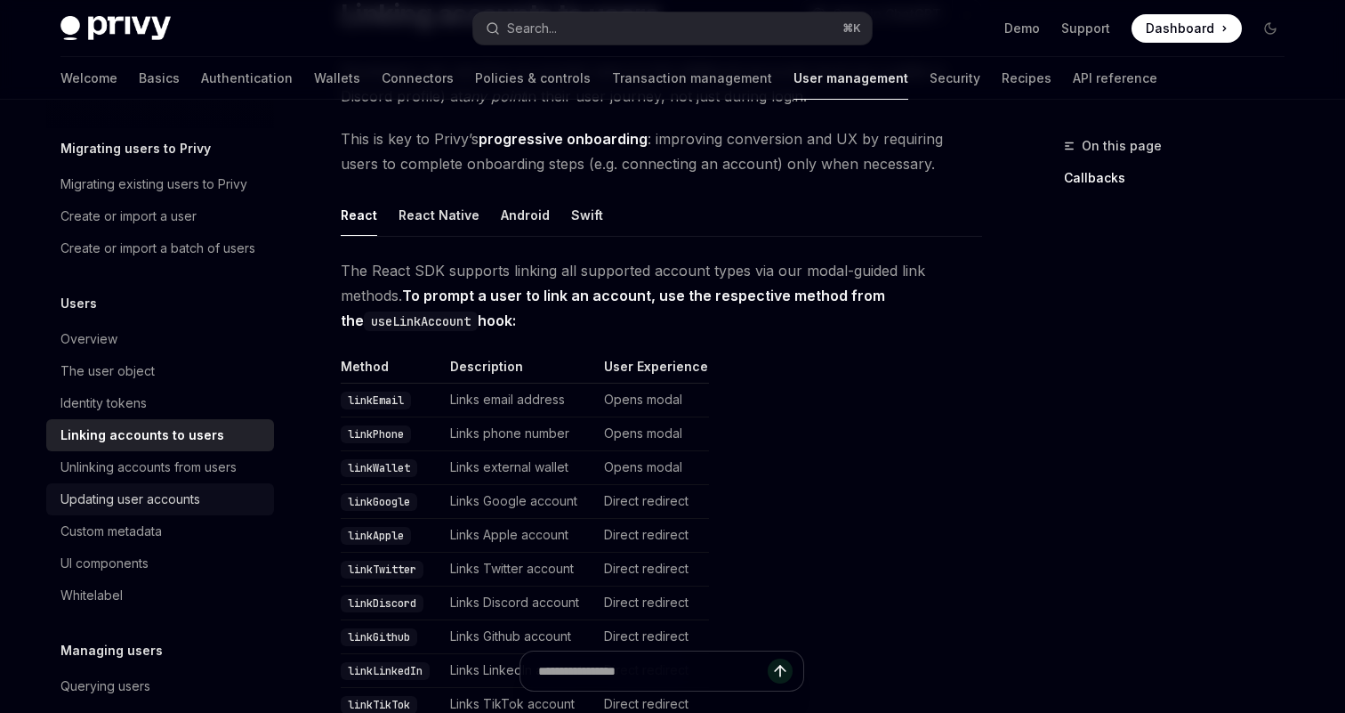
scroll to position [60, 0]
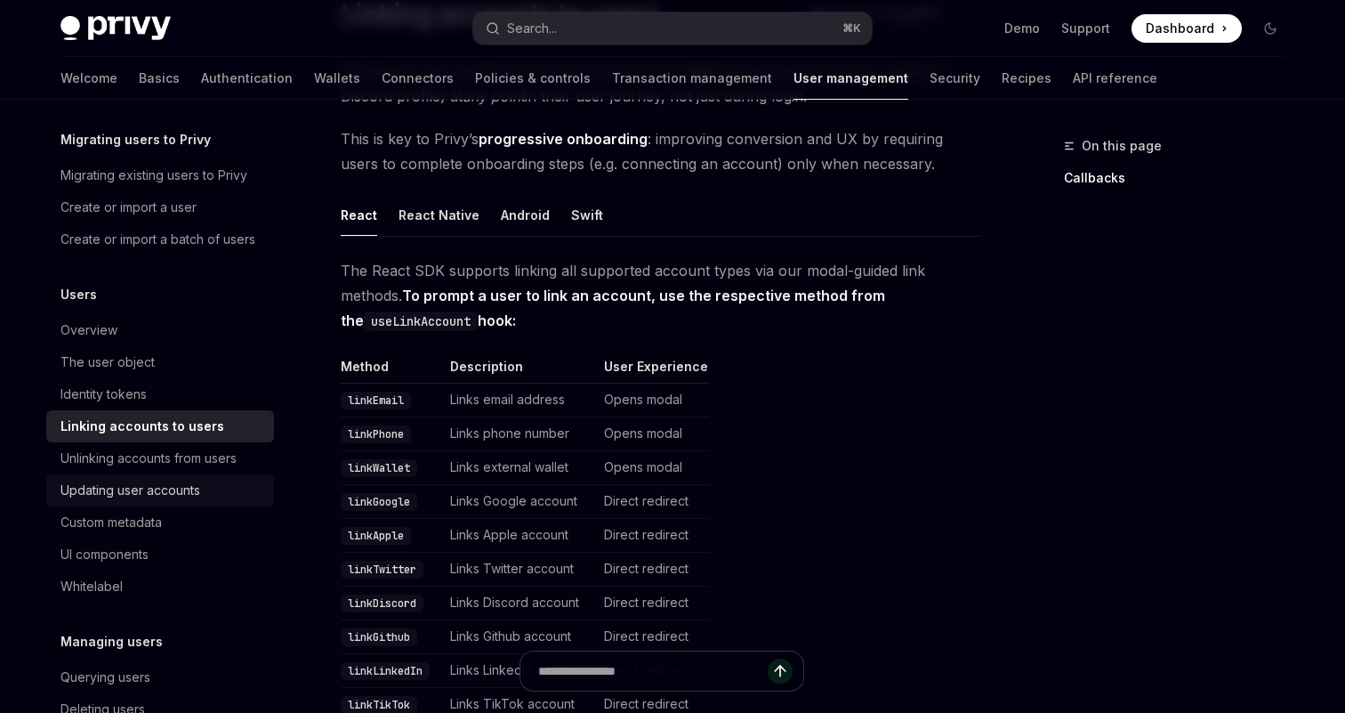
click at [149, 489] on div "Updating user accounts" at bounding box center [130, 489] width 140 height 21
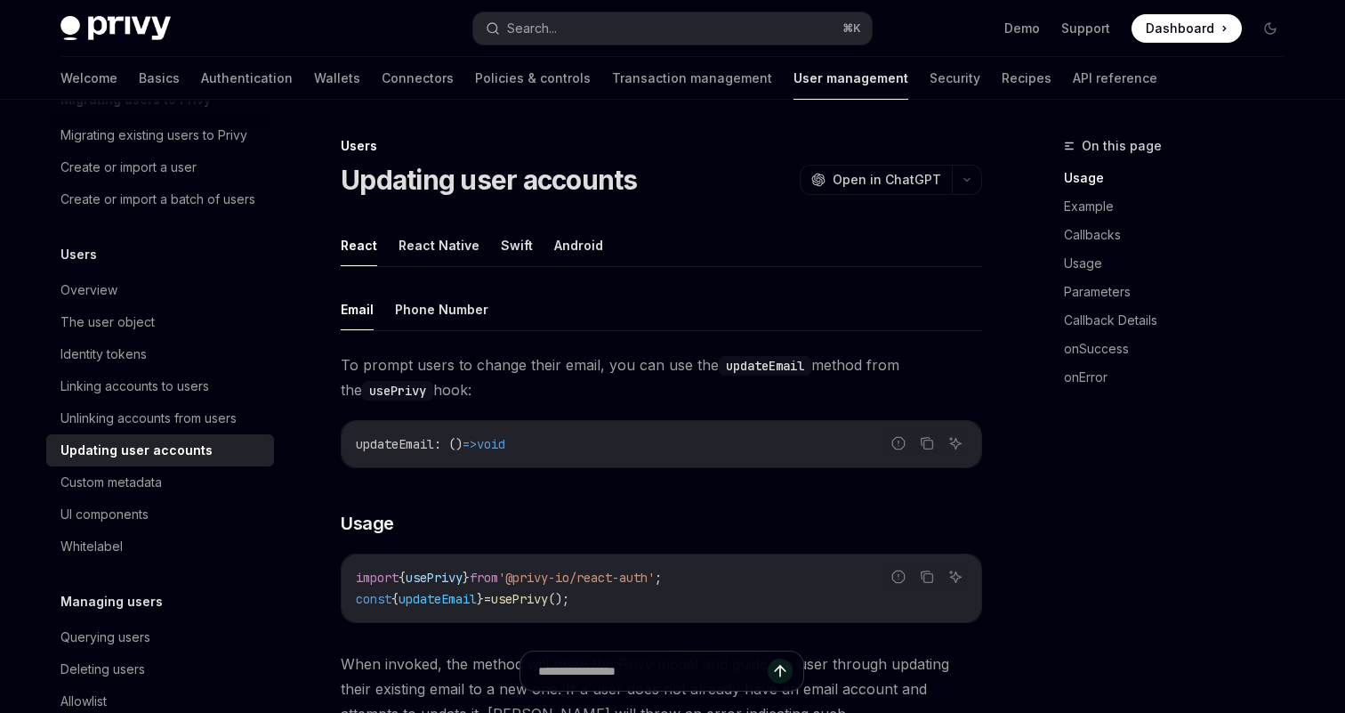
scroll to position [117, 0]
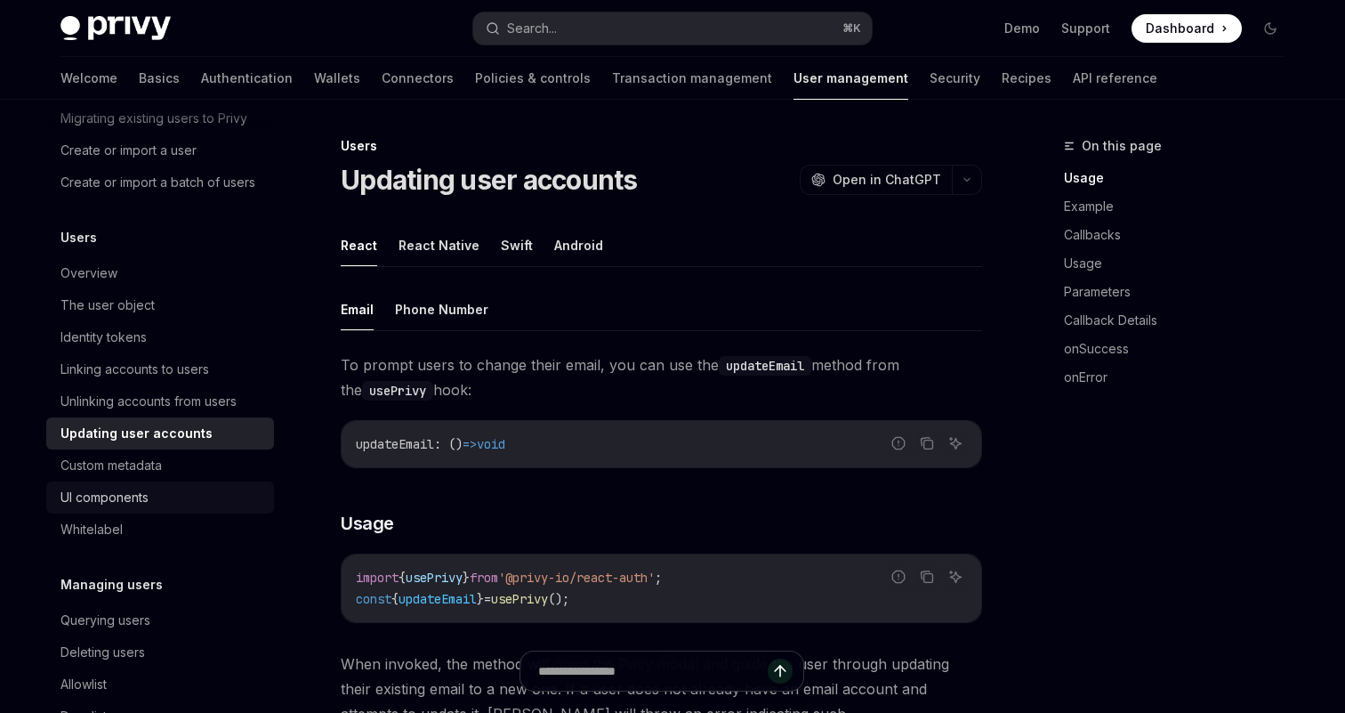
click at [137, 495] on div "UI components" at bounding box center [104, 497] width 88 height 21
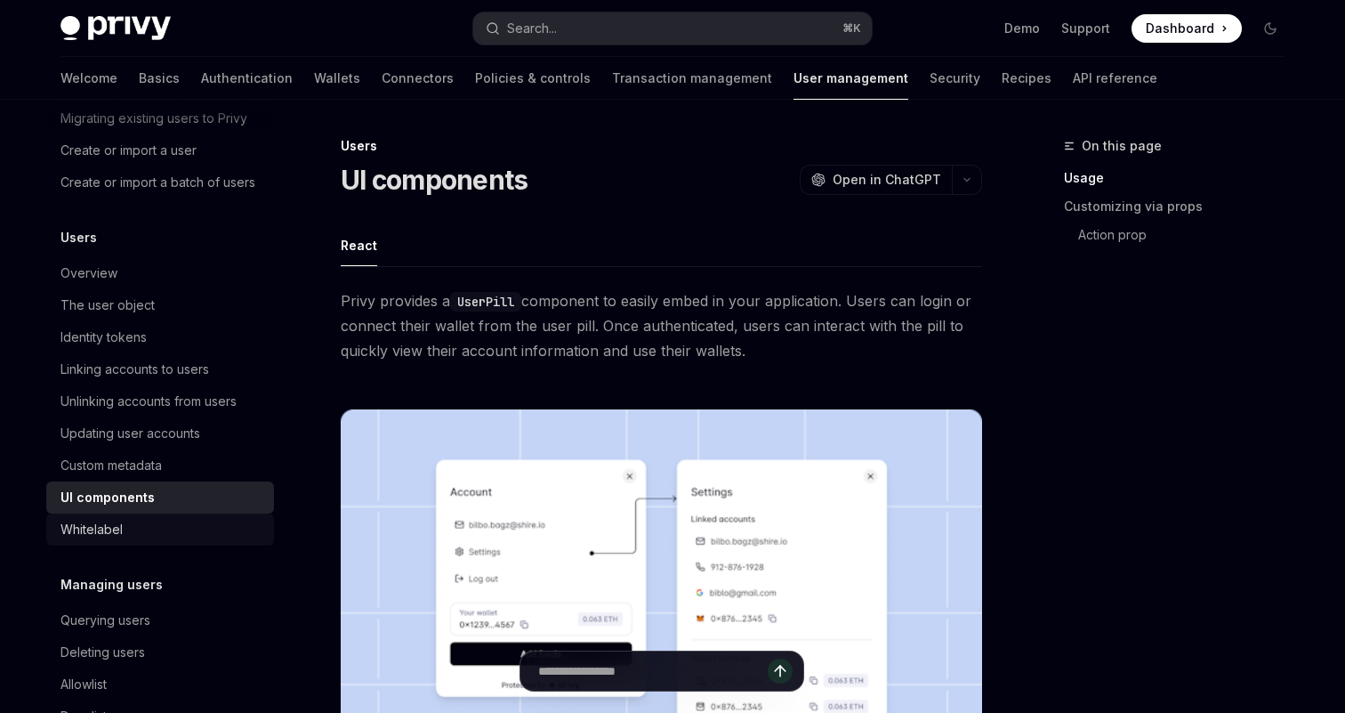
click at [133, 517] on link "Whitelabel" at bounding box center [160, 529] width 228 height 32
type textarea "*"
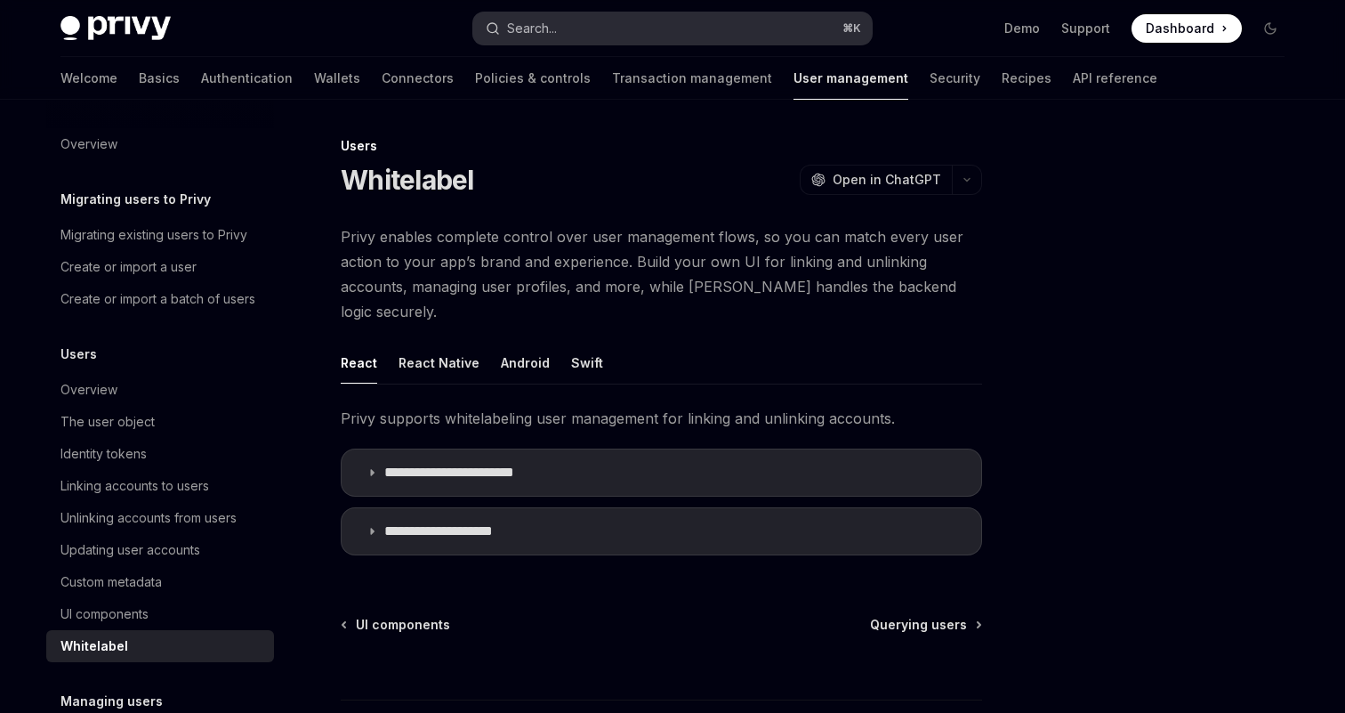
click at [605, 12] on button "Search... ⌘ K" at bounding box center [672, 28] width 399 height 32
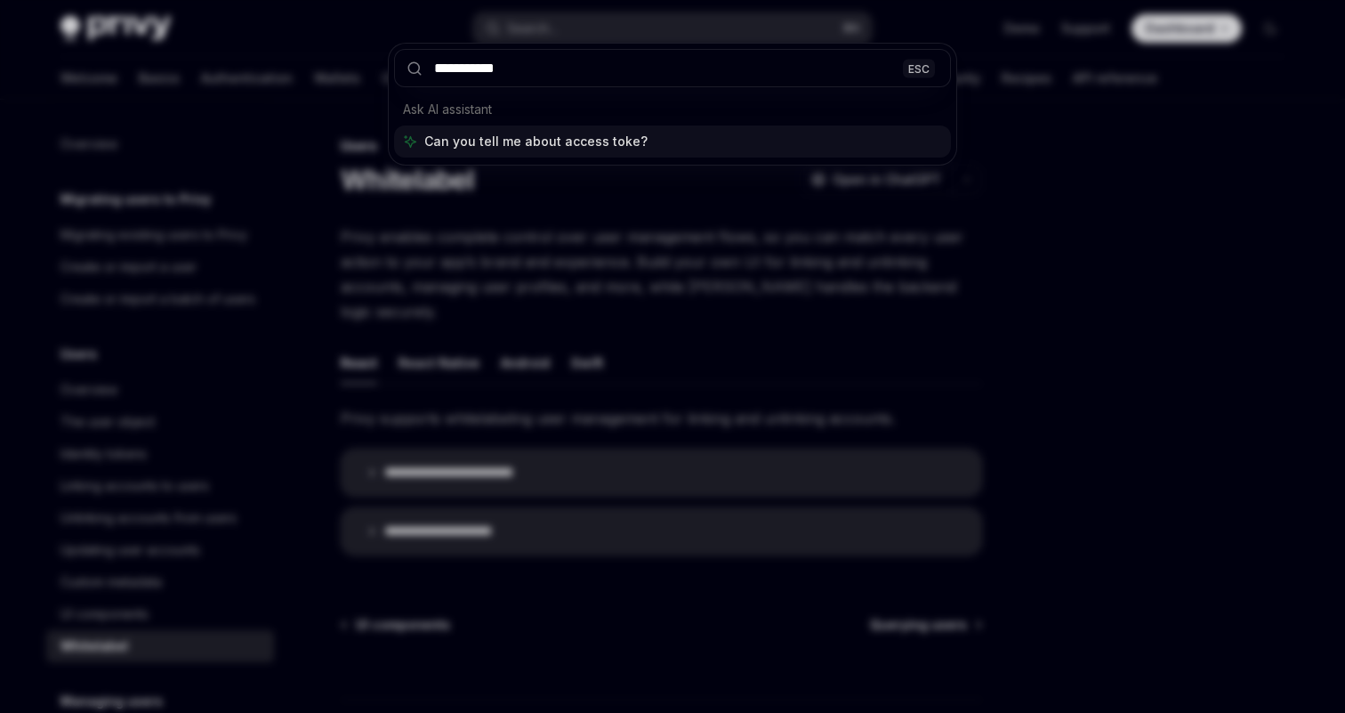
type input "**********"
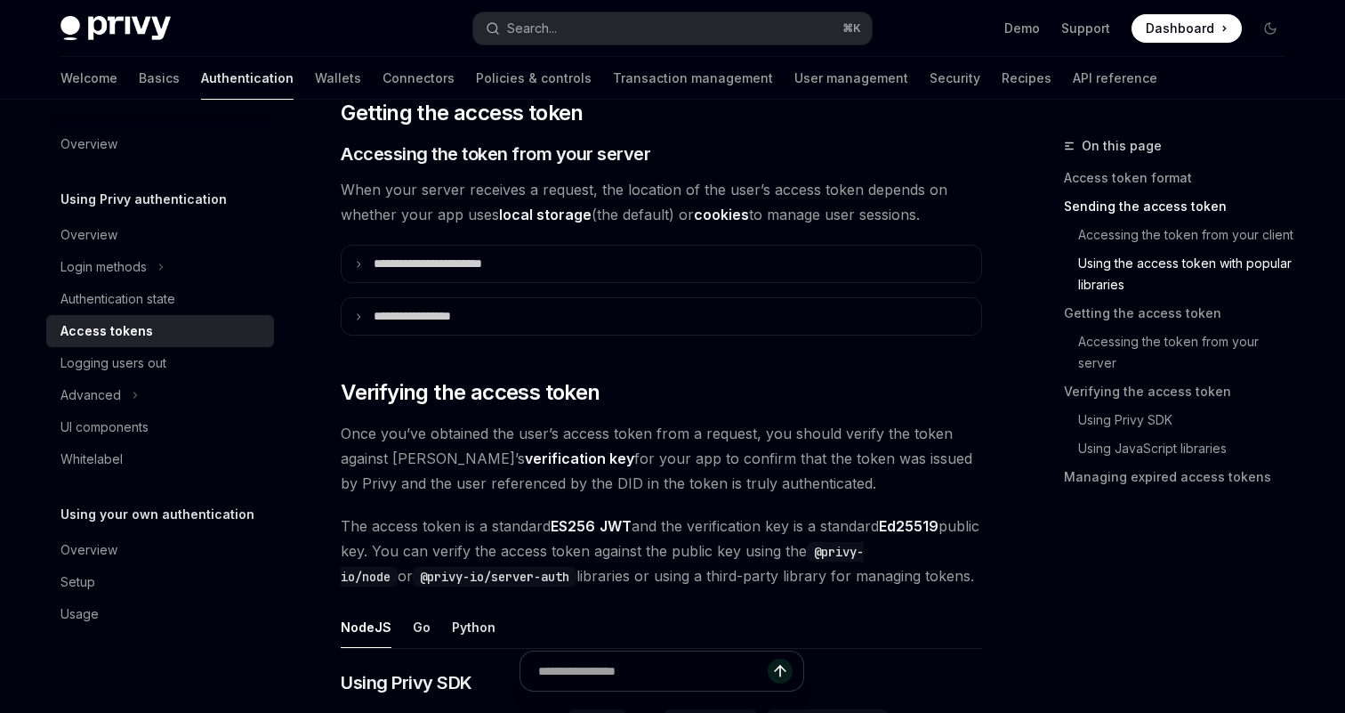
scroll to position [2316, 0]
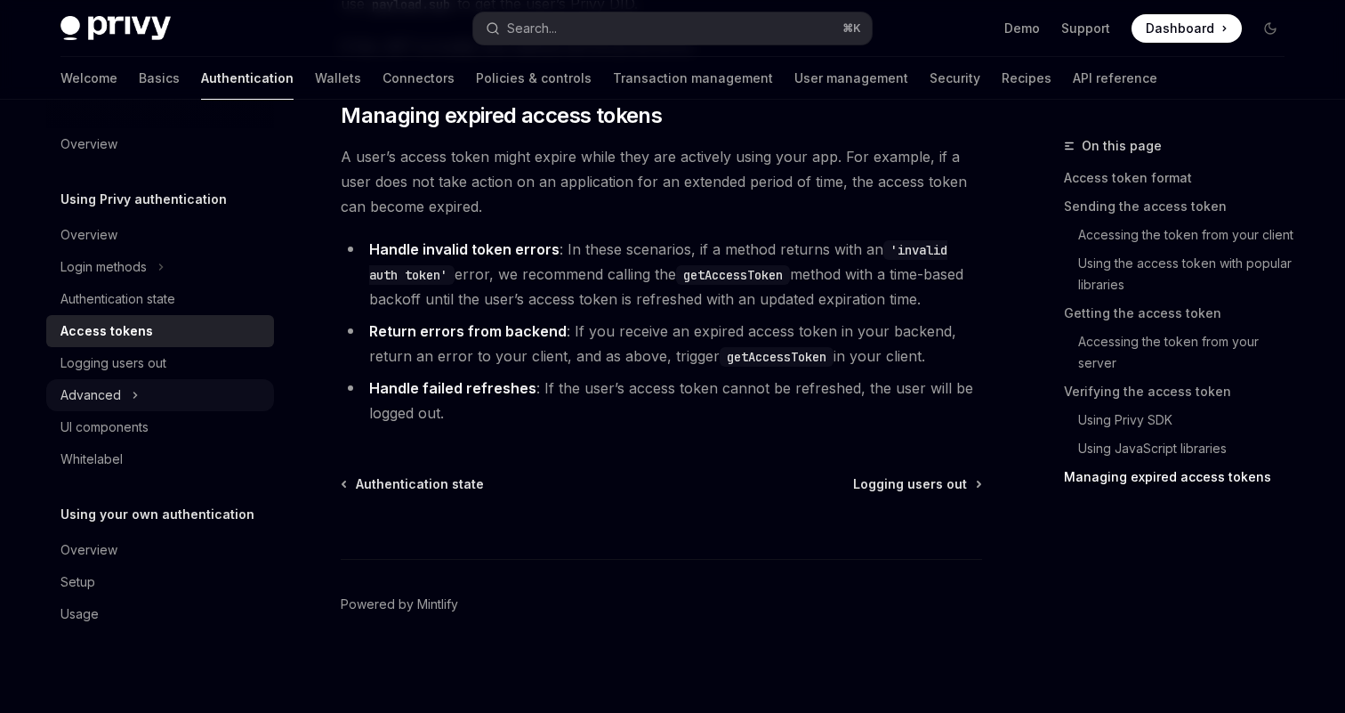
click at [122, 387] on button "Advanced" at bounding box center [160, 395] width 228 height 32
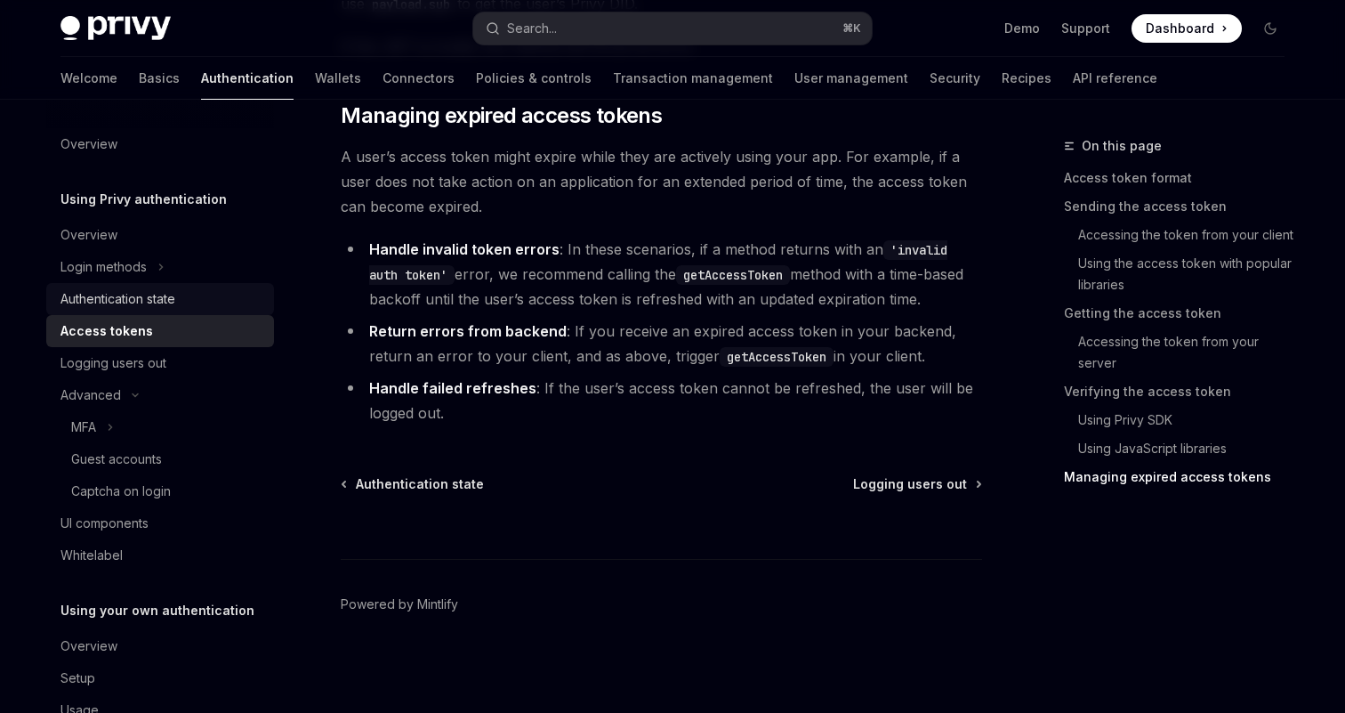
click at [149, 292] on div "Authentication state" at bounding box center [117, 298] width 115 height 21
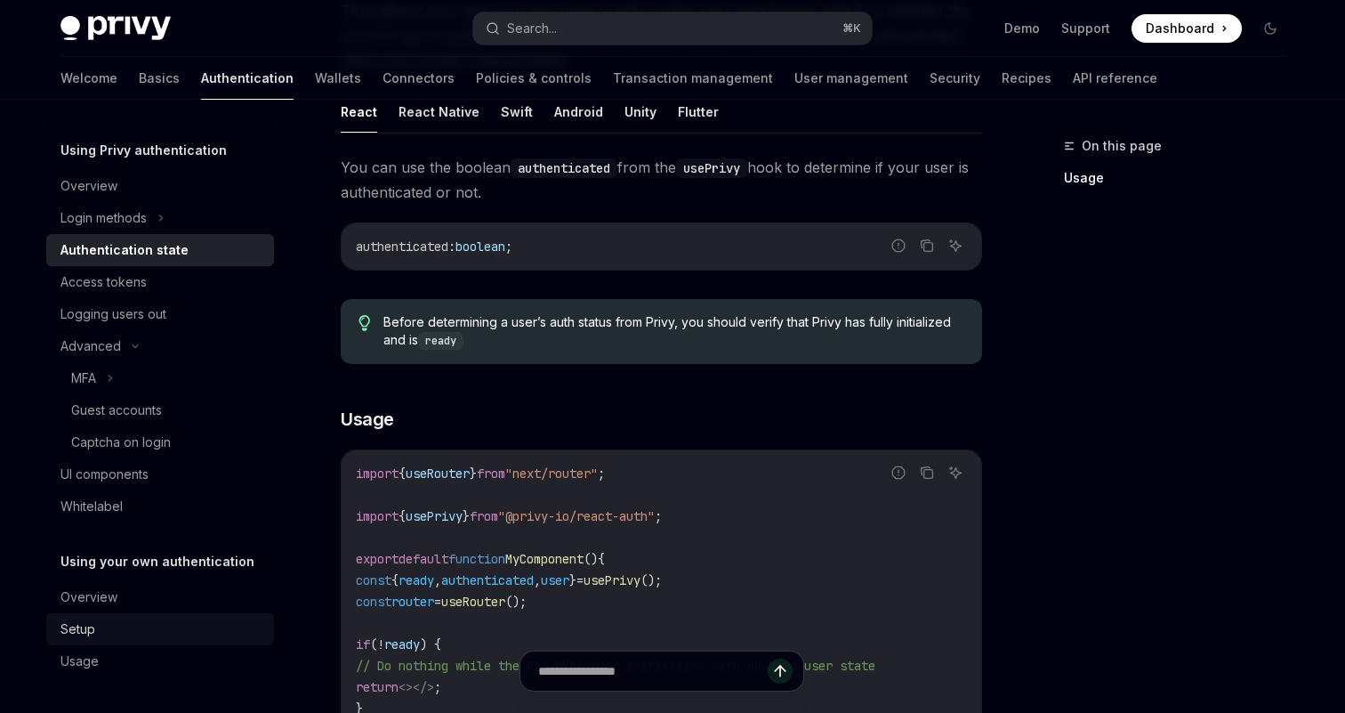
scroll to position [49, 0]
click at [125, 631] on div "Setup" at bounding box center [161, 628] width 203 height 21
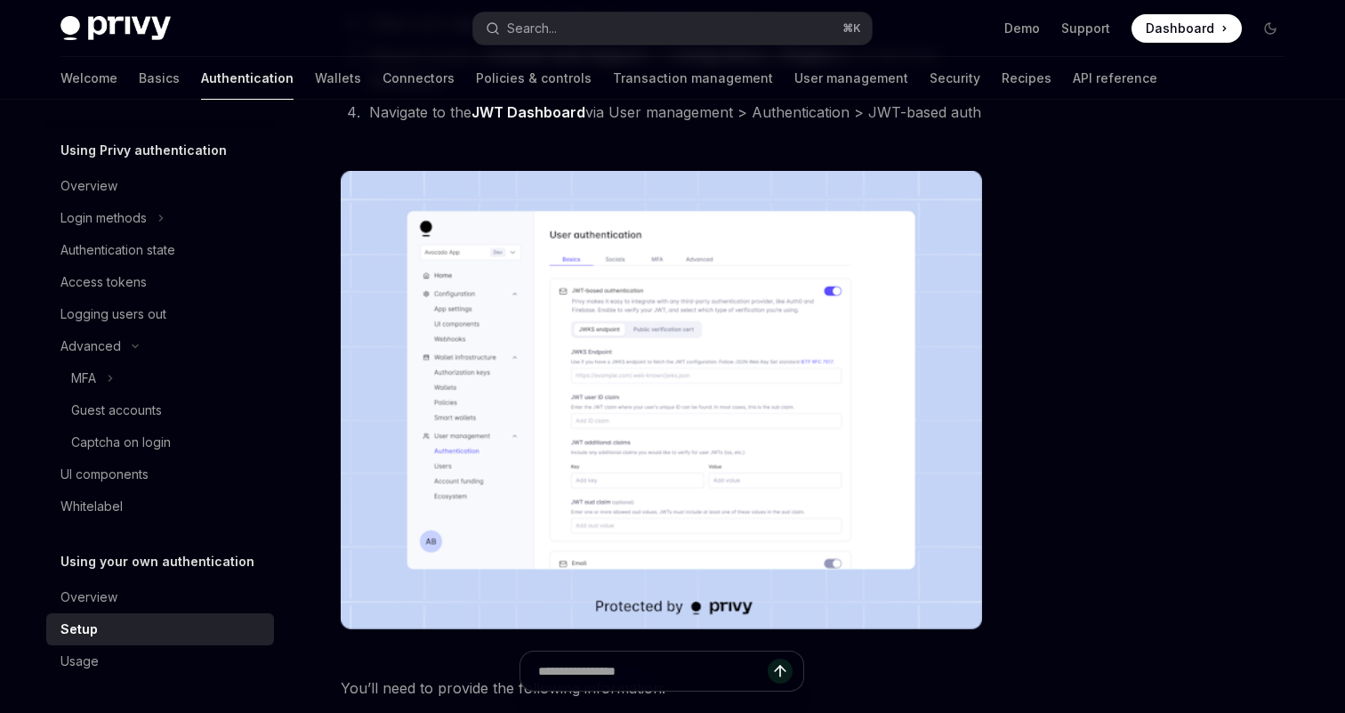
scroll to position [320, 0]
click at [315, 69] on link "Wallets" at bounding box center [338, 78] width 46 height 43
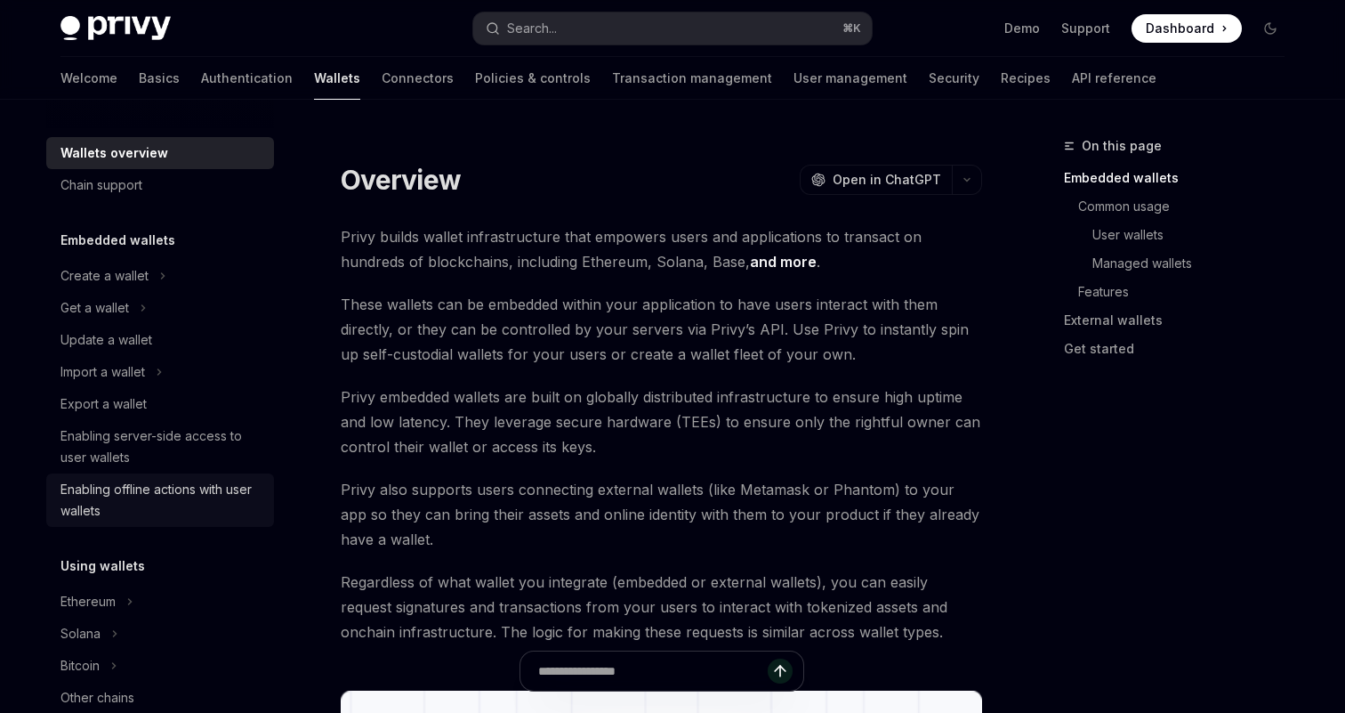
click at [143, 505] on div "Enabling offline actions with user wallets" at bounding box center [161, 500] width 203 height 43
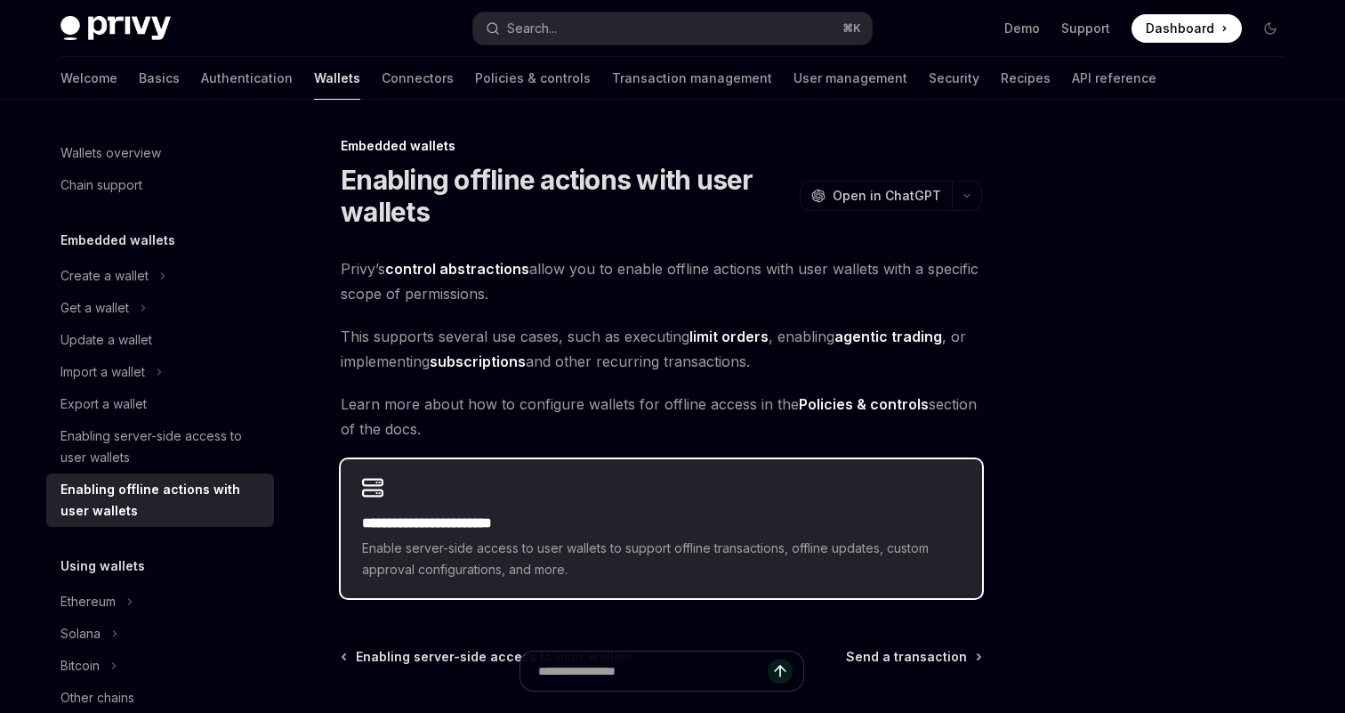
click at [432, 524] on h2 "**********" at bounding box center [661, 522] width 599 height 21
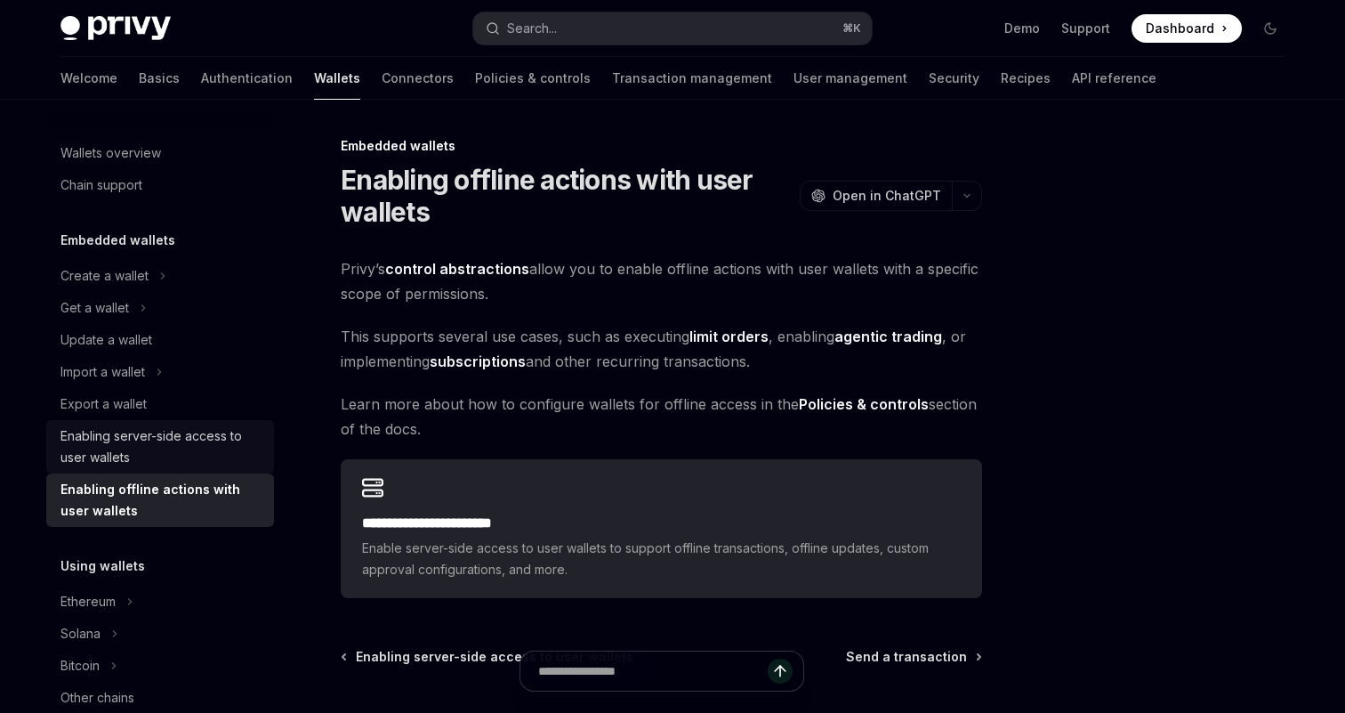
click at [167, 451] on div "Enabling server-side access to user wallets" at bounding box center [161, 446] width 203 height 43
type textarea "*"
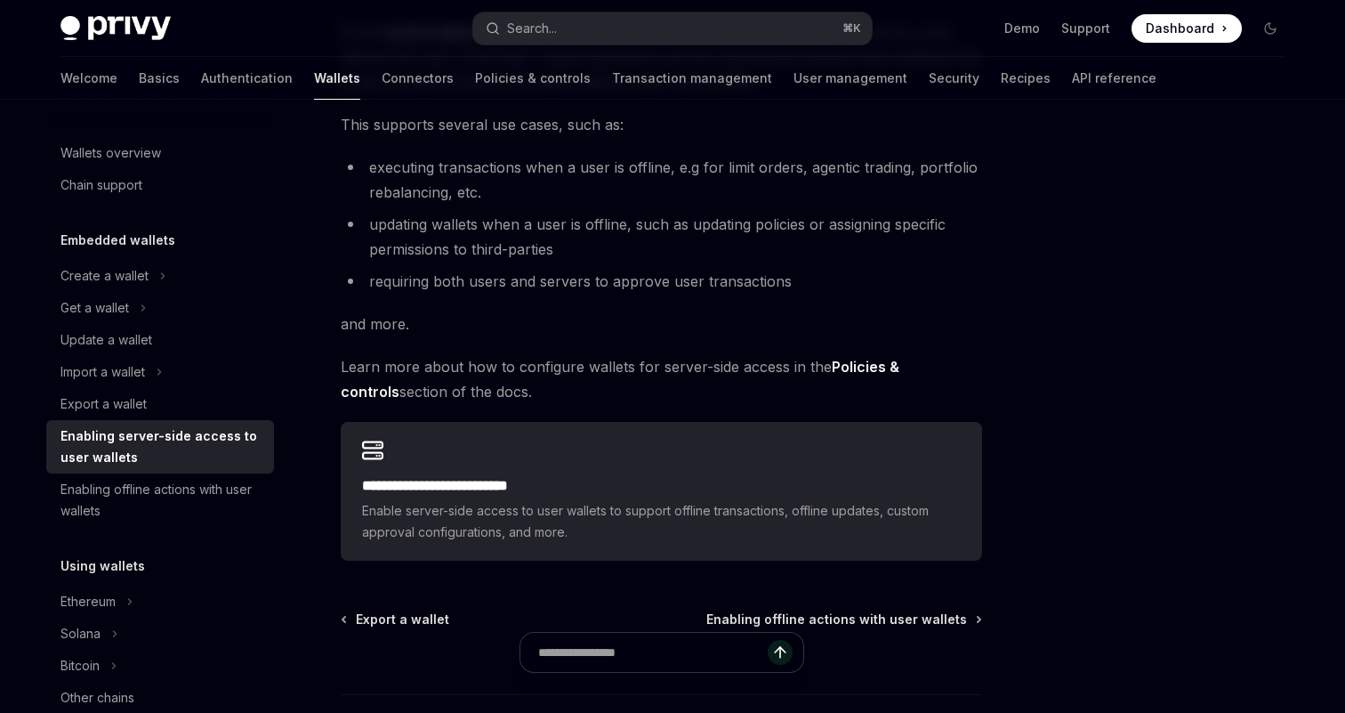
scroll to position [245, 0]
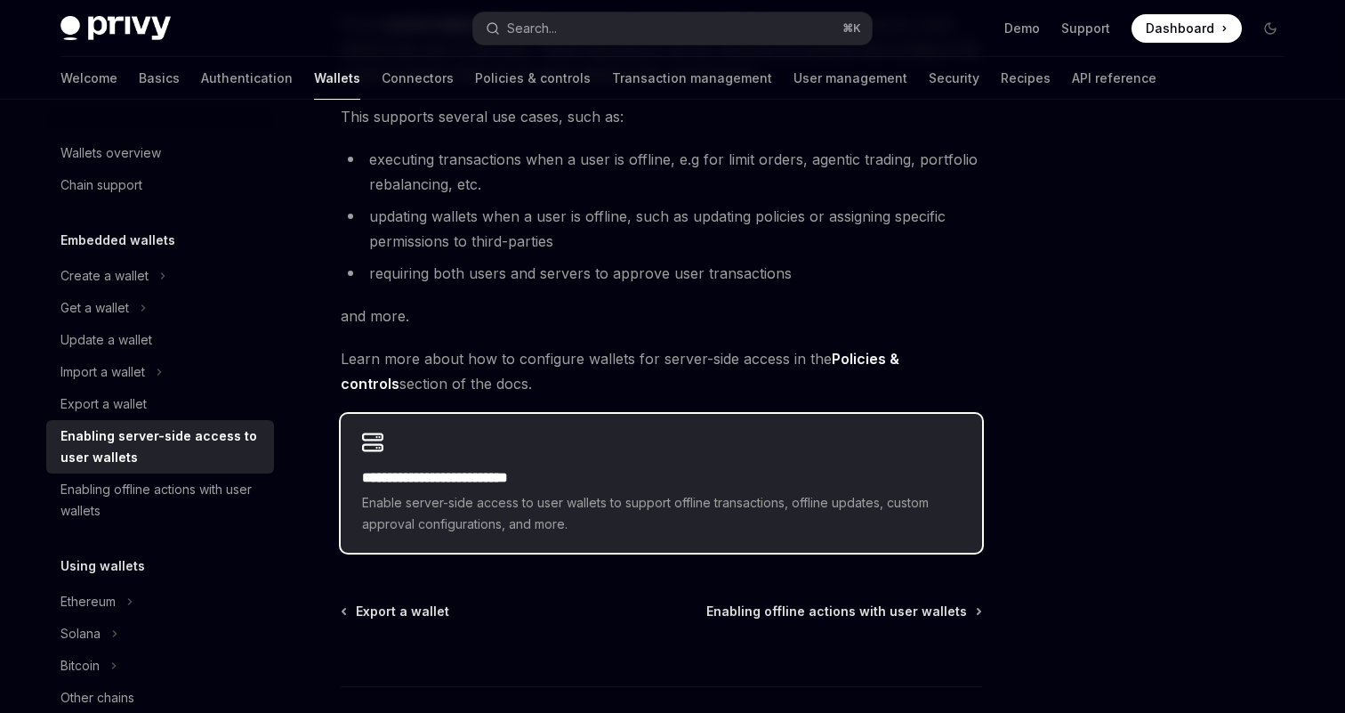
click at [664, 473] on h2 "**********" at bounding box center [661, 477] width 599 height 21
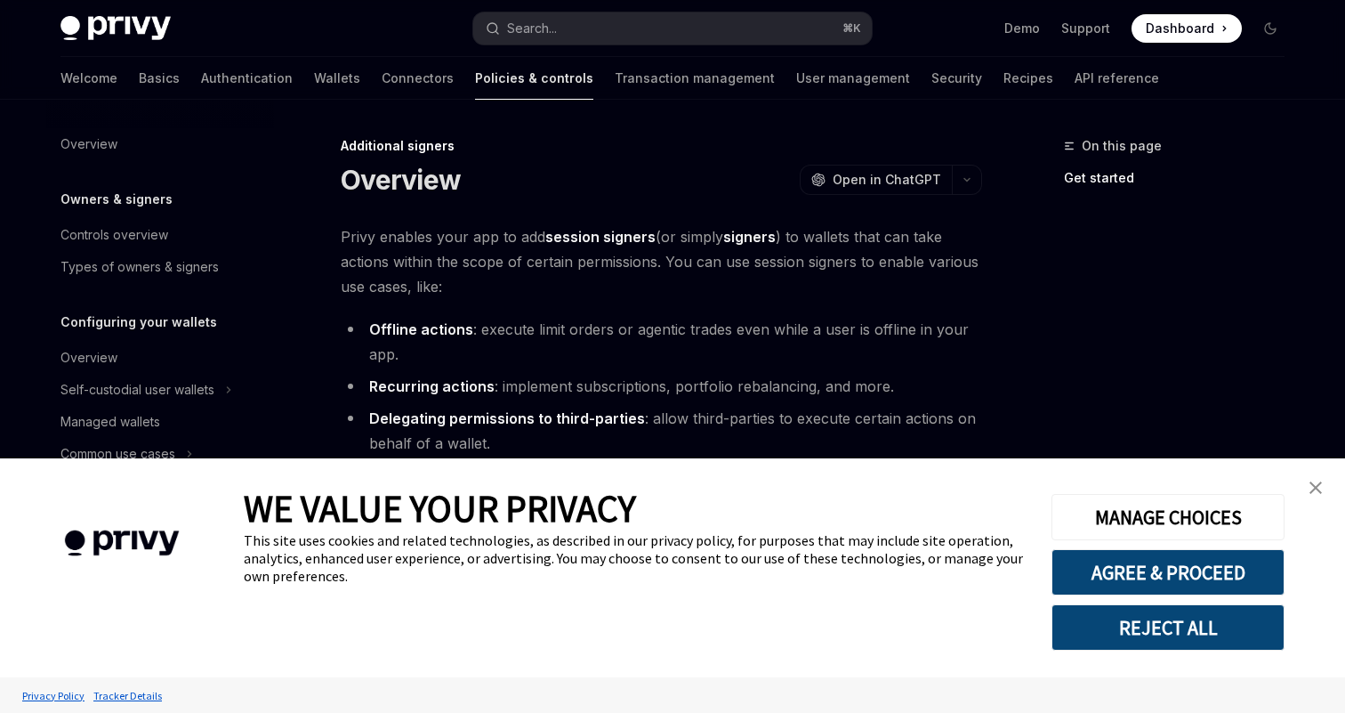
scroll to position [389, 0]
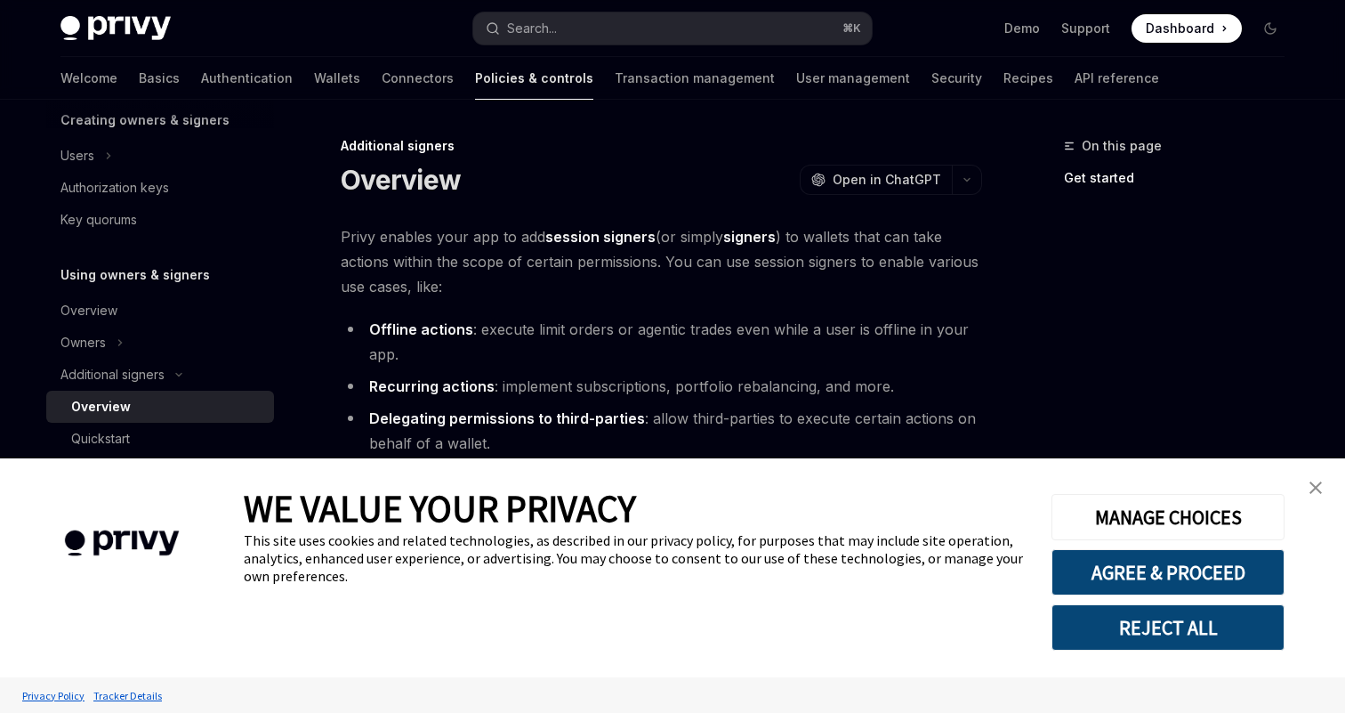
click at [1312, 477] on link "close banner" at bounding box center [1316, 488] width 36 height 36
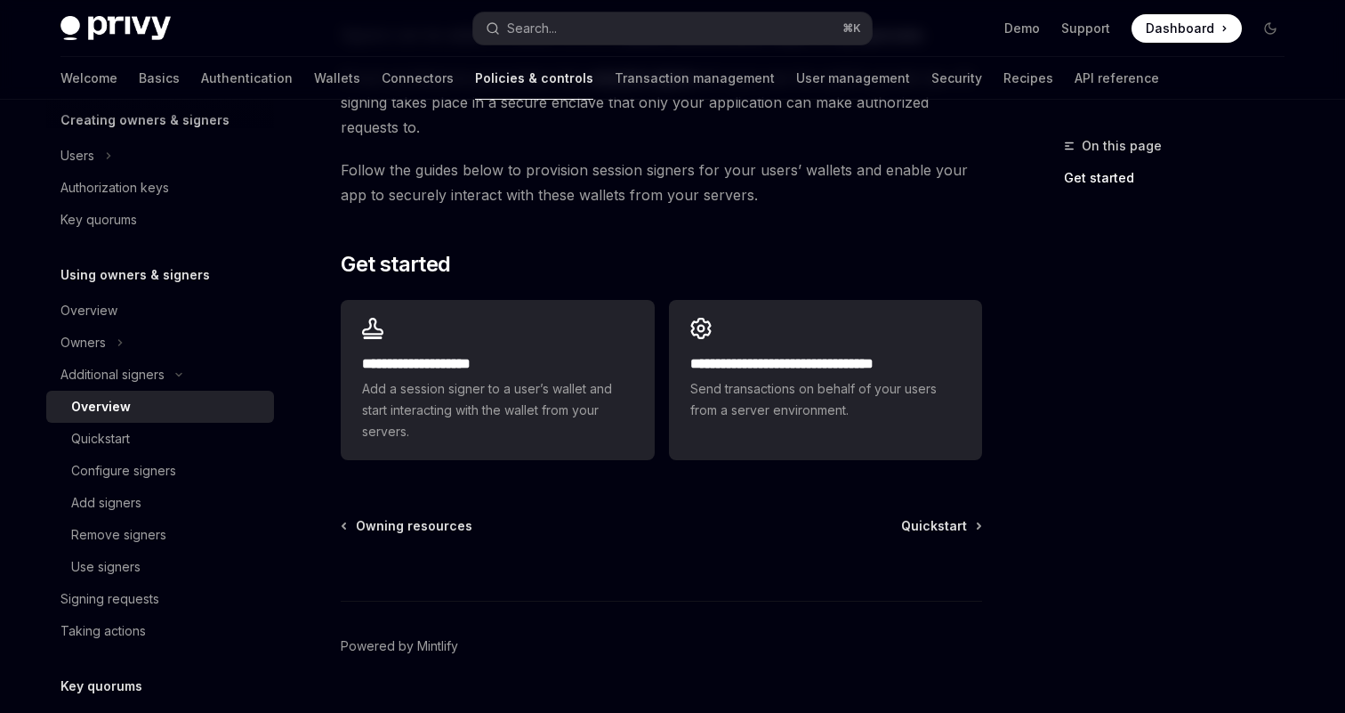
scroll to position [493, 0]
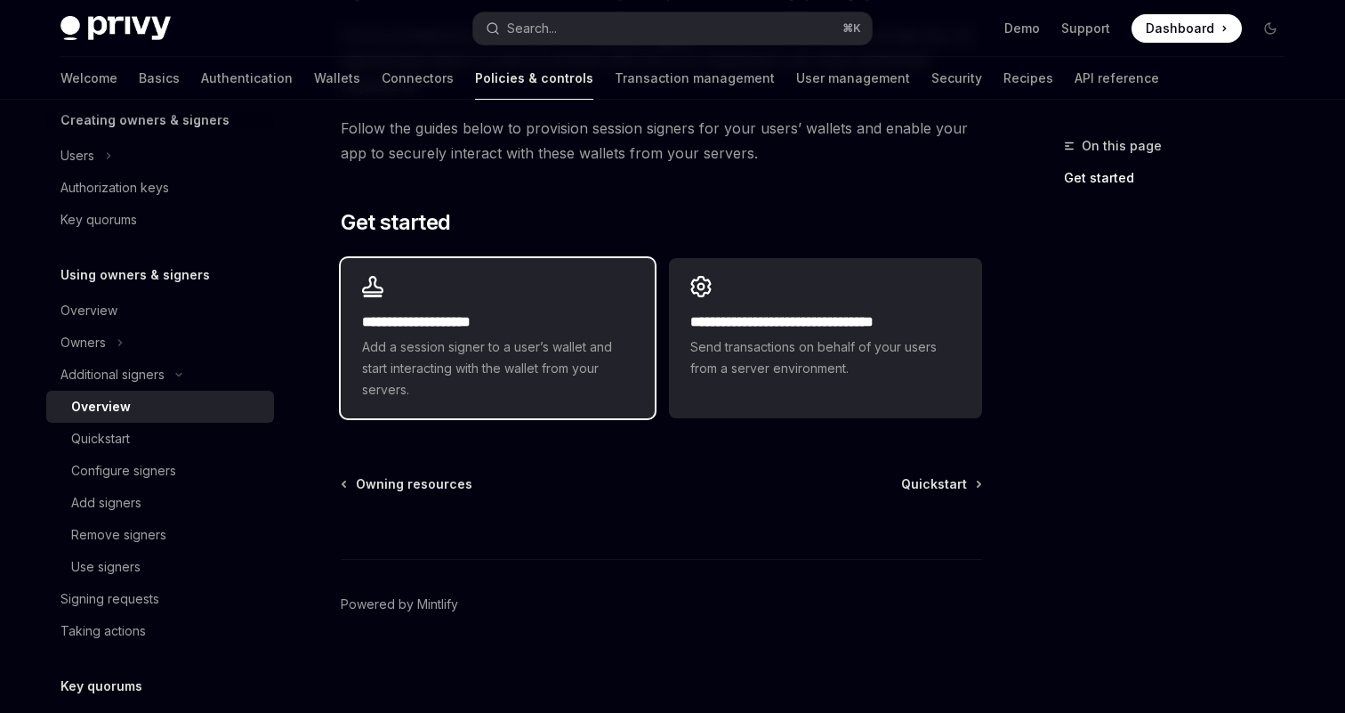
click at [517, 311] on h2 "**********" at bounding box center [497, 321] width 270 height 21
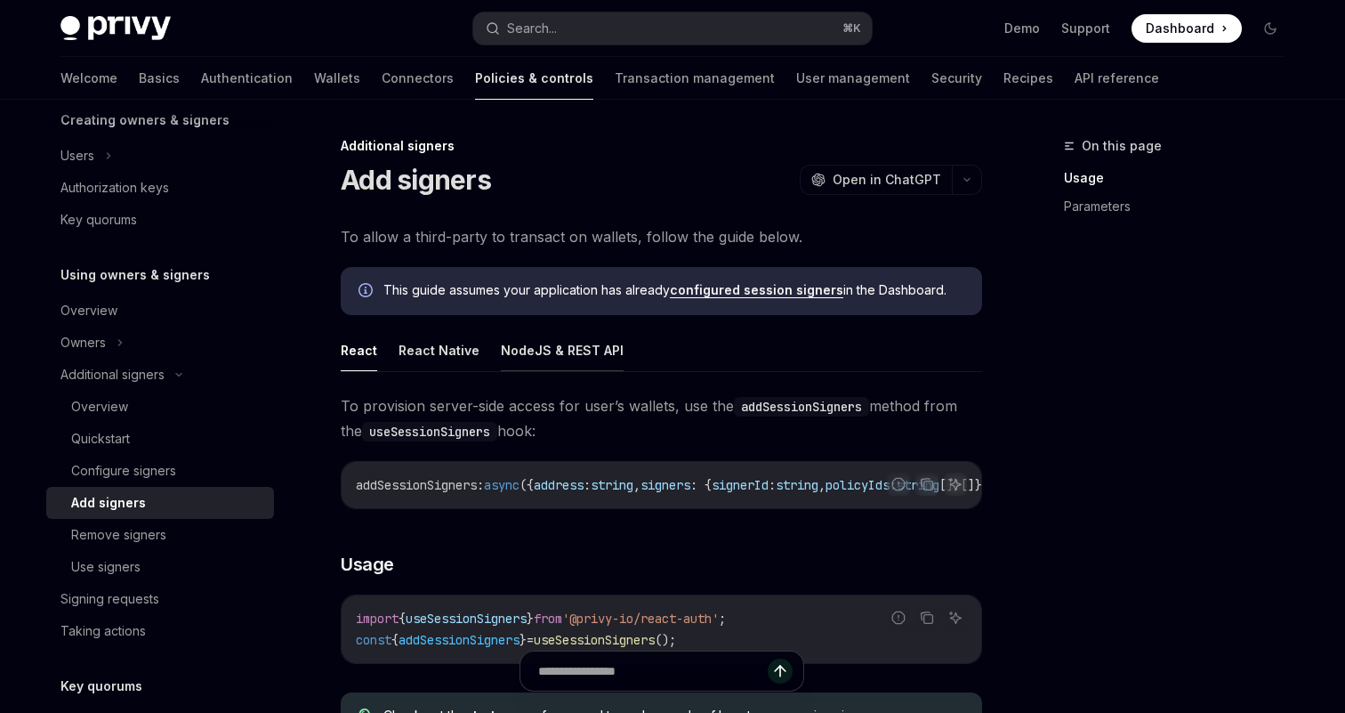
click at [581, 349] on button "NodeJS & REST API" at bounding box center [562, 350] width 123 height 42
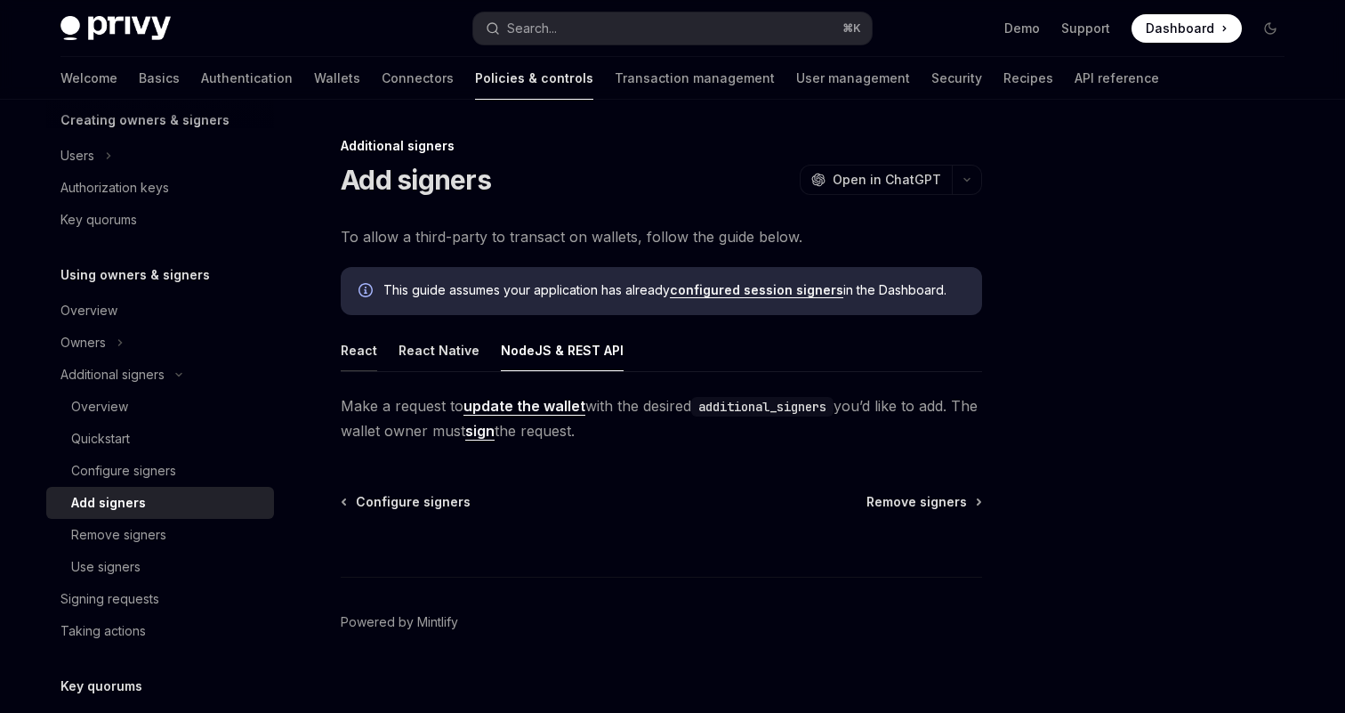
click at [371, 353] on button "React" at bounding box center [359, 350] width 36 height 42
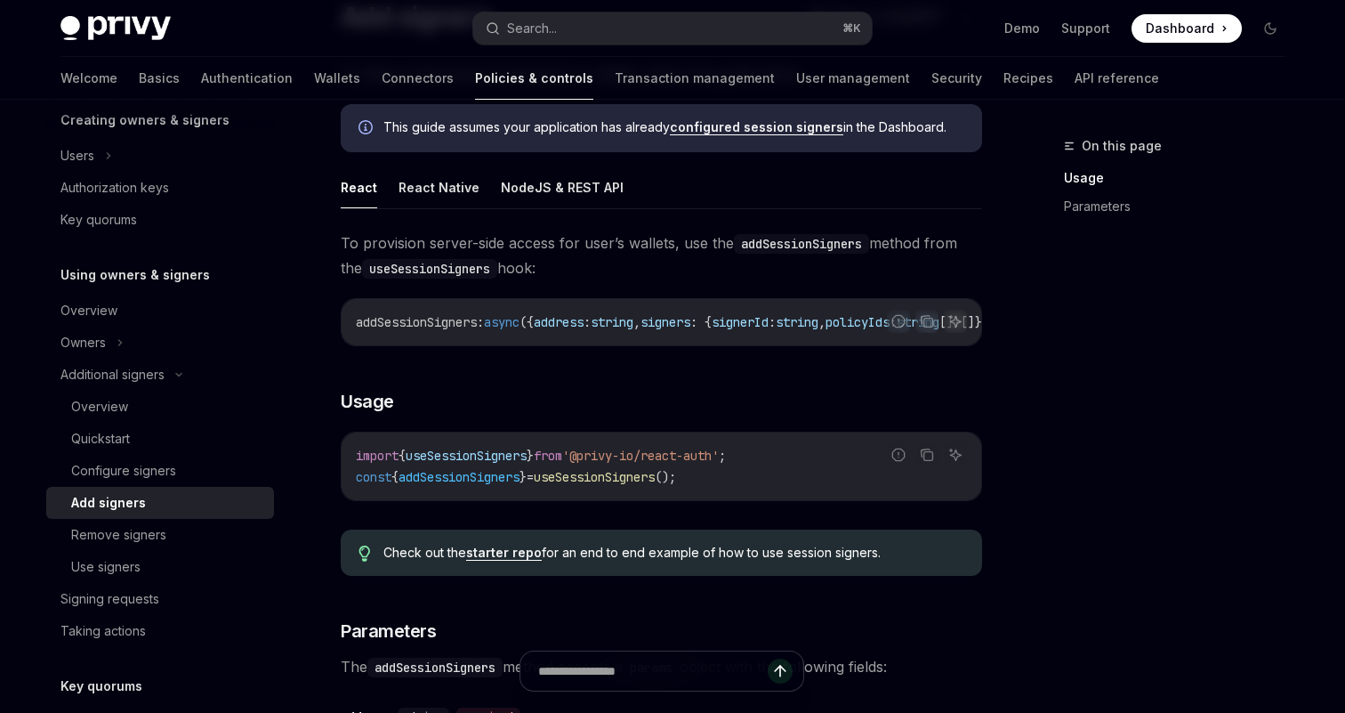
scroll to position [180, 0]
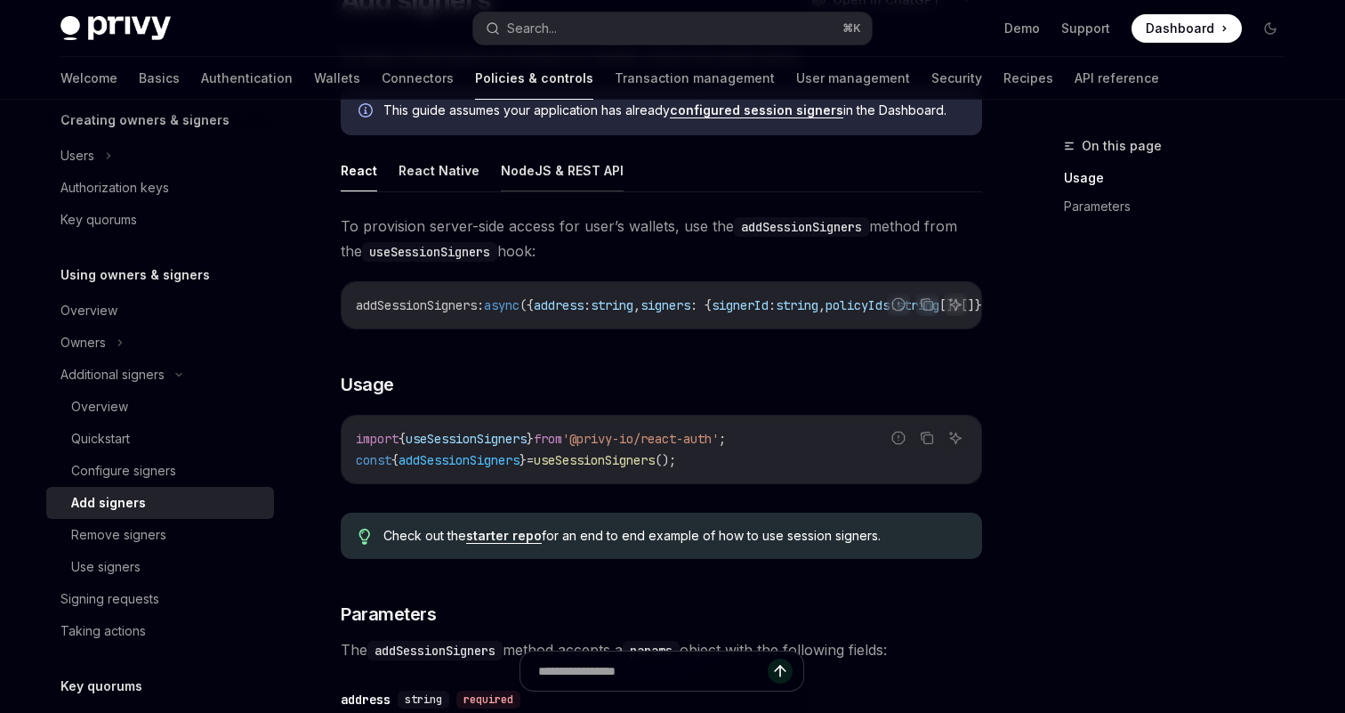
click at [556, 171] on button "NodeJS & REST API" at bounding box center [562, 170] width 123 height 42
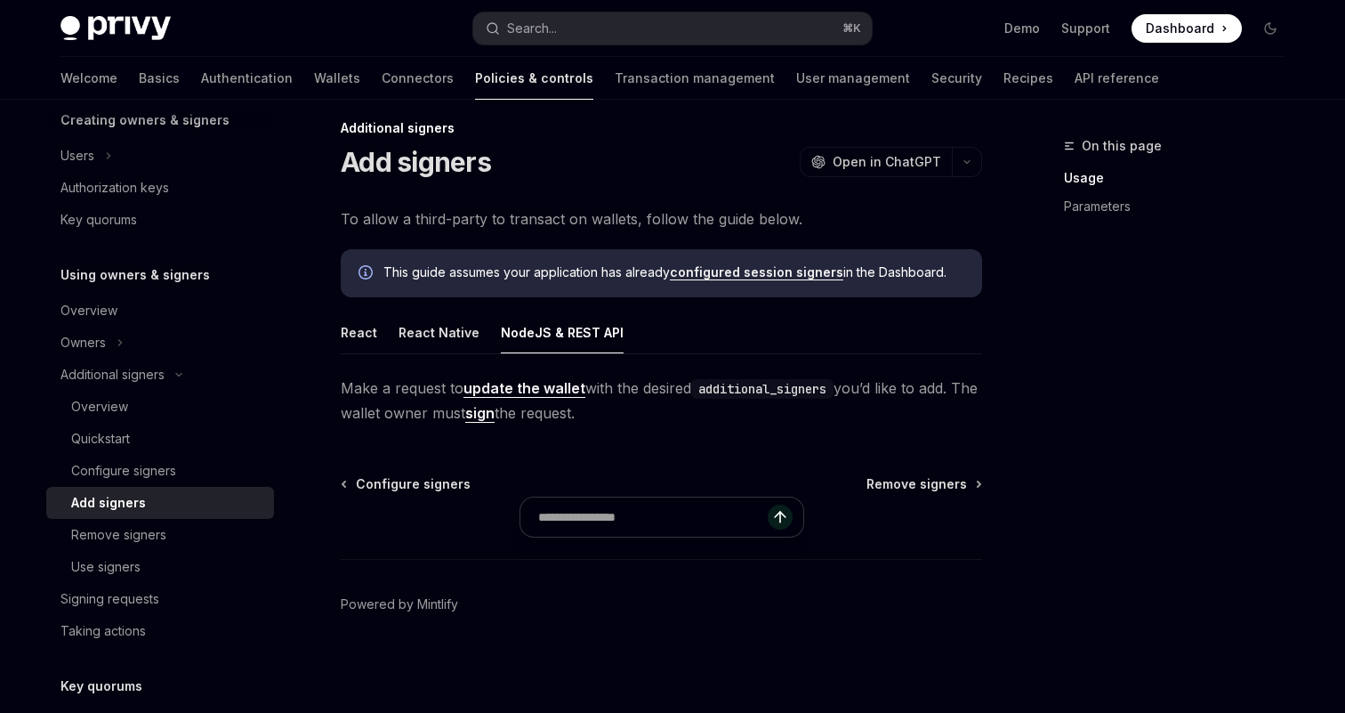
scroll to position [18, 0]
click at [747, 272] on link "configured session signers" at bounding box center [756, 272] width 173 height 16
type textarea "*"
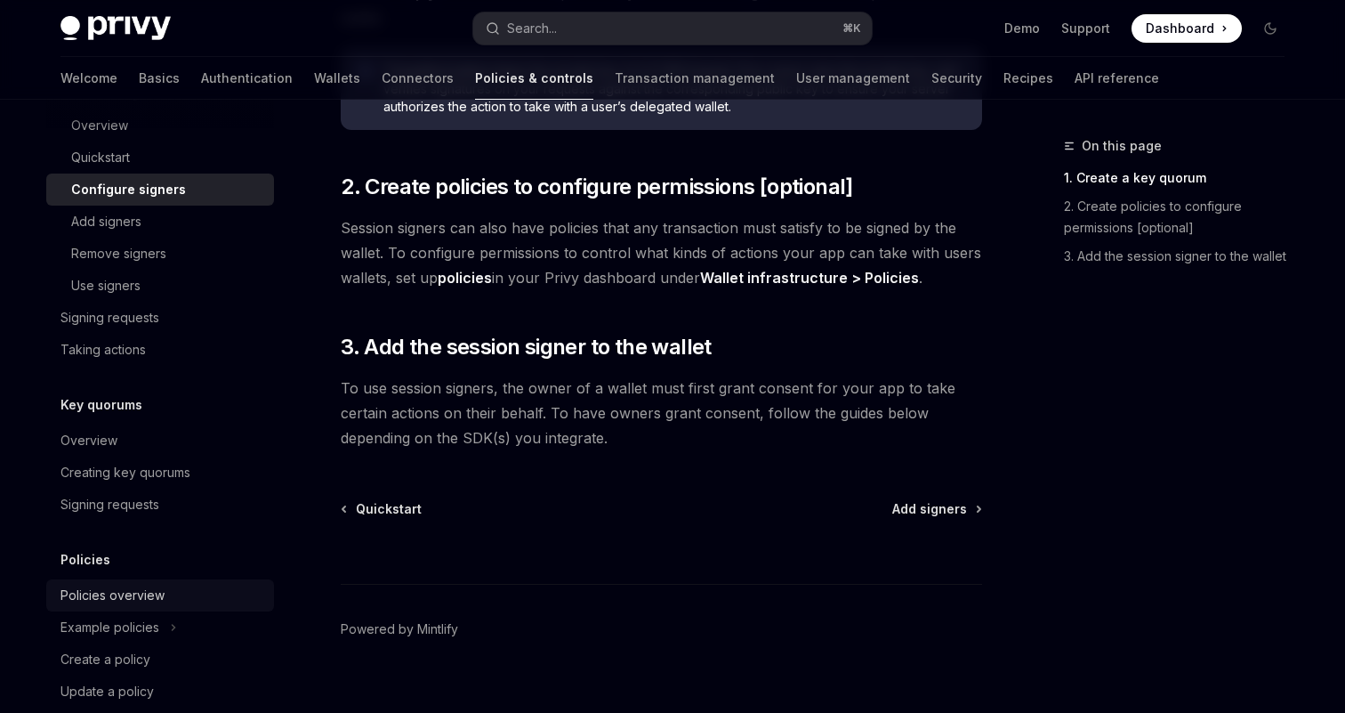
scroll to position [697, 0]
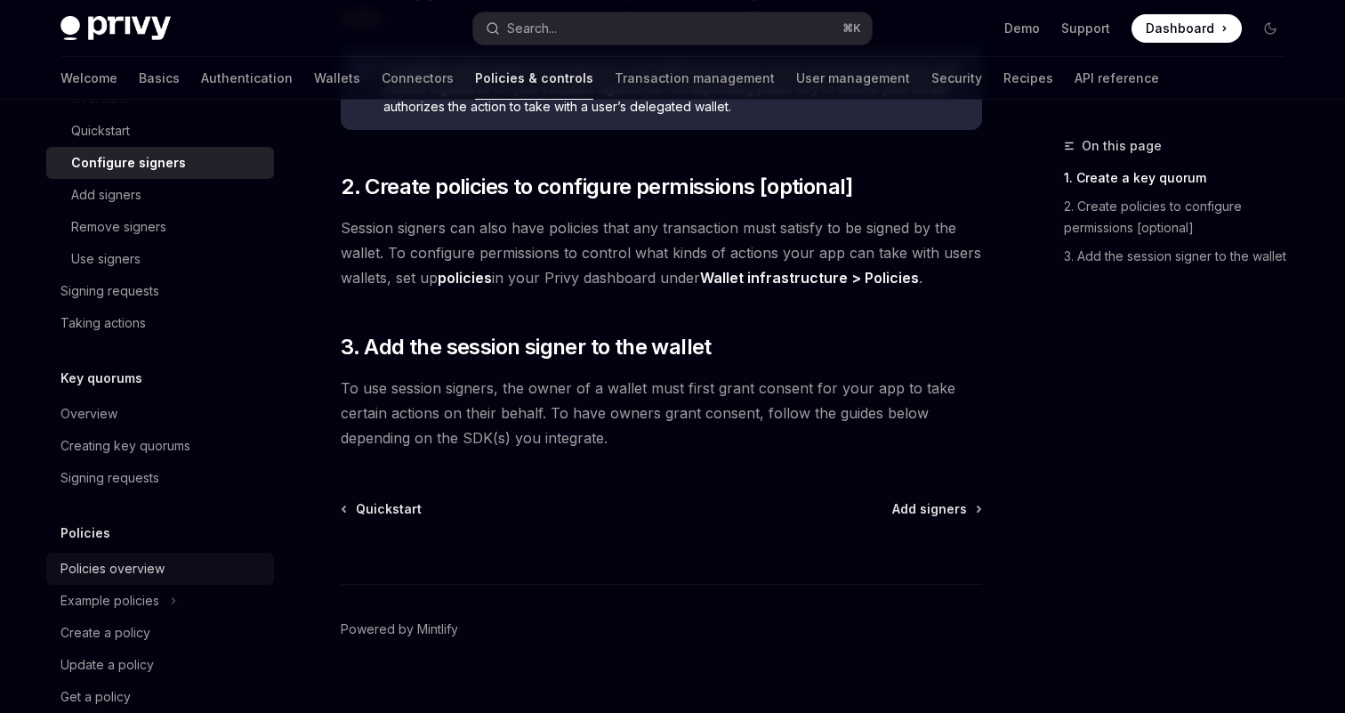
click at [153, 579] on link "Policies overview" at bounding box center [160, 568] width 228 height 32
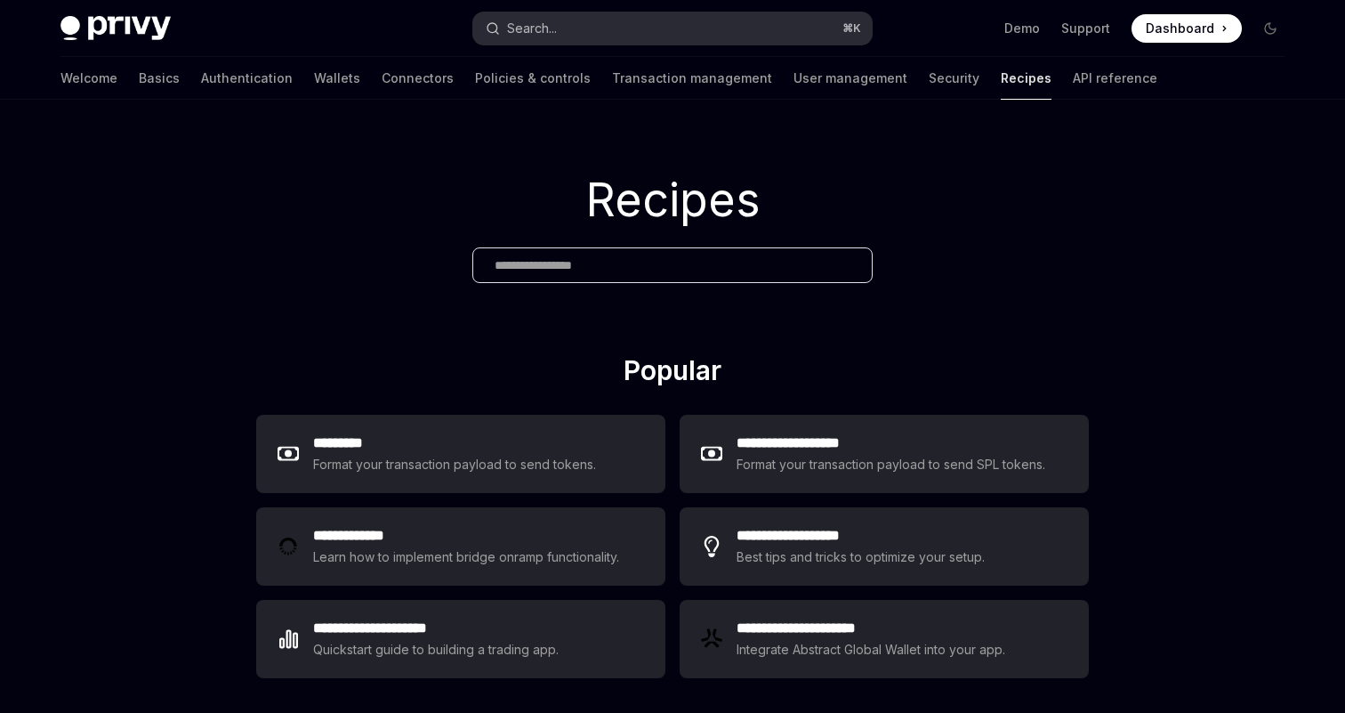
scroll to position [2070, 0]
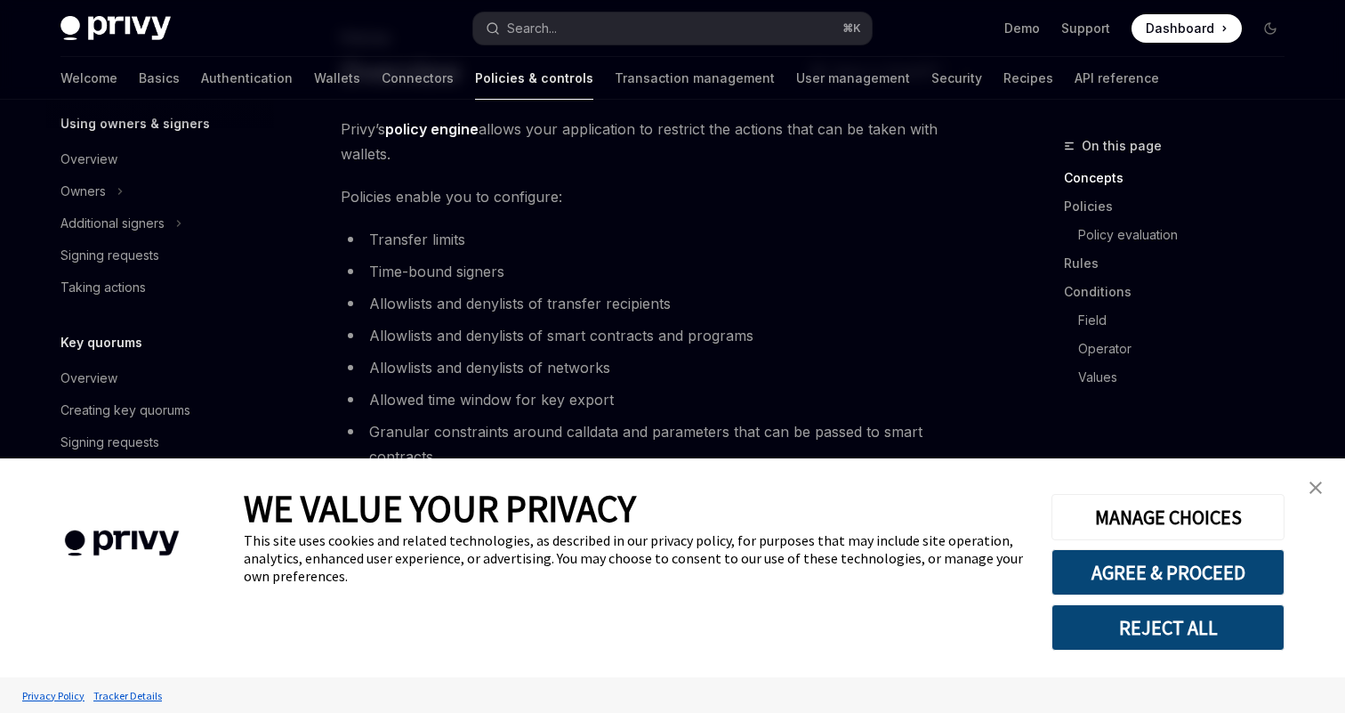
scroll to position [108, 0]
click at [1320, 491] on img "close banner" at bounding box center [1315, 487] width 12 height 12
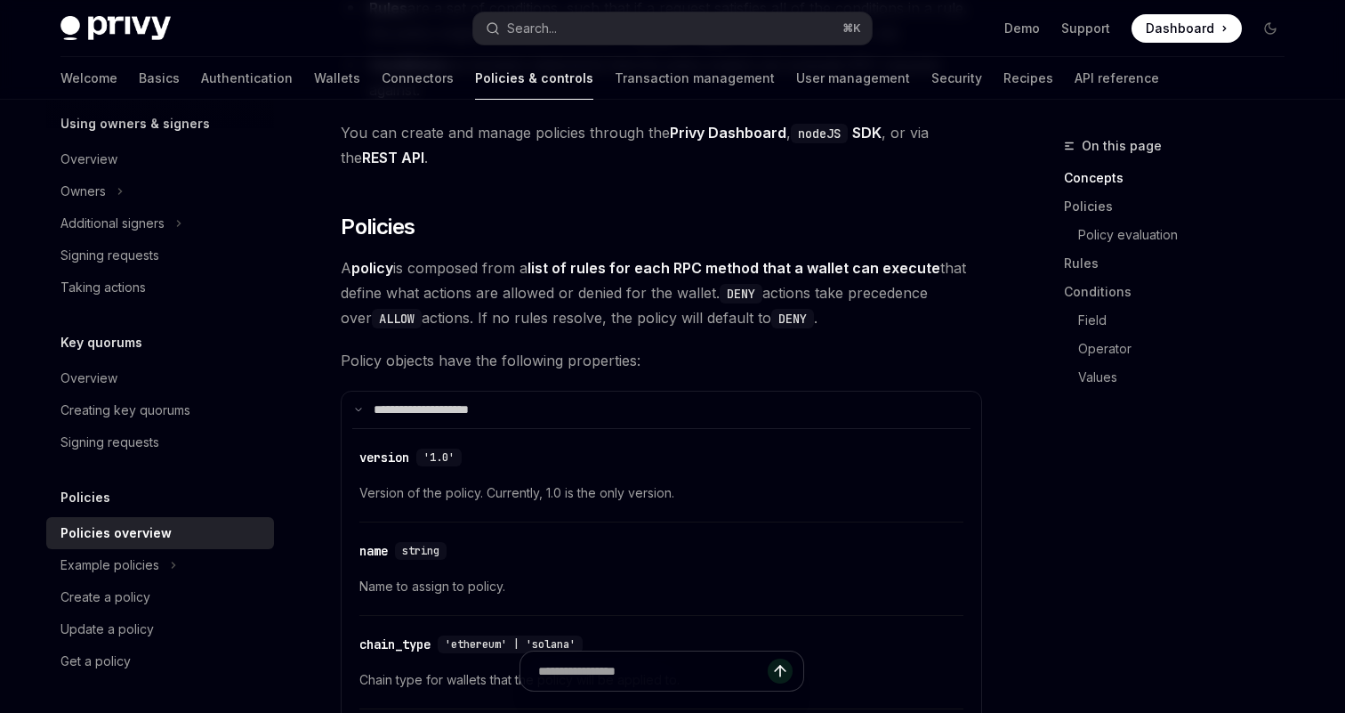
scroll to position [1387, 0]
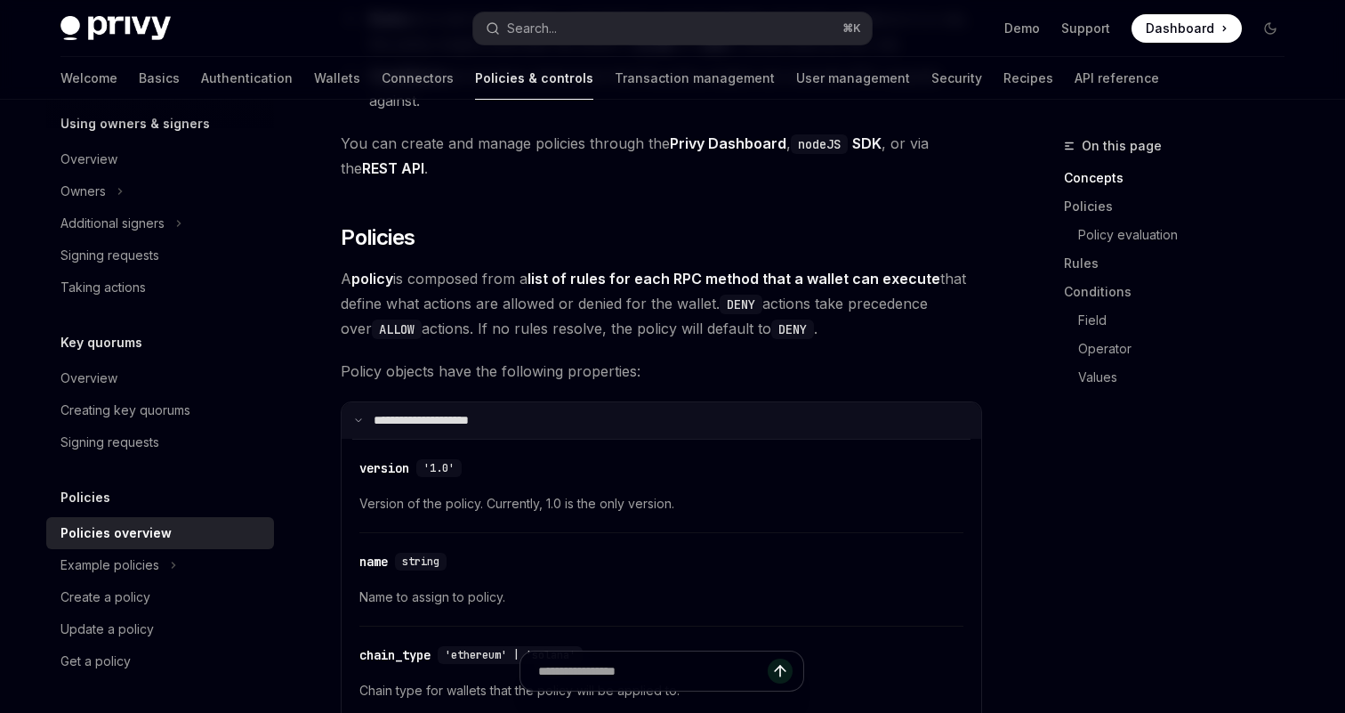
click at [348, 402] on summary "**********" at bounding box center [662, 420] width 640 height 36
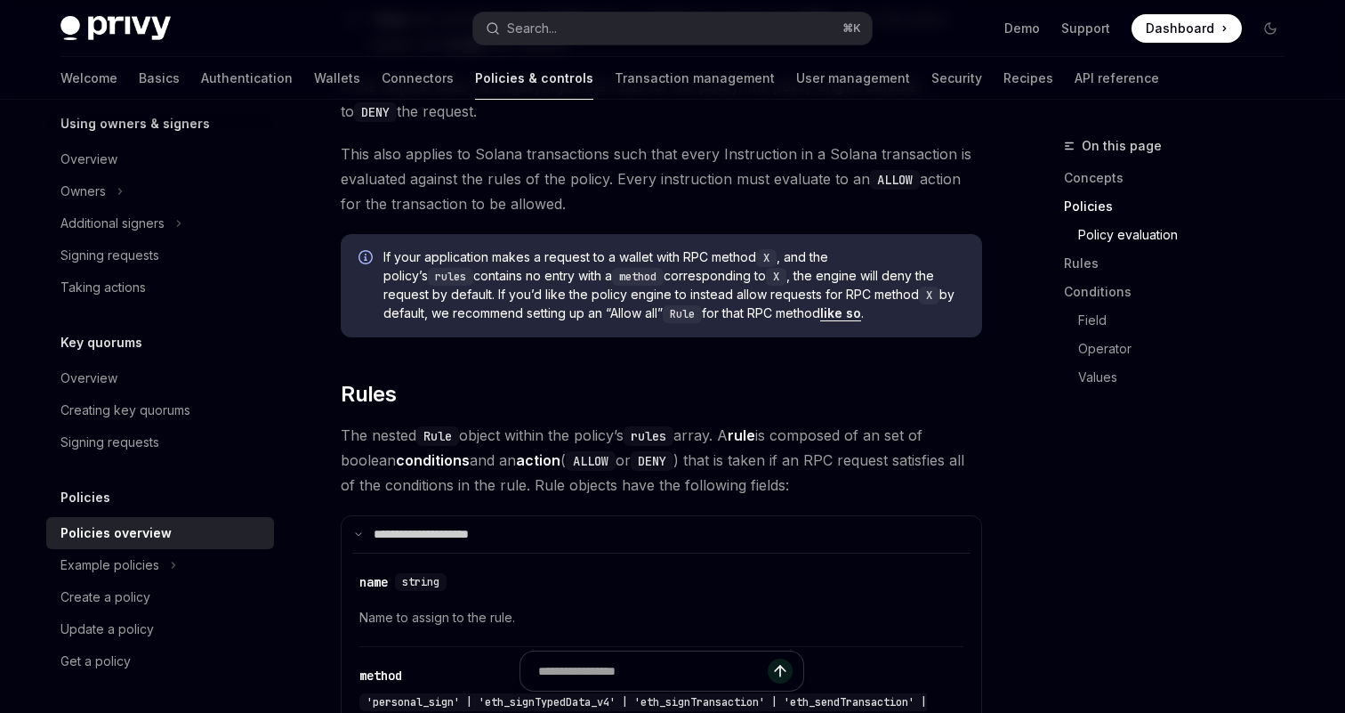
scroll to position [2119, 0]
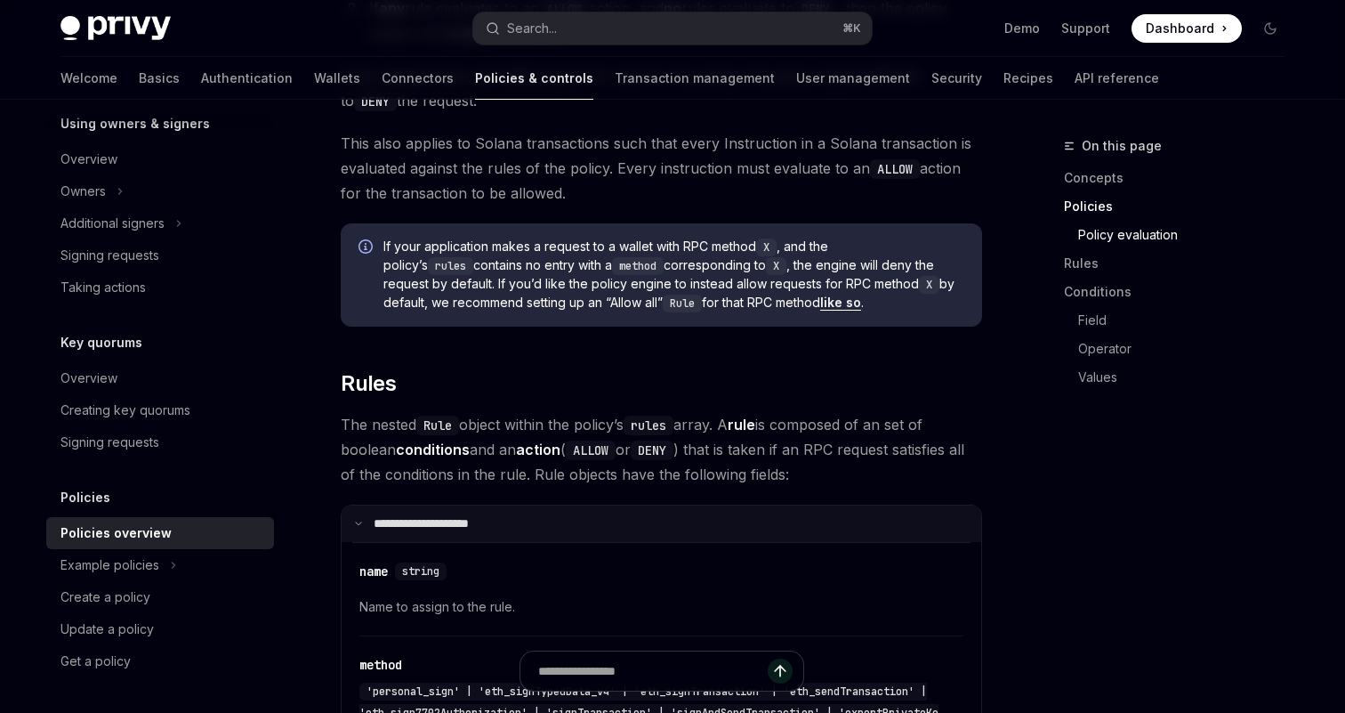
click at [369, 505] on summary "**********" at bounding box center [662, 523] width 640 height 36
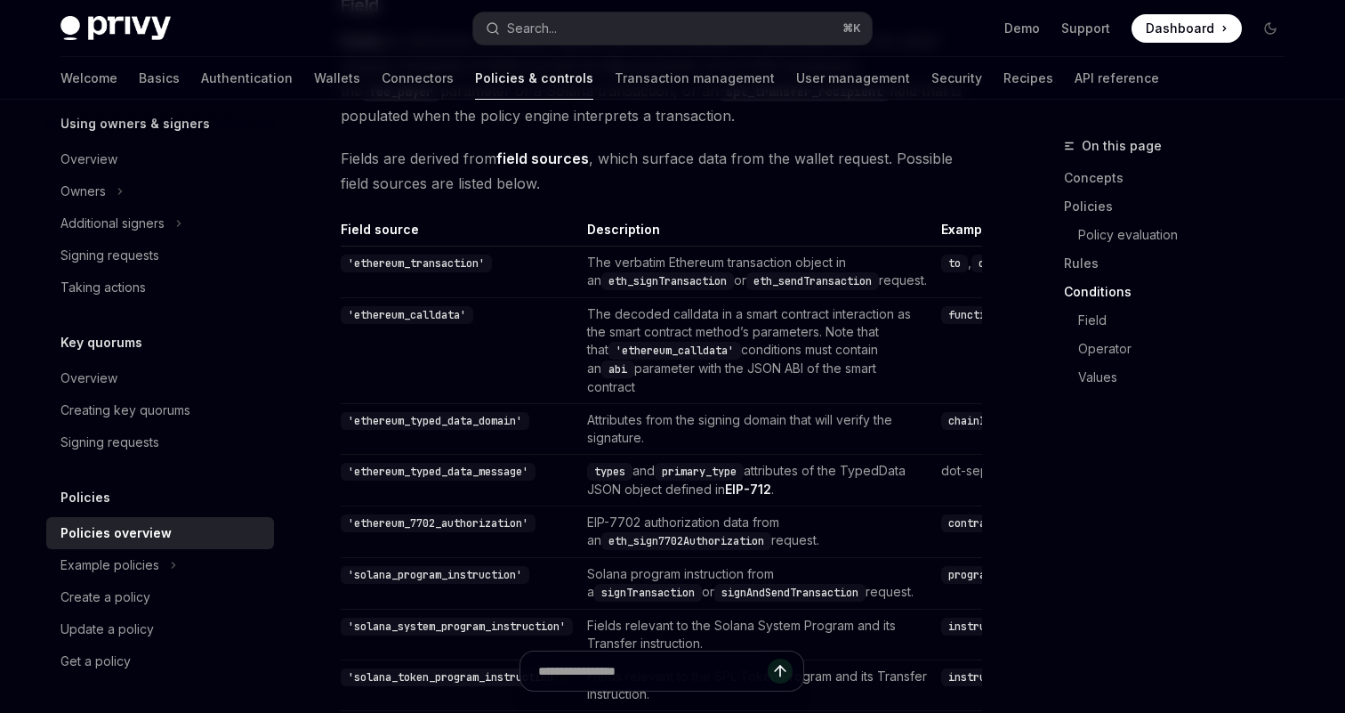
scroll to position [4239, 0]
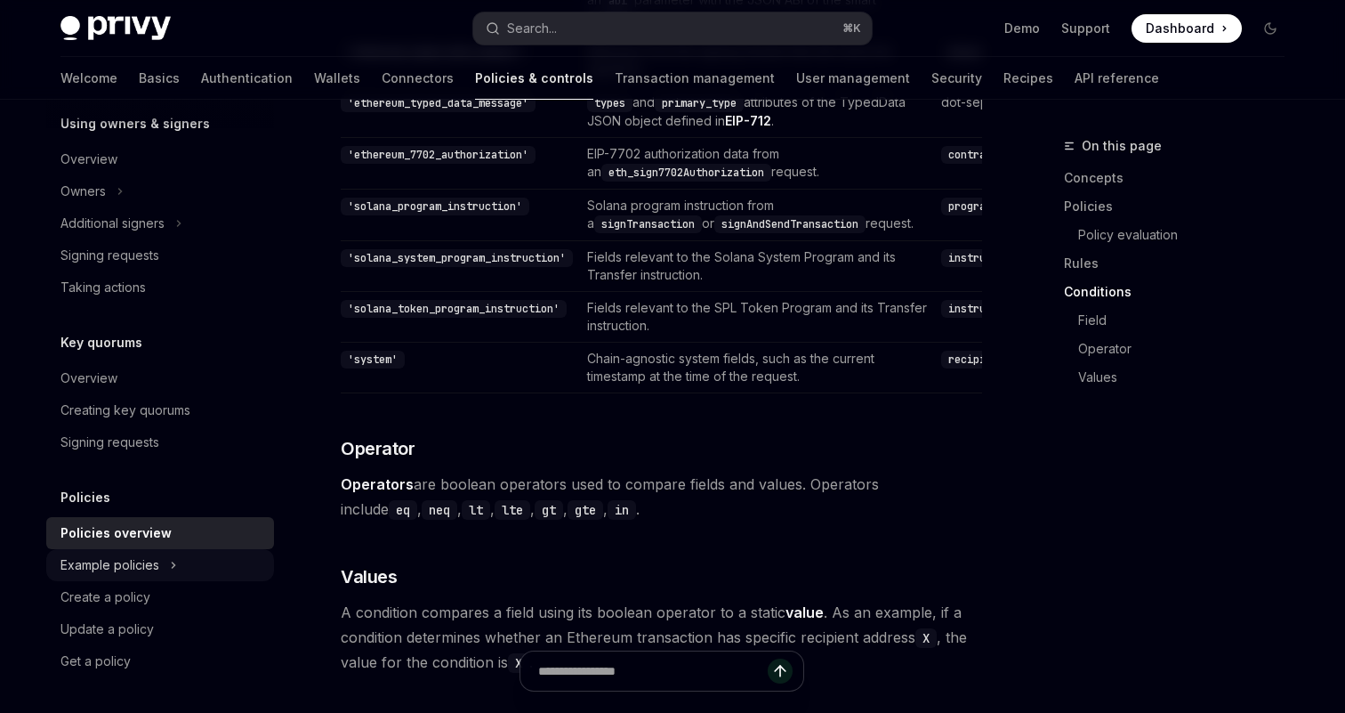
click at [148, 572] on div "Example policies" at bounding box center [109, 564] width 99 height 21
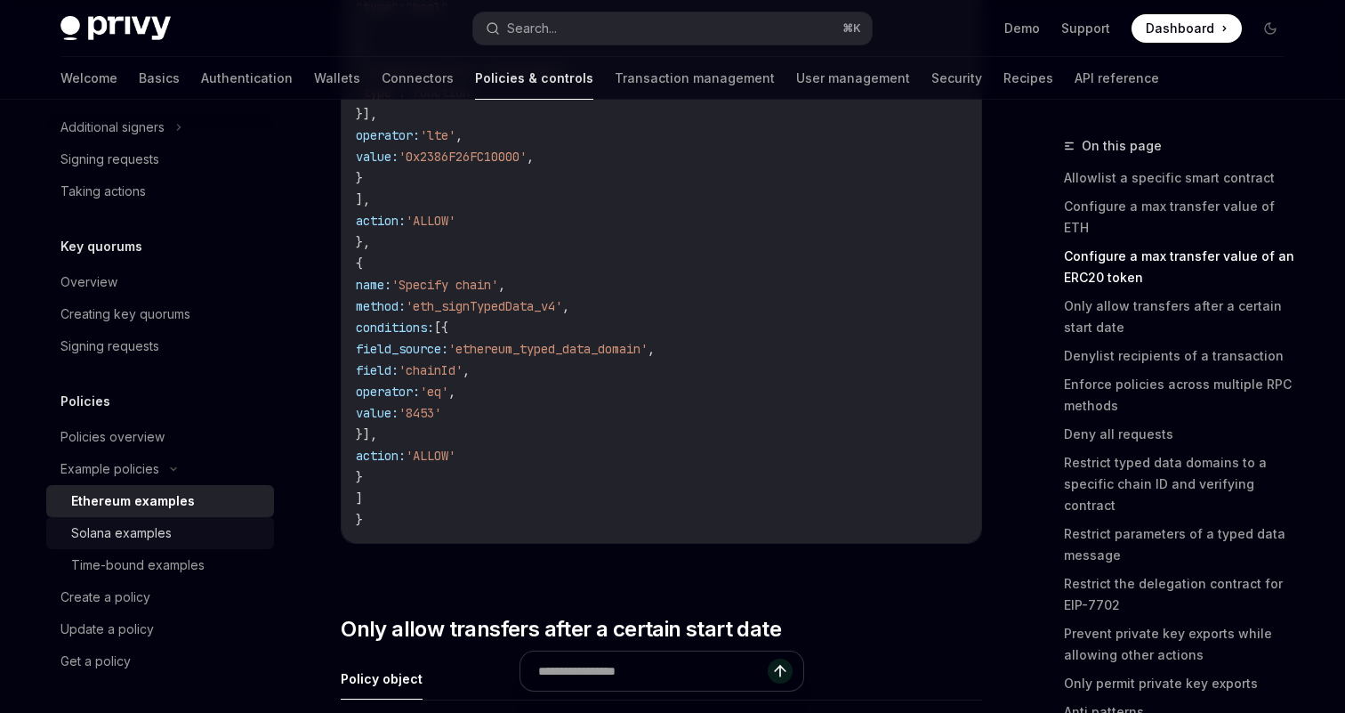
scroll to position [2694, 0]
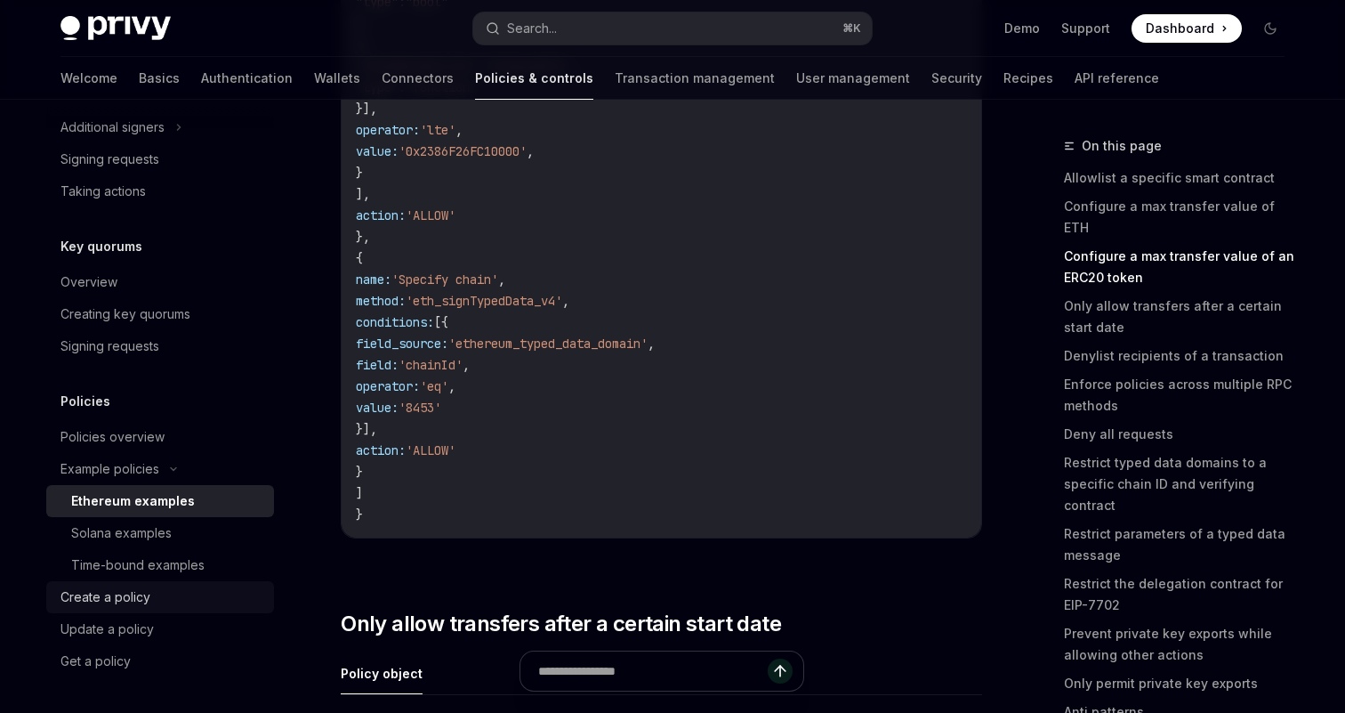
click at [133, 601] on div "Create a policy" at bounding box center [105, 596] width 90 height 21
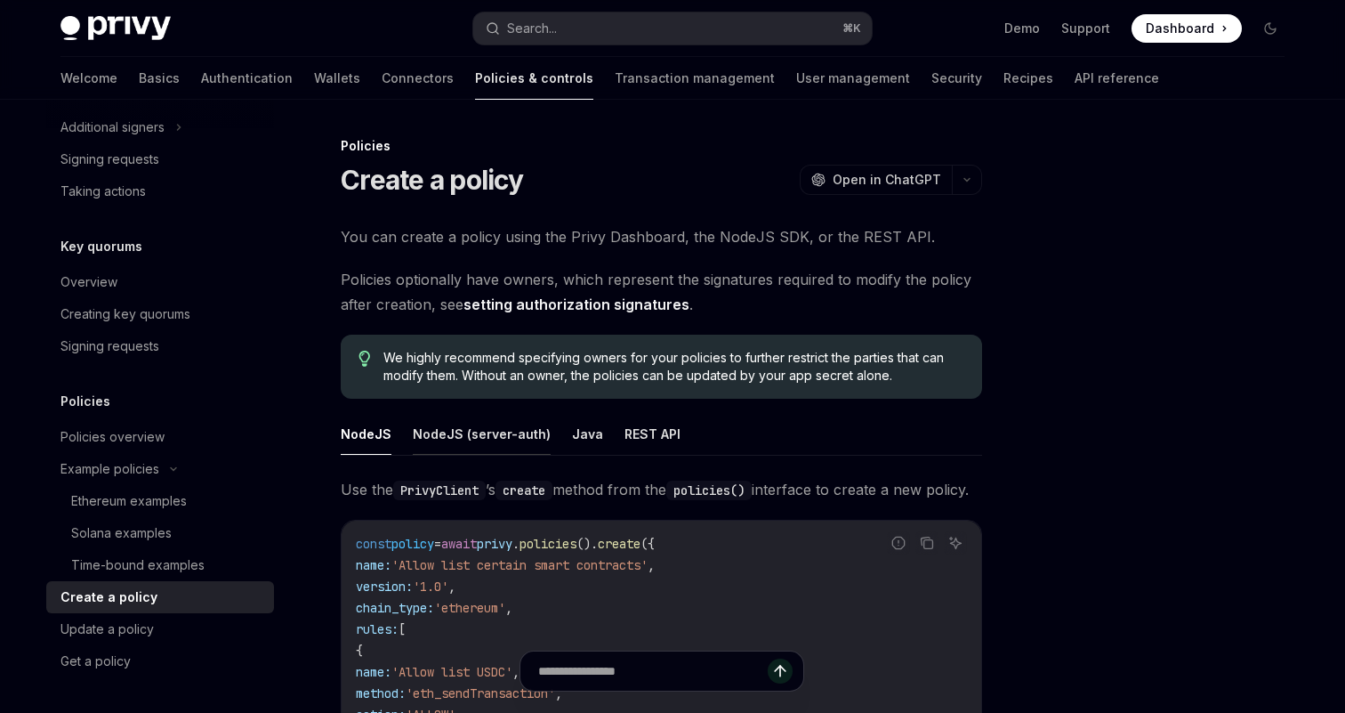
click at [492, 442] on button "NodeJS (server-auth)" at bounding box center [482, 434] width 138 height 42
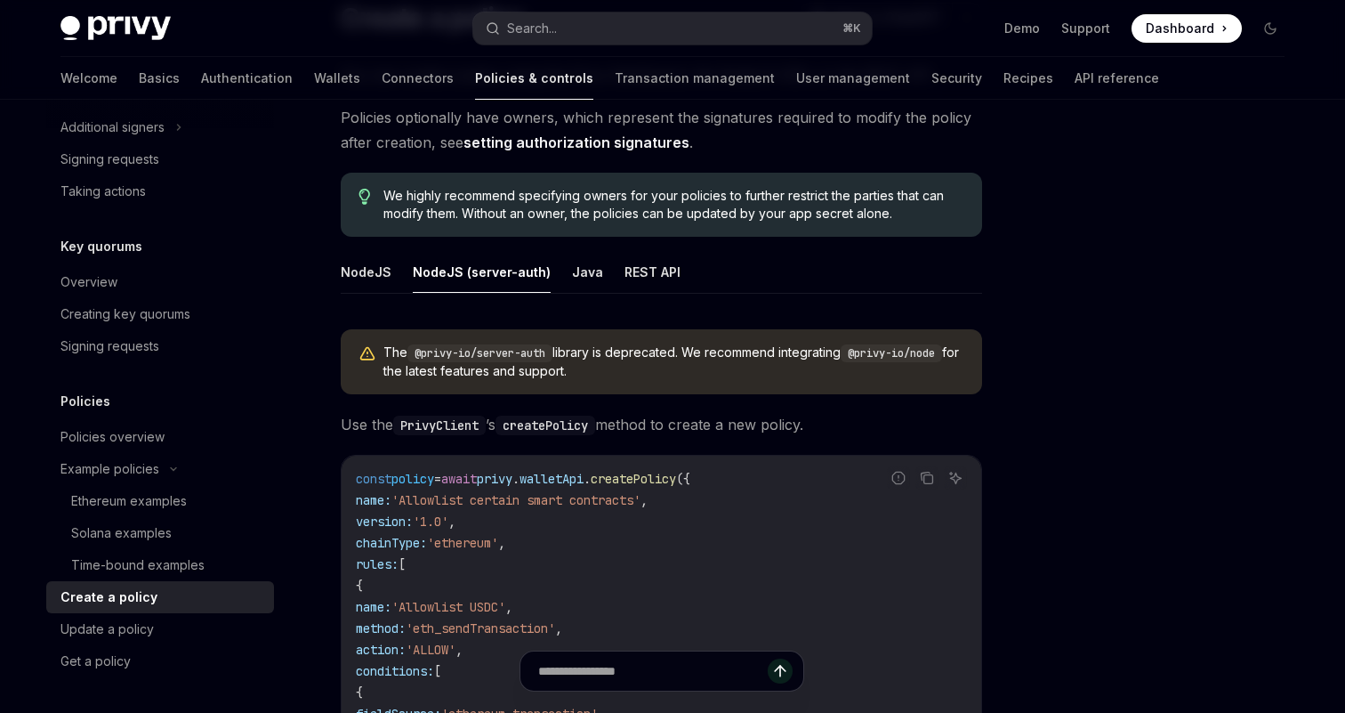
scroll to position [178, 0]
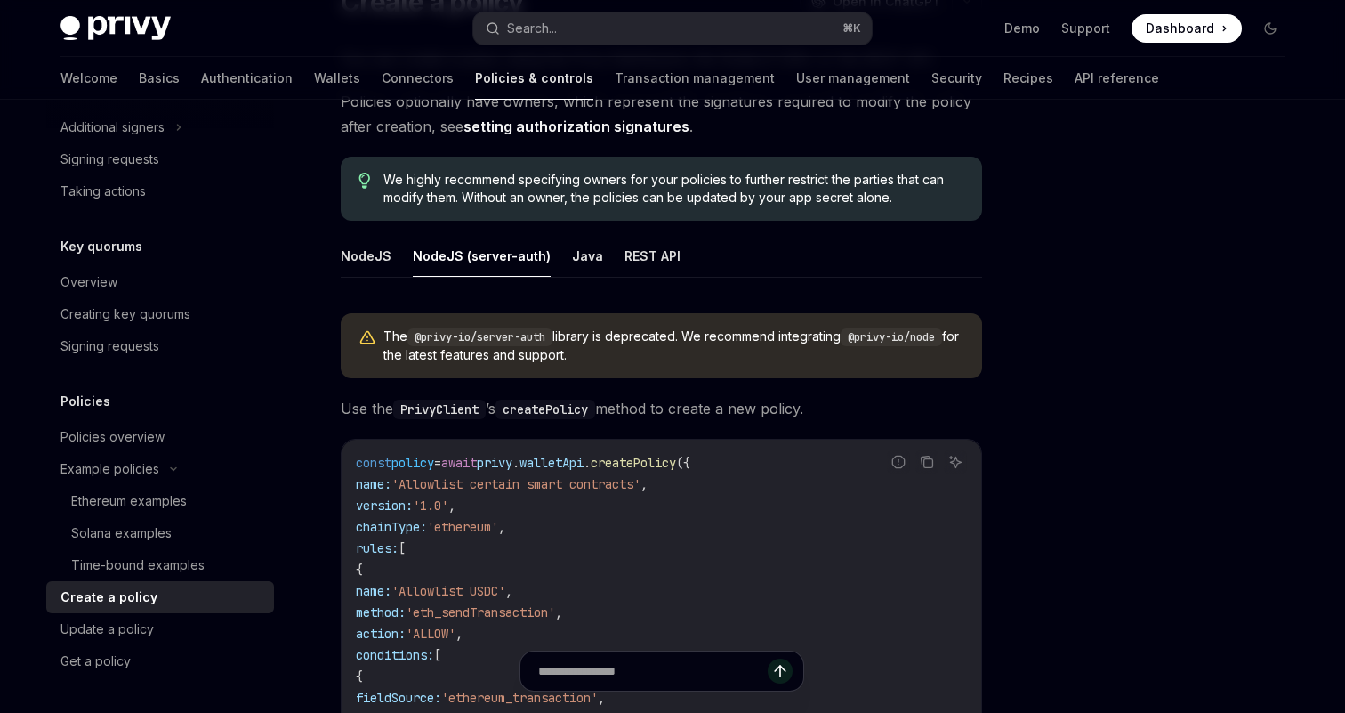
drag, startPoint x: 866, startPoint y: 338, endPoint x: 925, endPoint y: 348, distance: 60.4
click at [927, 349] on span "The @privy-io/server-auth library is deprecated. We recommend integrating @priv…" at bounding box center [673, 345] width 581 height 36
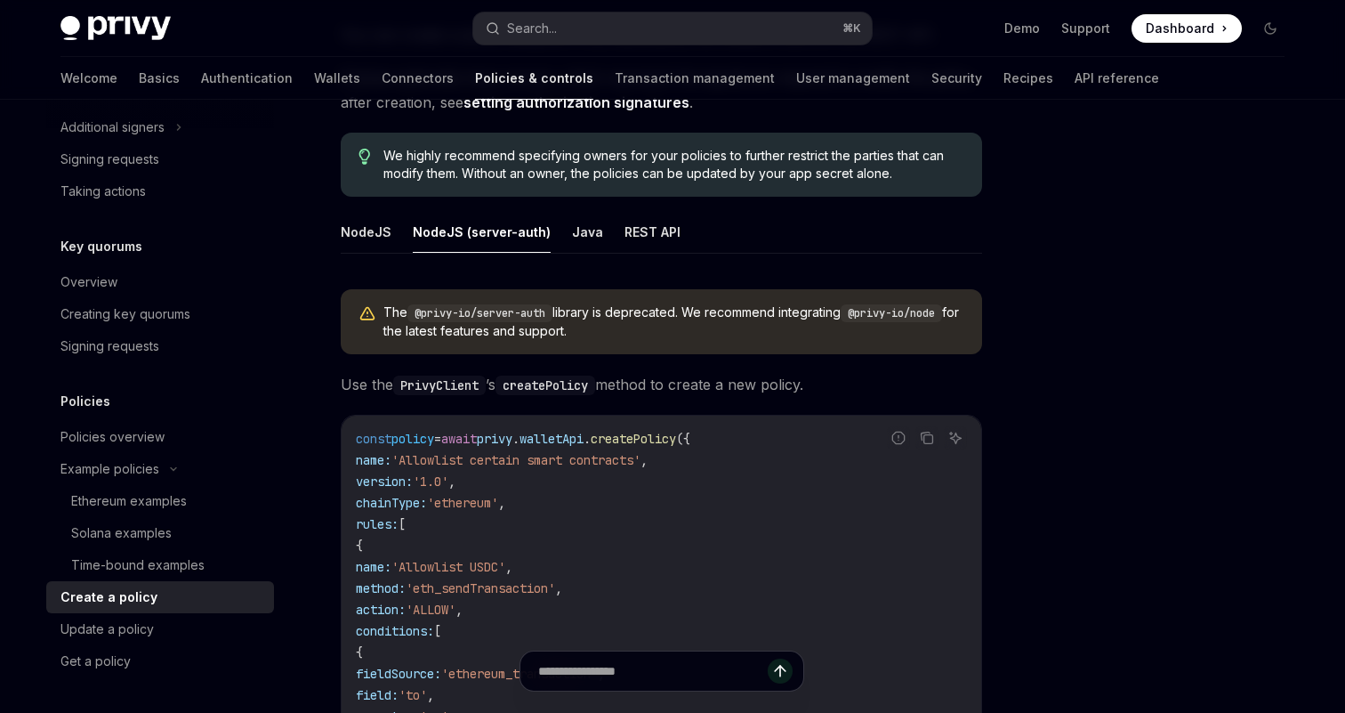
scroll to position [201, 0]
click at [171, 633] on div "Update a policy" at bounding box center [161, 628] width 203 height 21
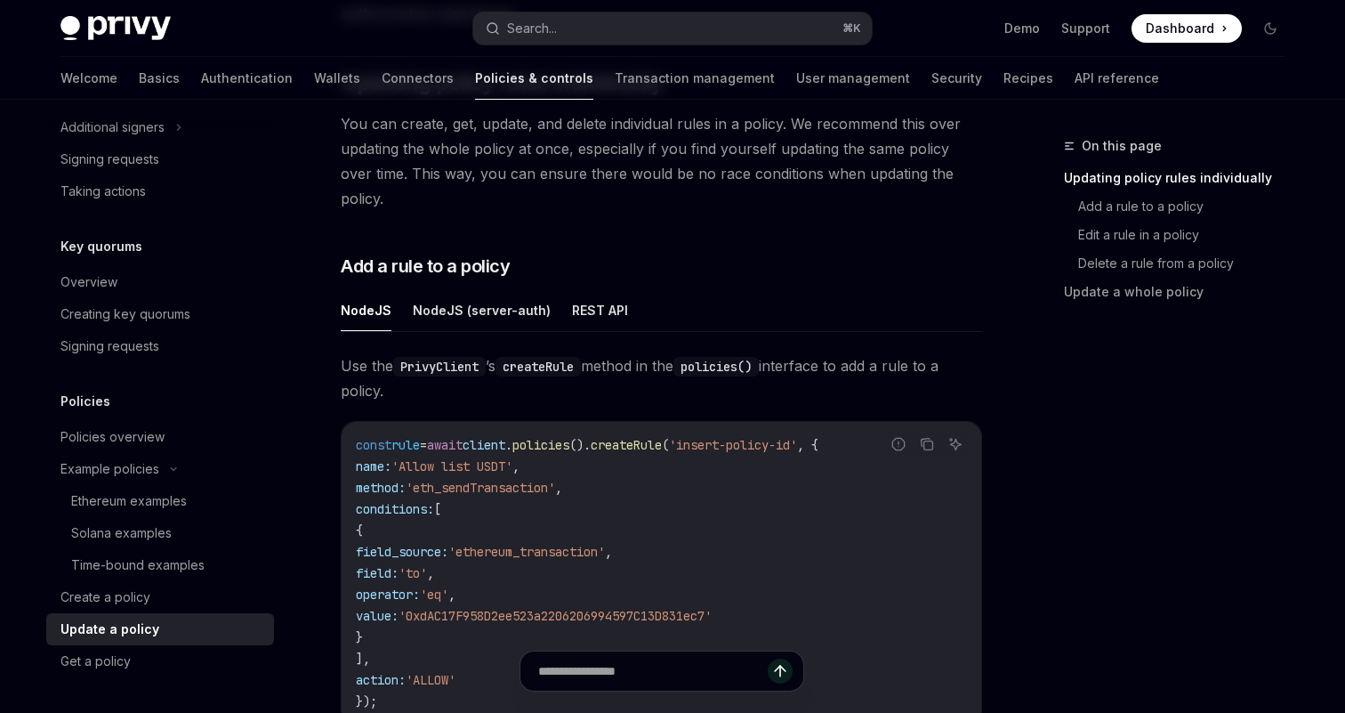
scroll to position [380, 0]
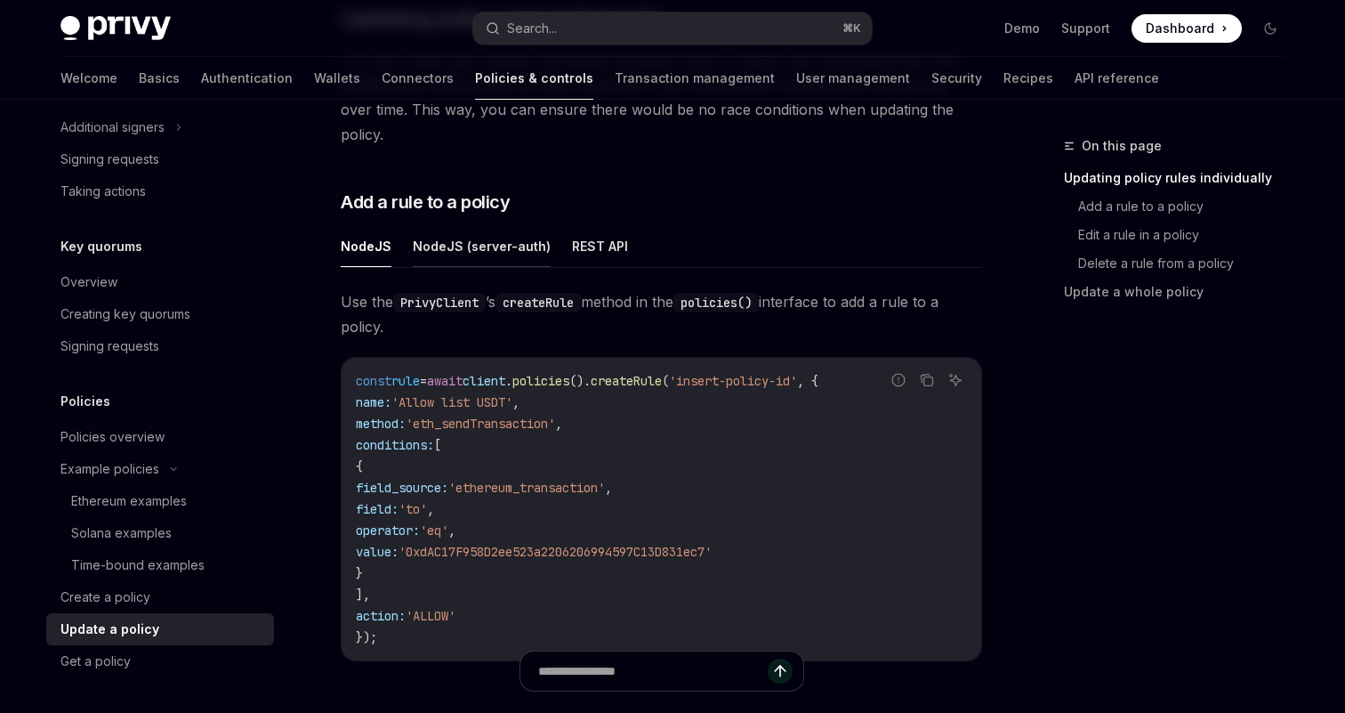
click at [439, 225] on button "NodeJS (server-auth)" at bounding box center [482, 246] width 138 height 42
type textarea "*"
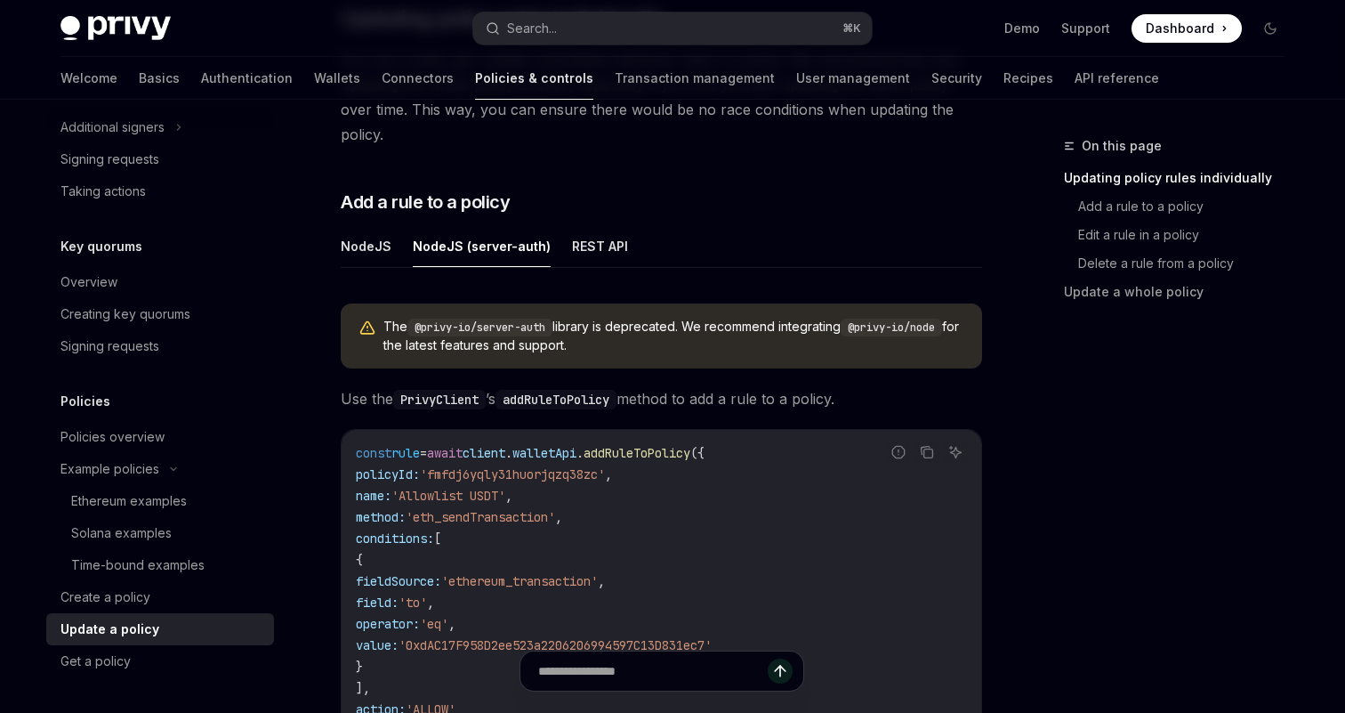
drag, startPoint x: 860, startPoint y: 300, endPoint x: 958, endPoint y: 300, distance: 97.9
click at [942, 318] on code "@privy-io/node" at bounding box center [891, 327] width 101 height 18
copy span "@privy-io/node"
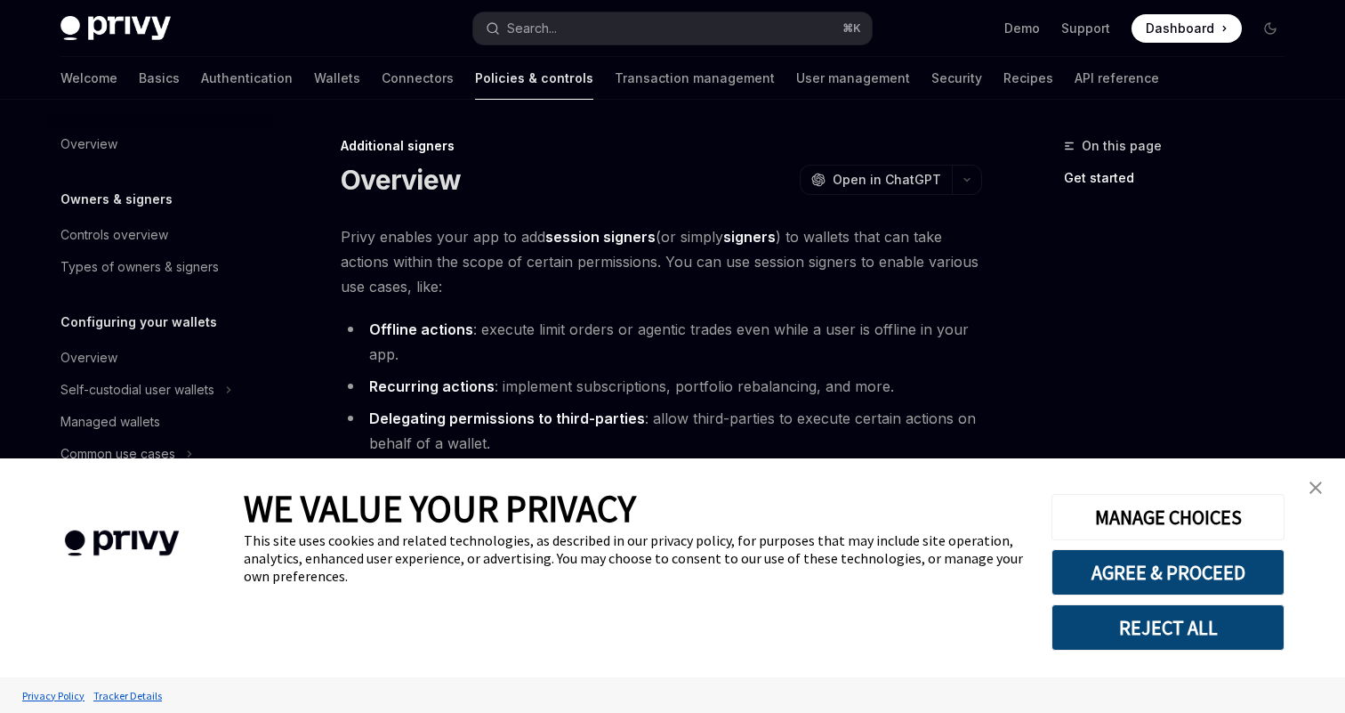
scroll to position [389, 0]
